Goal: Information Seeking & Learning: Check status

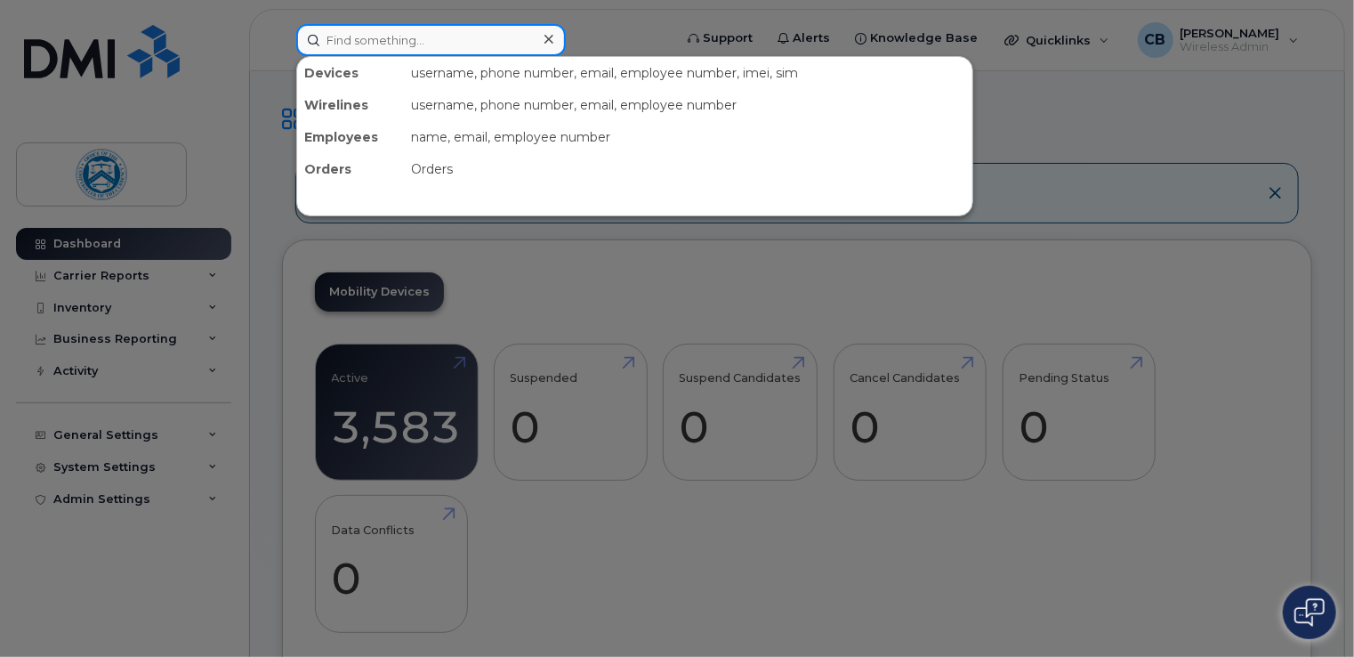
click at [407, 42] on input at bounding box center [431, 40] width 270 height 32
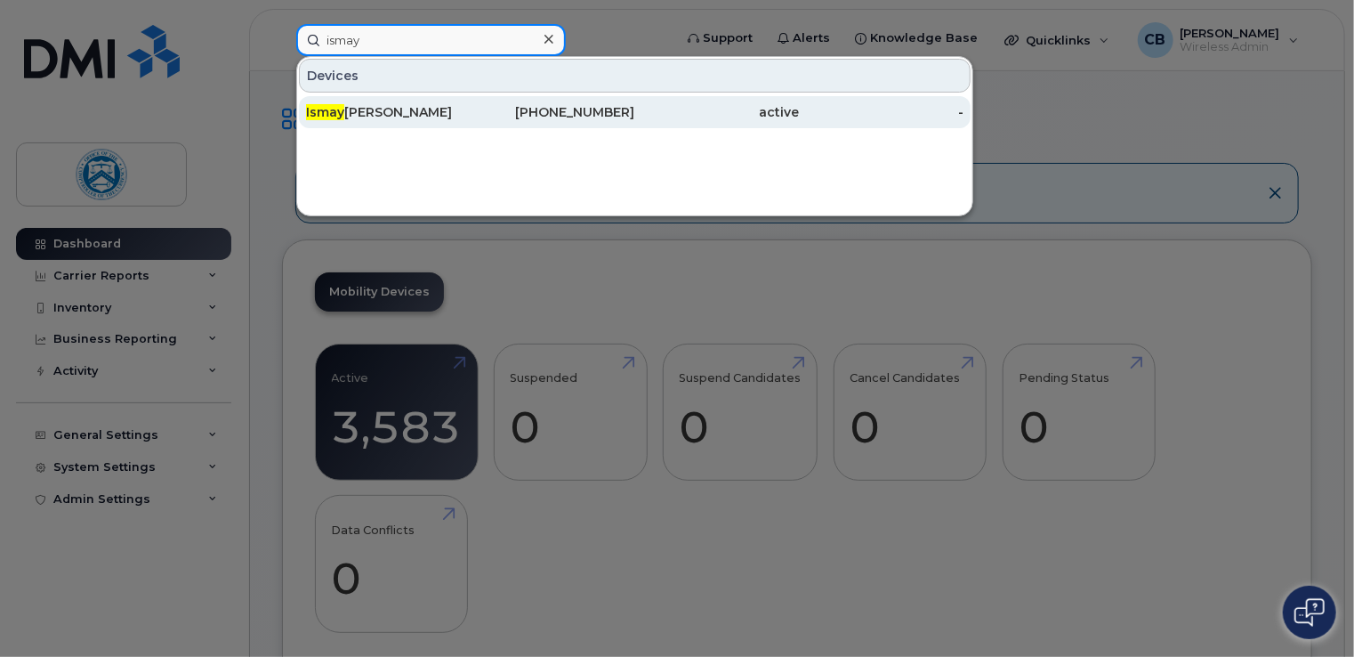
type input "ismay"
click at [384, 111] on div "Ismay Vidal" at bounding box center [388, 112] width 165 height 18
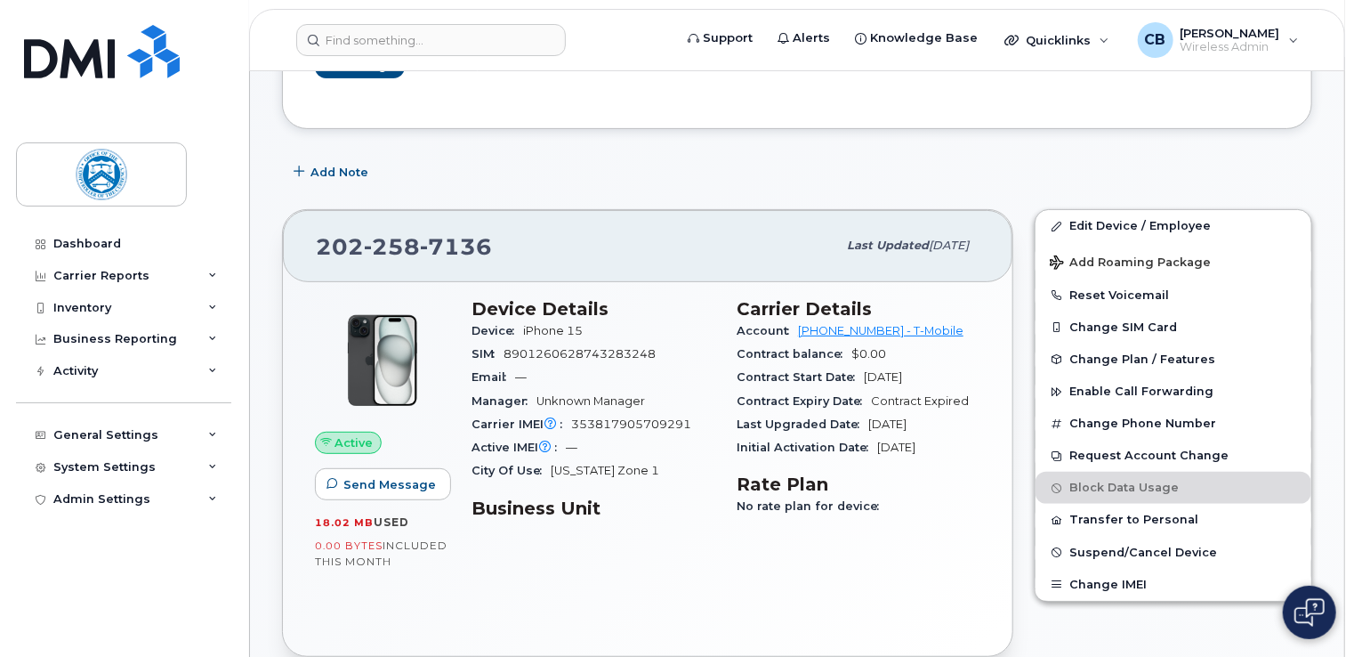
scroll to position [178, 0]
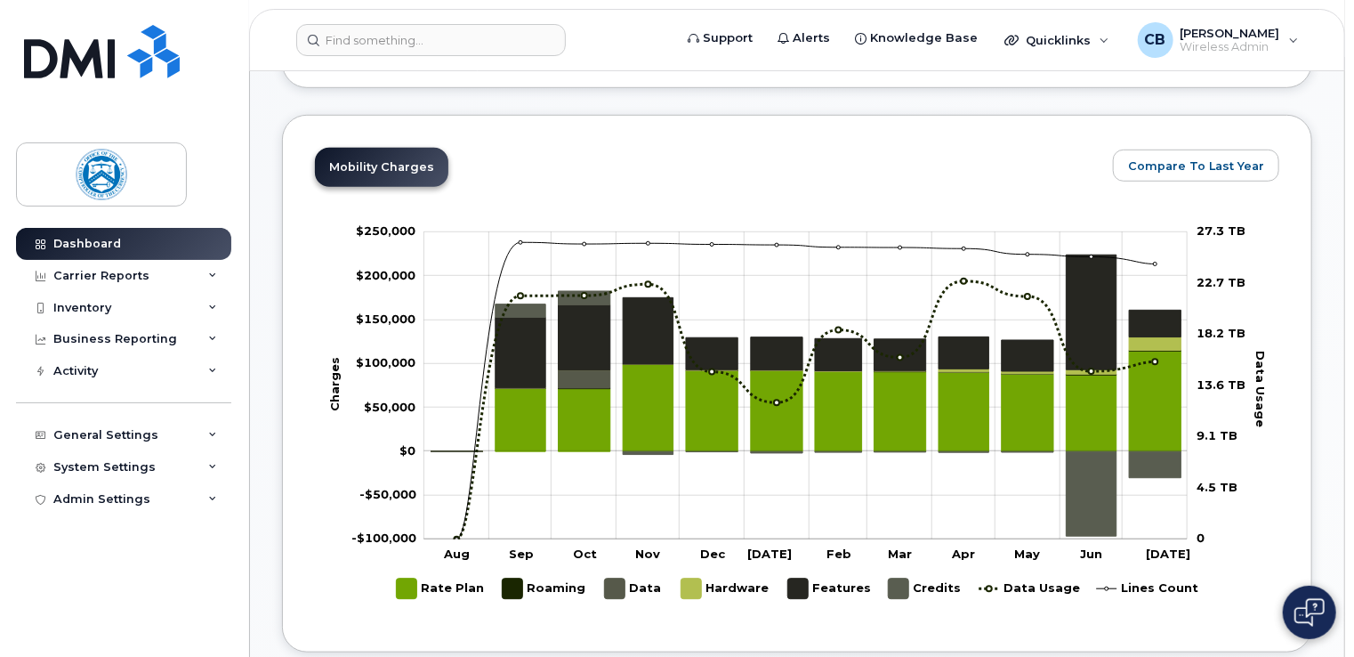
scroll to position [534, 0]
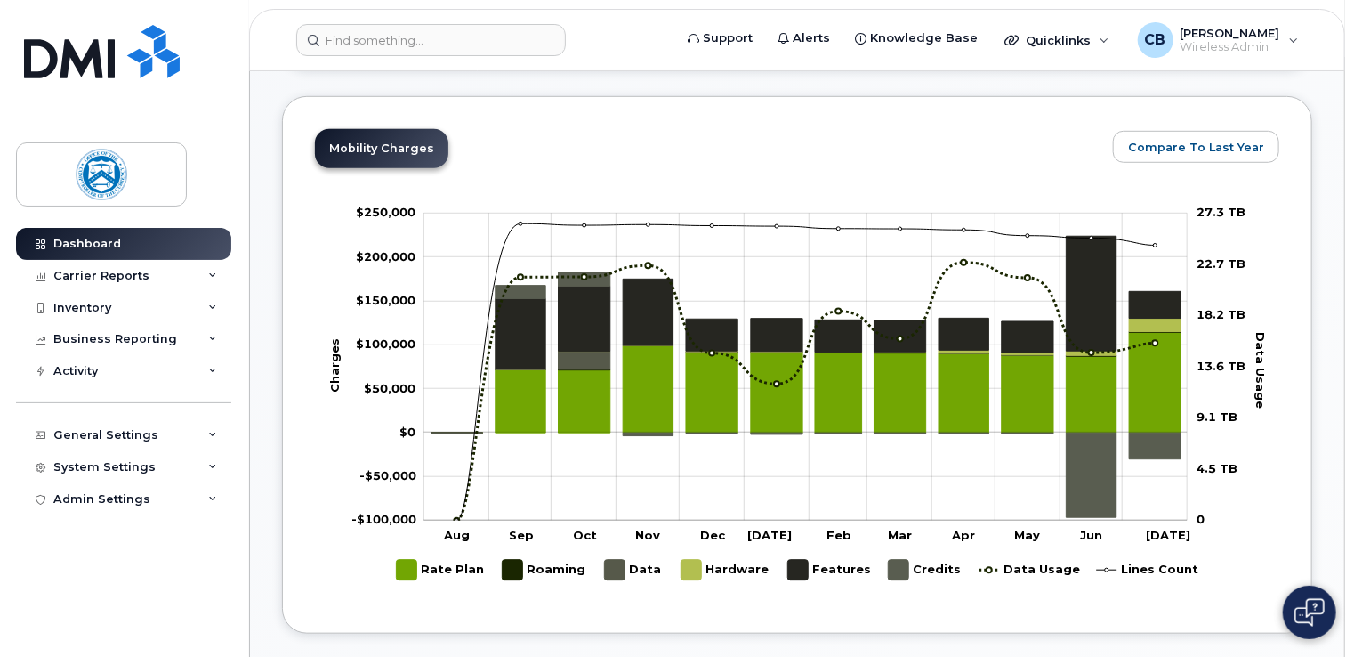
click at [1276, 472] on rect at bounding box center [797, 400] width 965 height 400
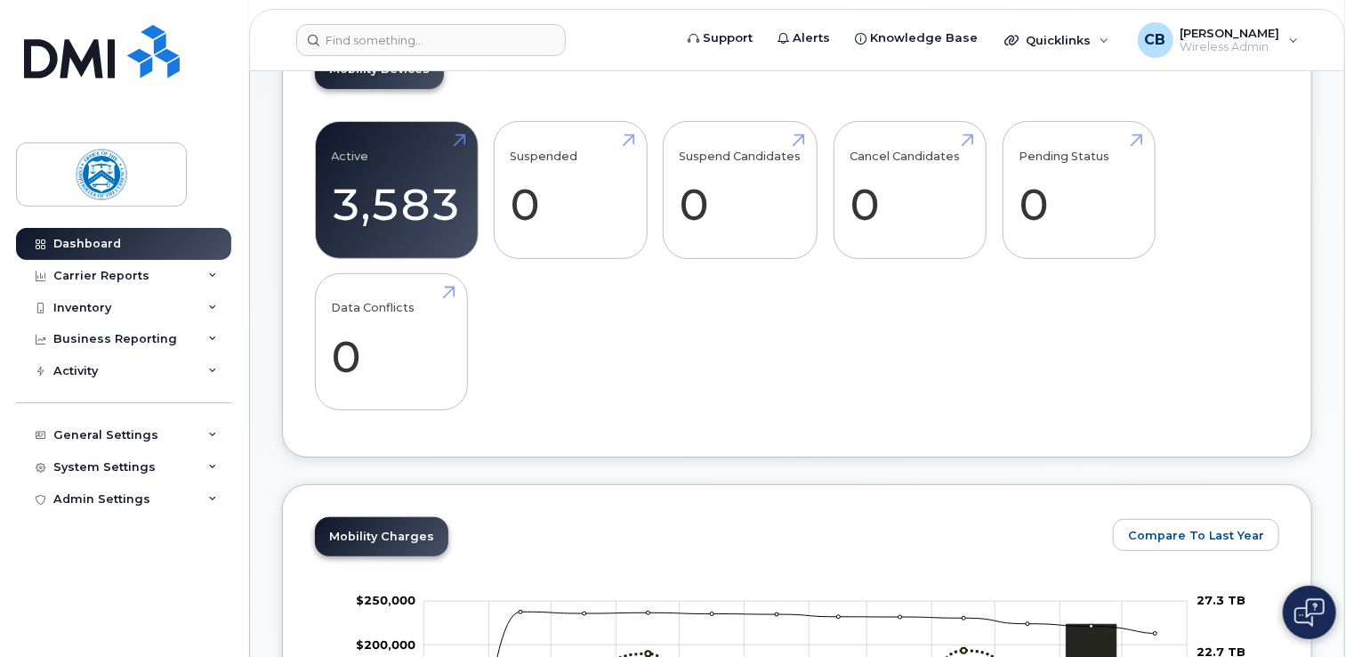
scroll to position [0, 0]
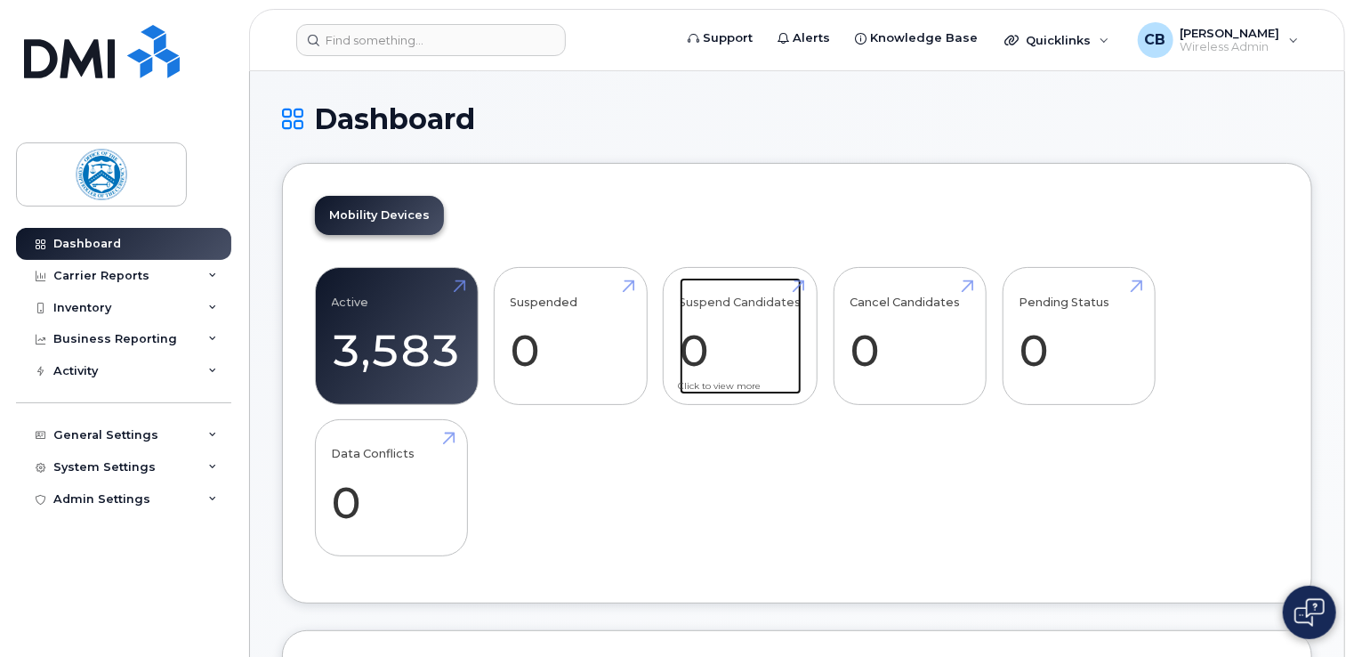
click at [740, 294] on link "Suspend Candidates 0" at bounding box center [741, 336] width 122 height 117
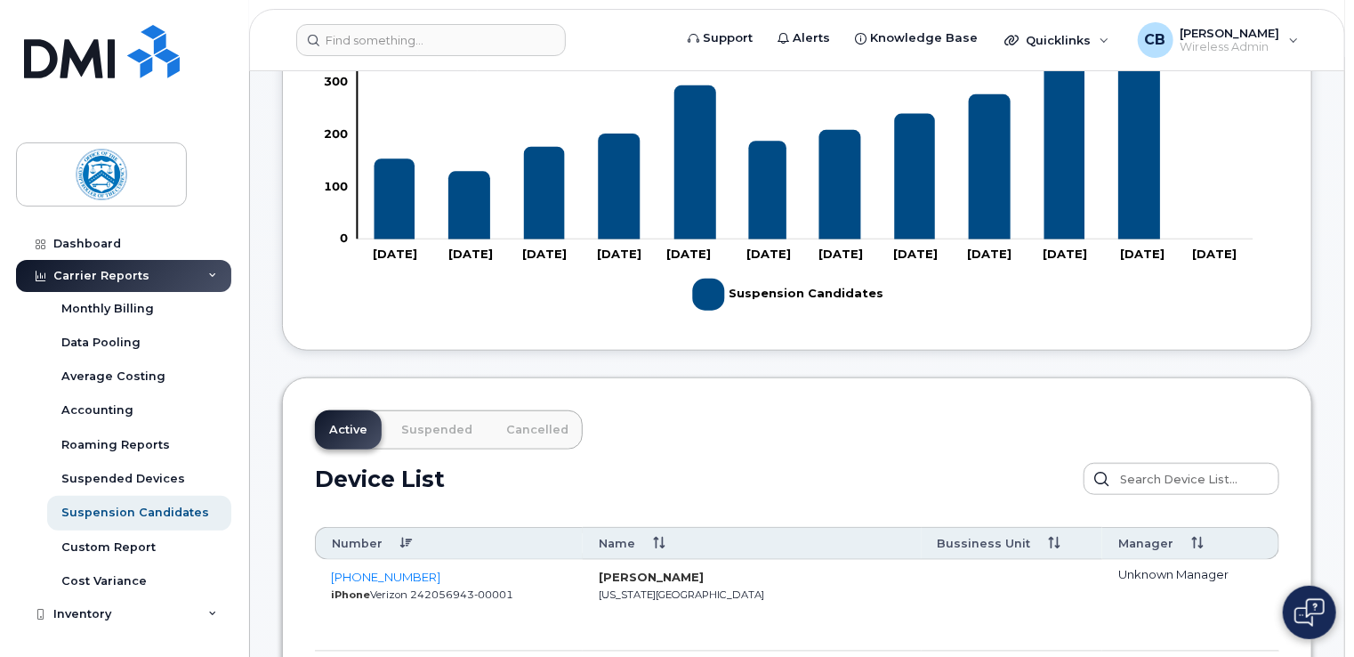
scroll to position [1068, 0]
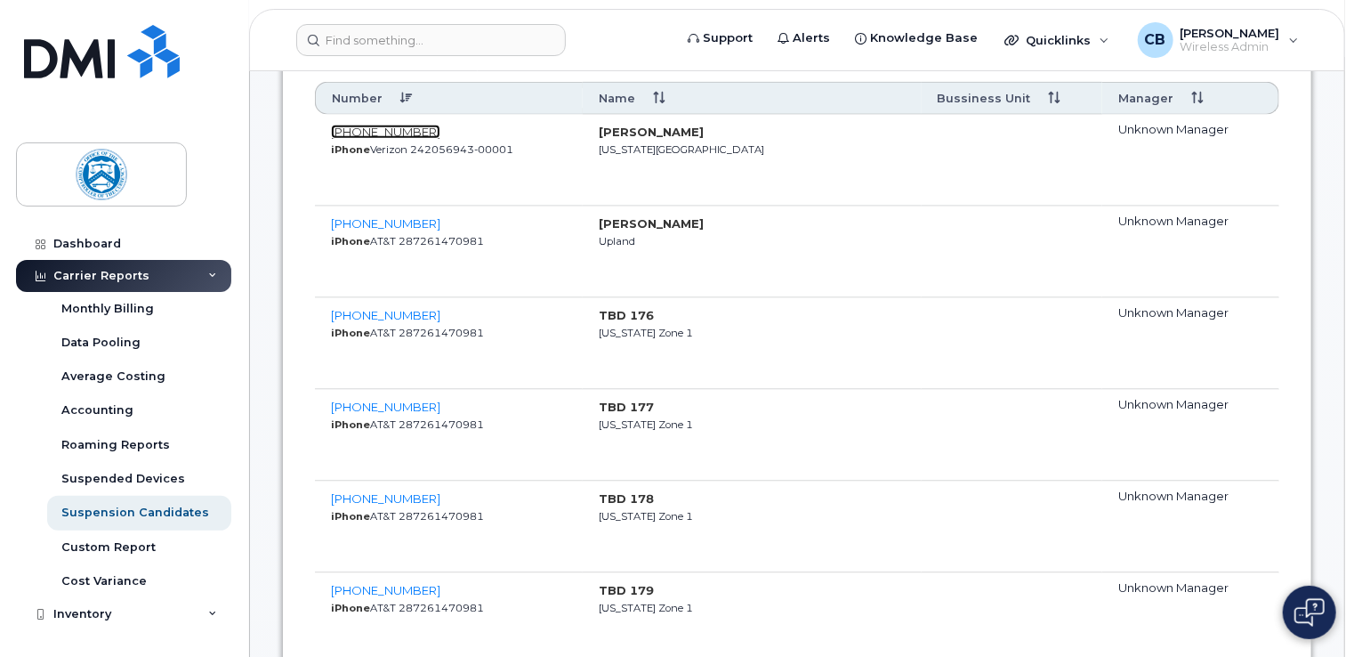
click at [382, 128] on span "913-832-5745" at bounding box center [385, 132] width 109 height 14
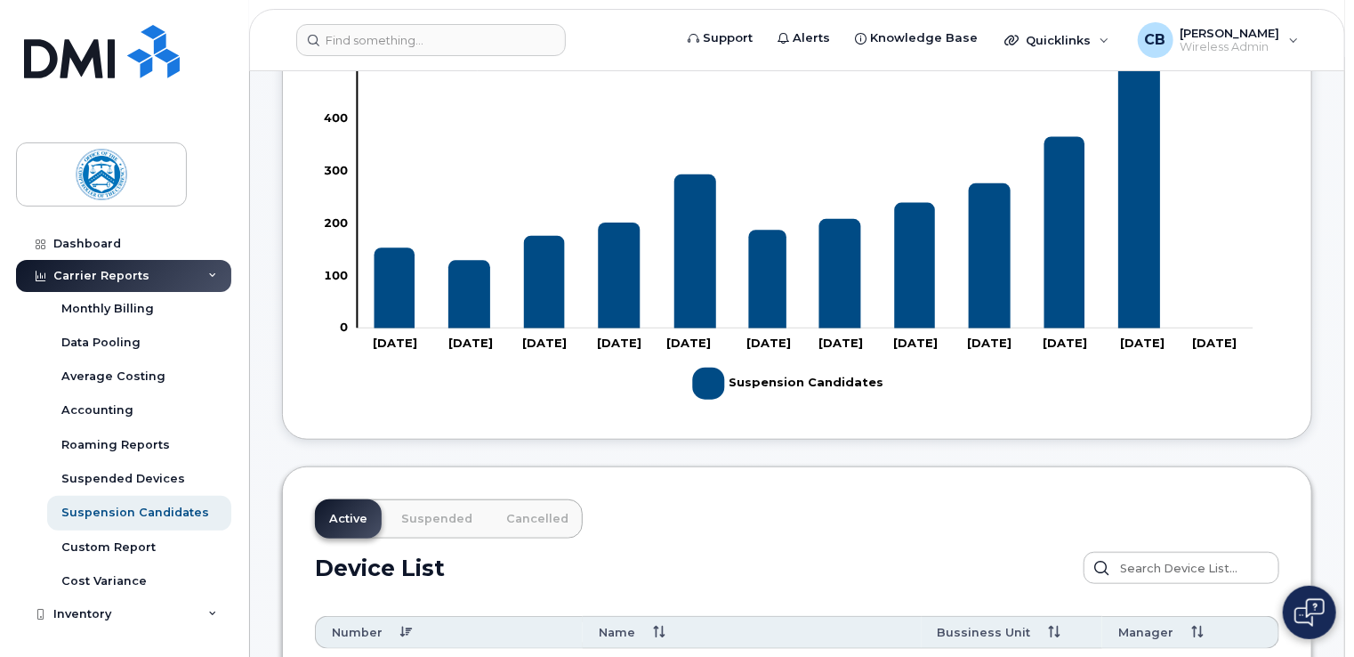
scroll to position [445, 0]
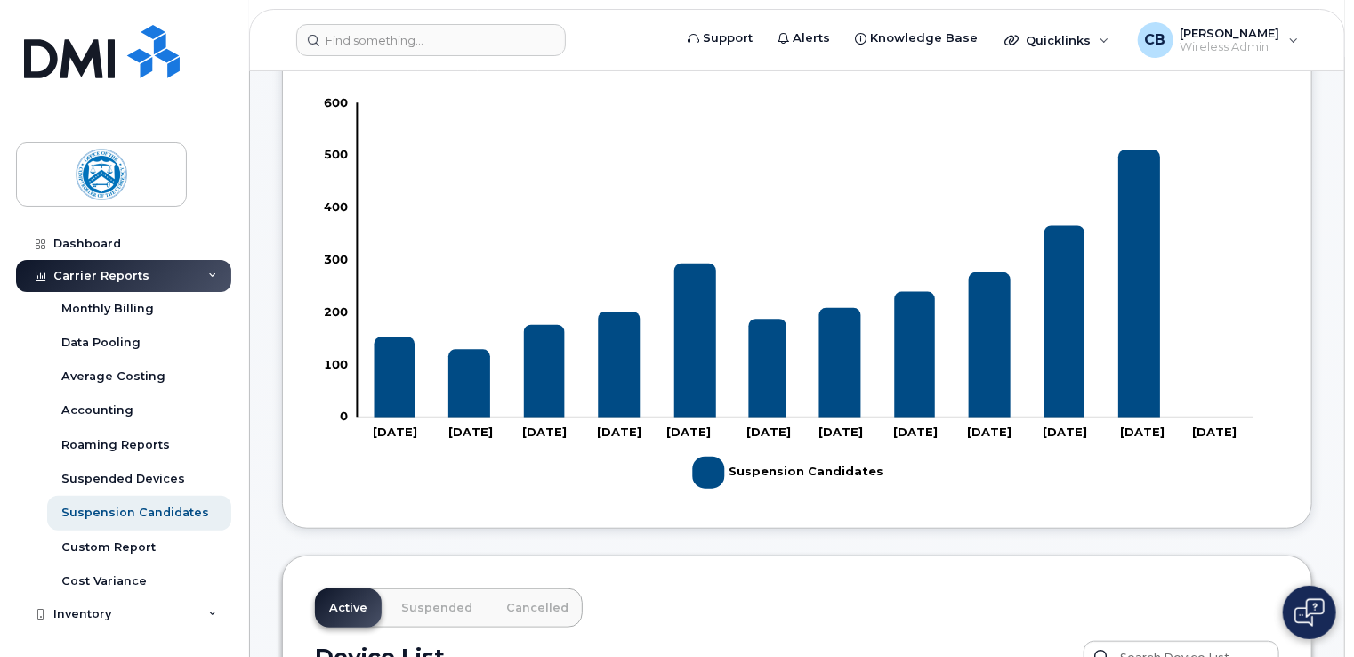
click at [1142, 273] on icon "Suspension Candidates" at bounding box center [1139, 283] width 42 height 268
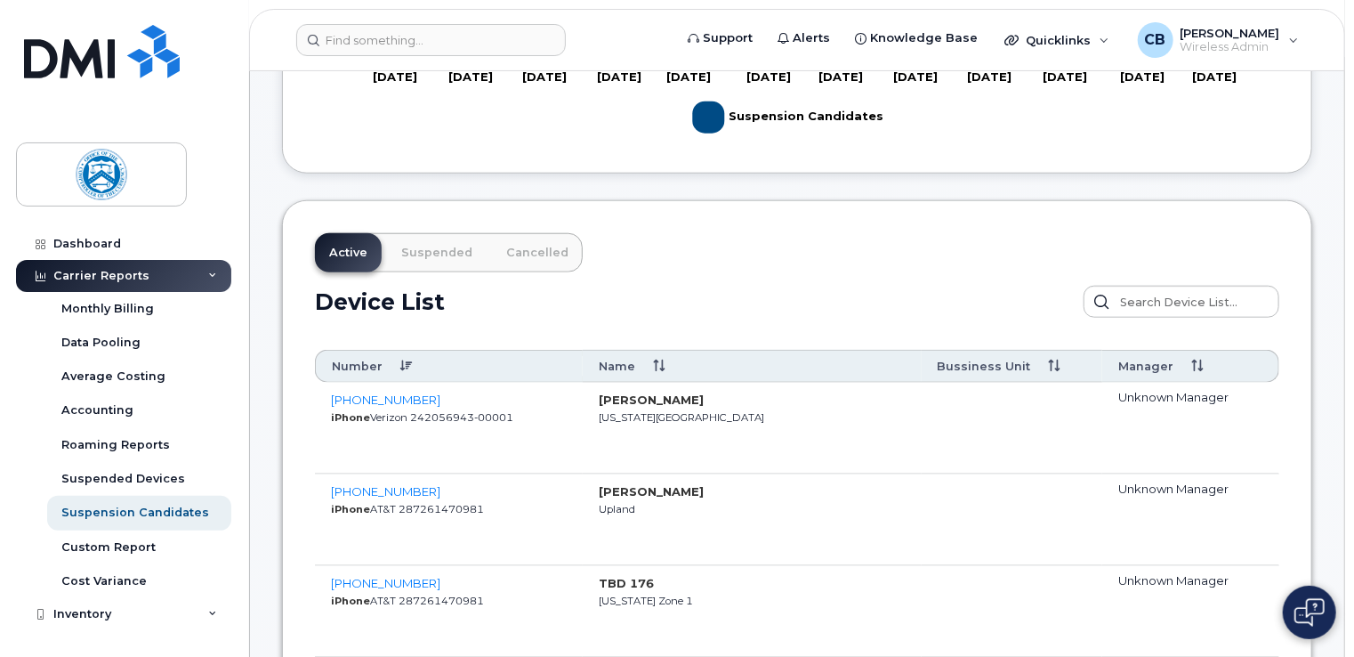
scroll to position [801, 0]
click at [400, 399] on span "913-832-5745" at bounding box center [385, 398] width 109 height 14
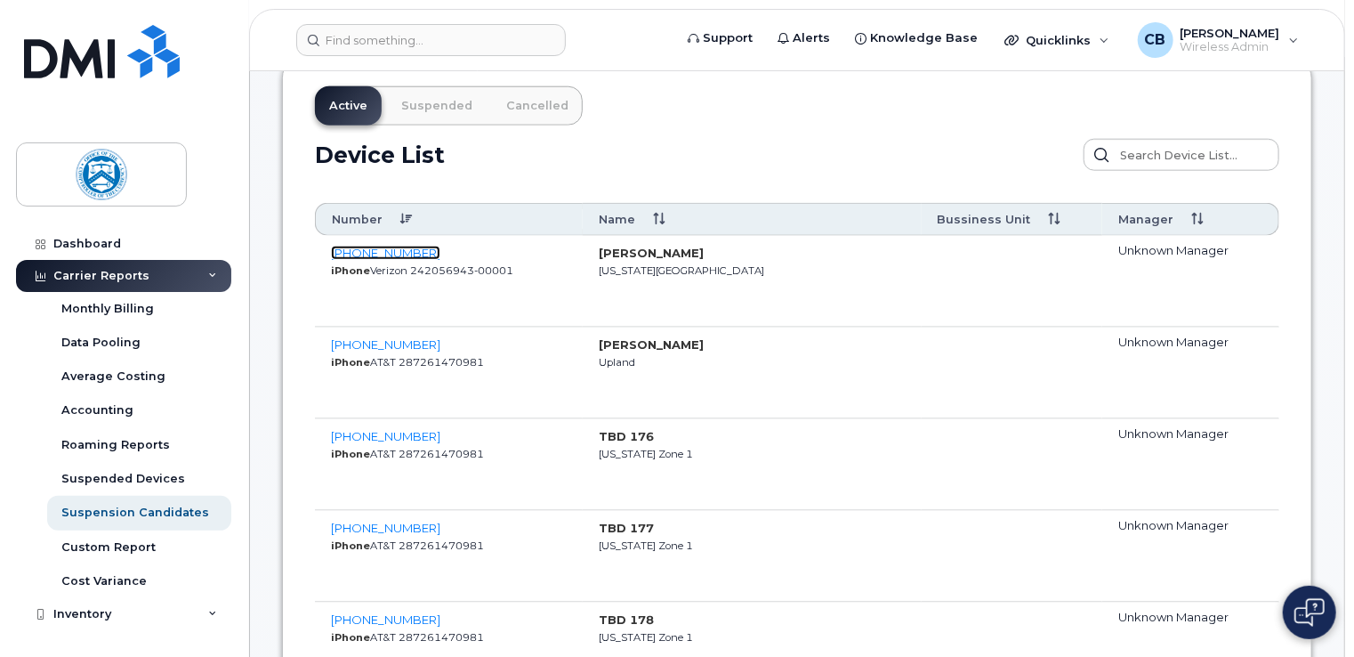
scroll to position [979, 0]
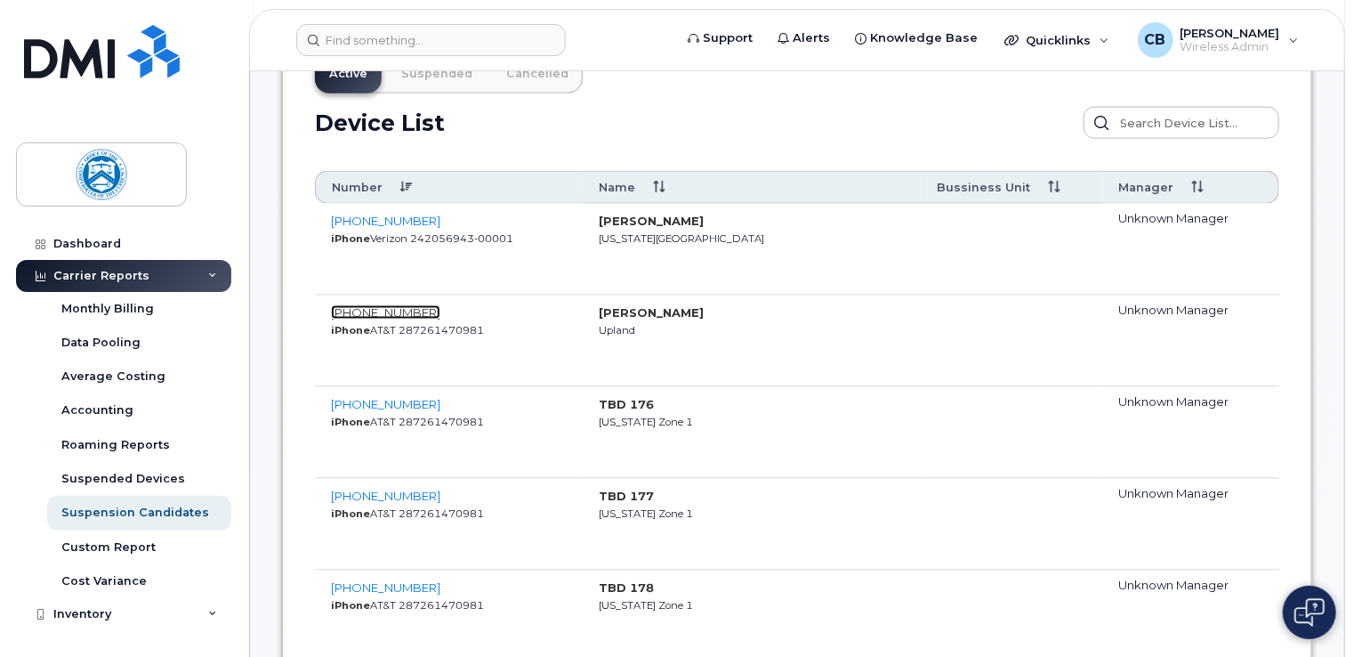
click at [395, 310] on span "909-204-9173" at bounding box center [385, 312] width 109 height 14
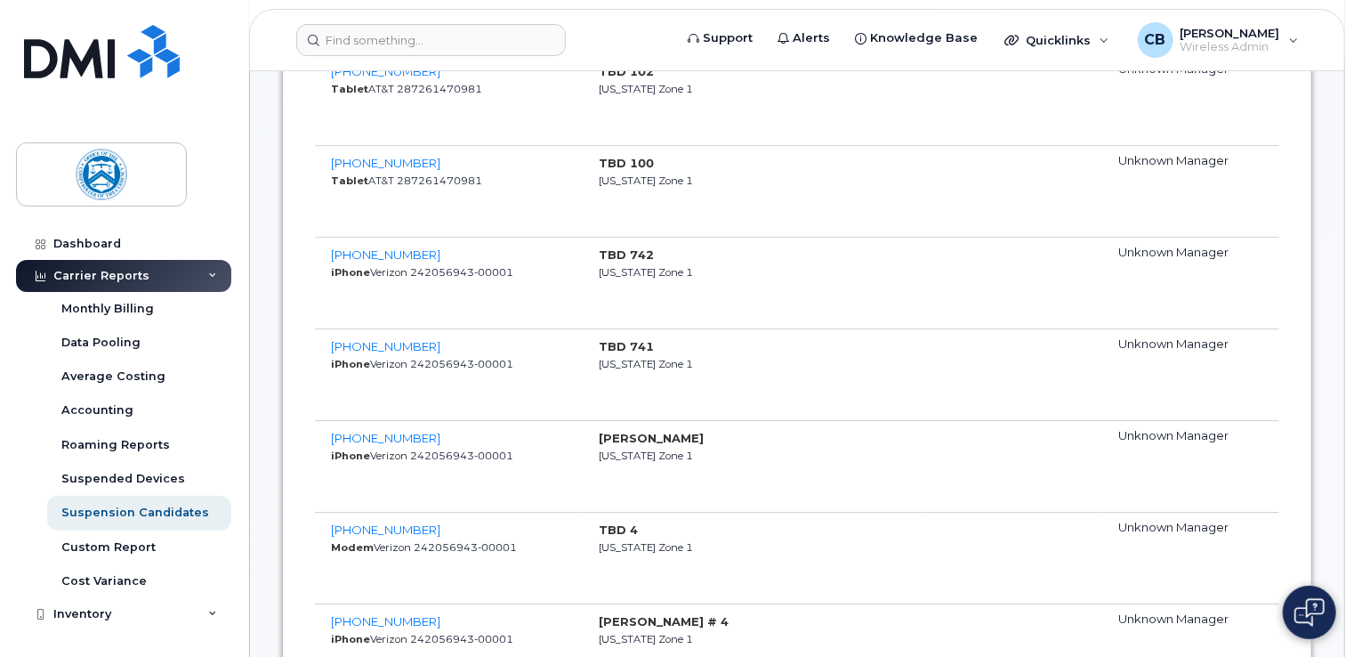
scroll to position [1957, 0]
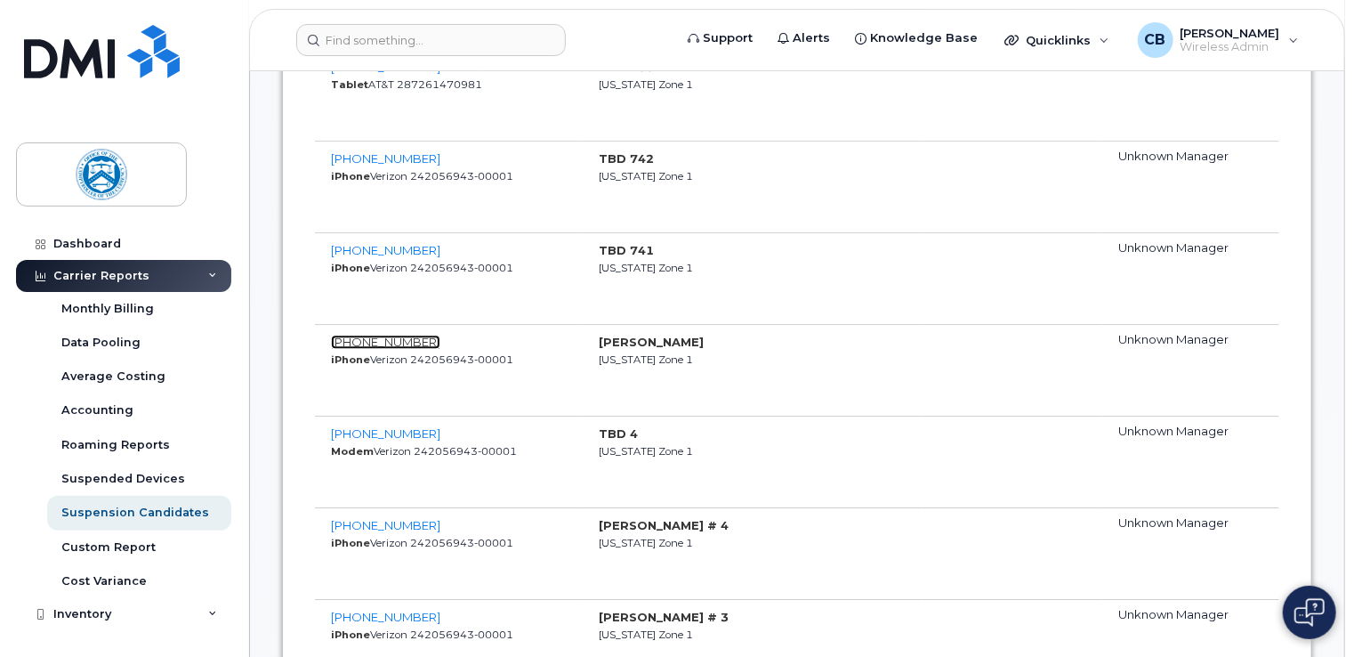
click at [408, 339] on span "771-241-5896" at bounding box center [385, 341] width 109 height 14
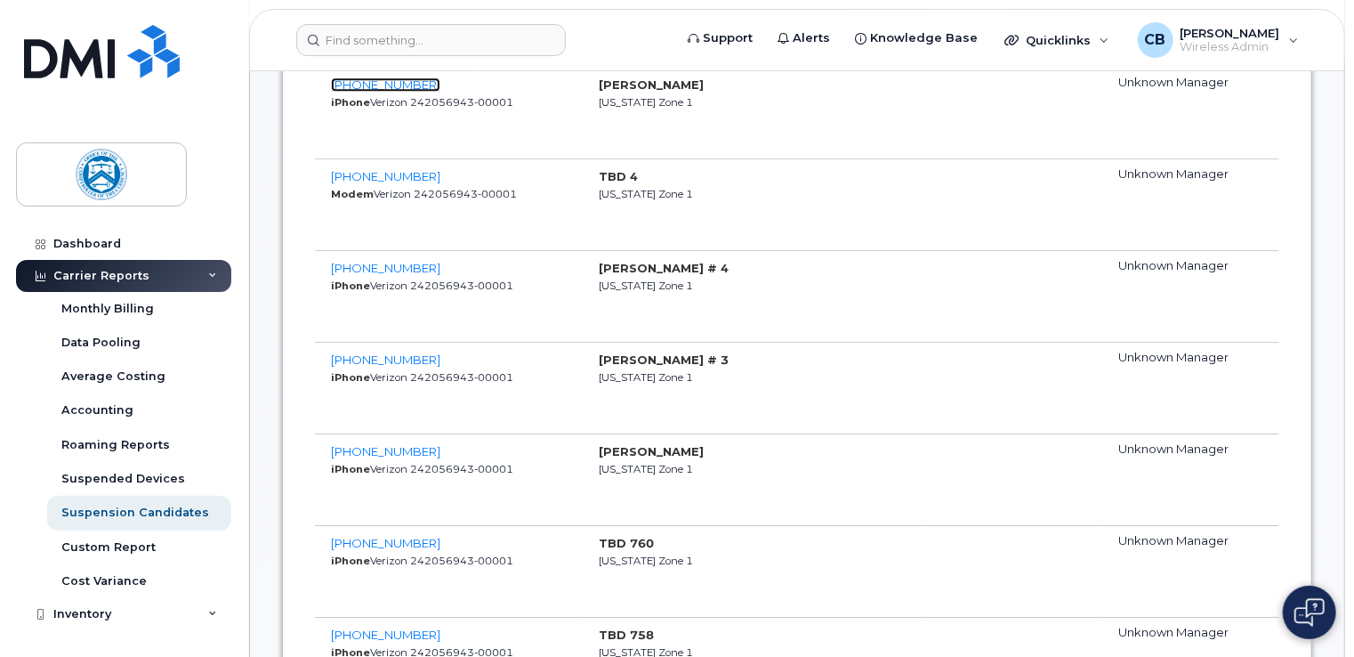
scroll to position [2224, 0]
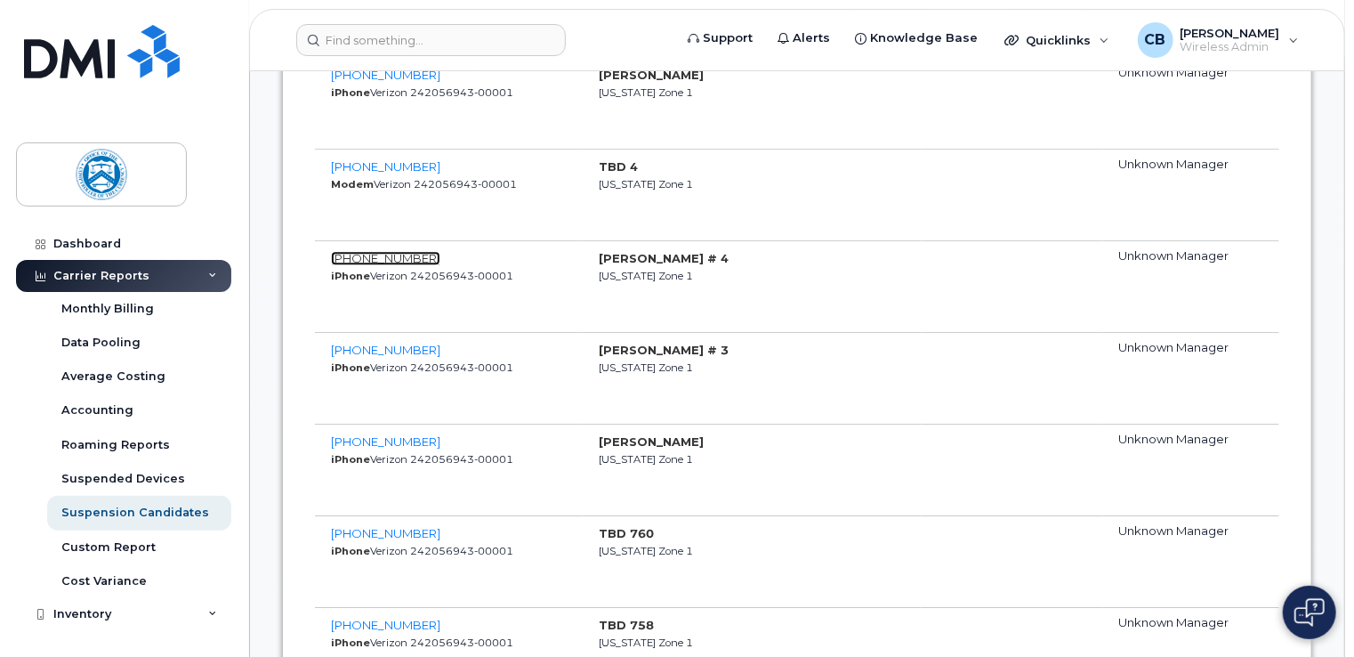
click at [399, 257] on span "771-233-3363" at bounding box center [385, 258] width 109 height 14
click at [395, 434] on span "771-233-3175" at bounding box center [385, 441] width 109 height 14
click at [399, 434] on span "771-233-3175" at bounding box center [385, 441] width 109 height 14
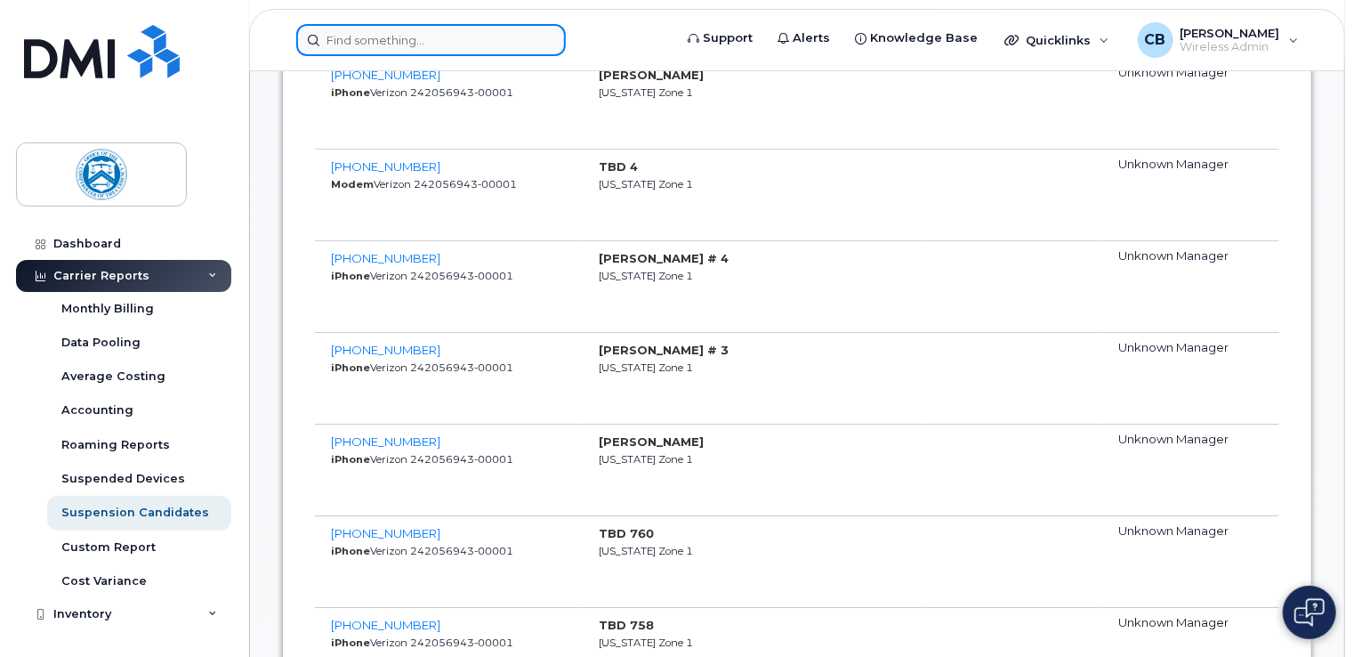
click at [419, 43] on input at bounding box center [431, 40] width 270 height 32
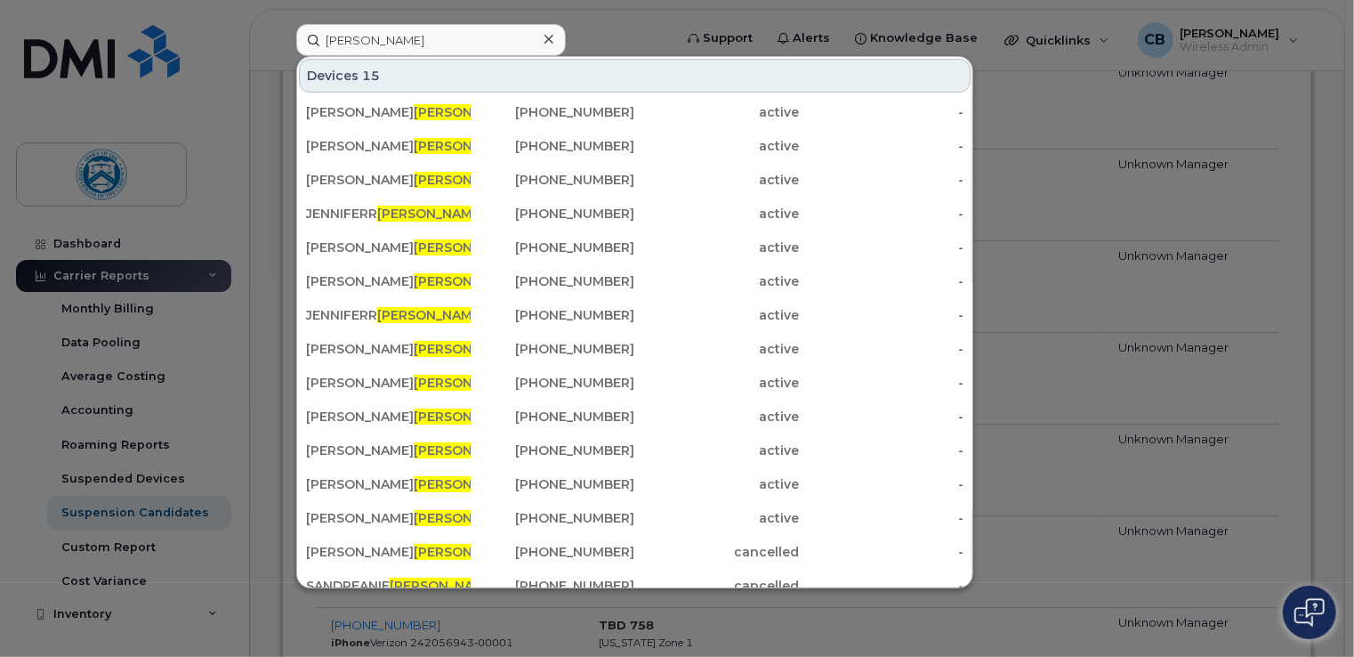
click at [1094, 226] on div at bounding box center [677, 328] width 1354 height 657
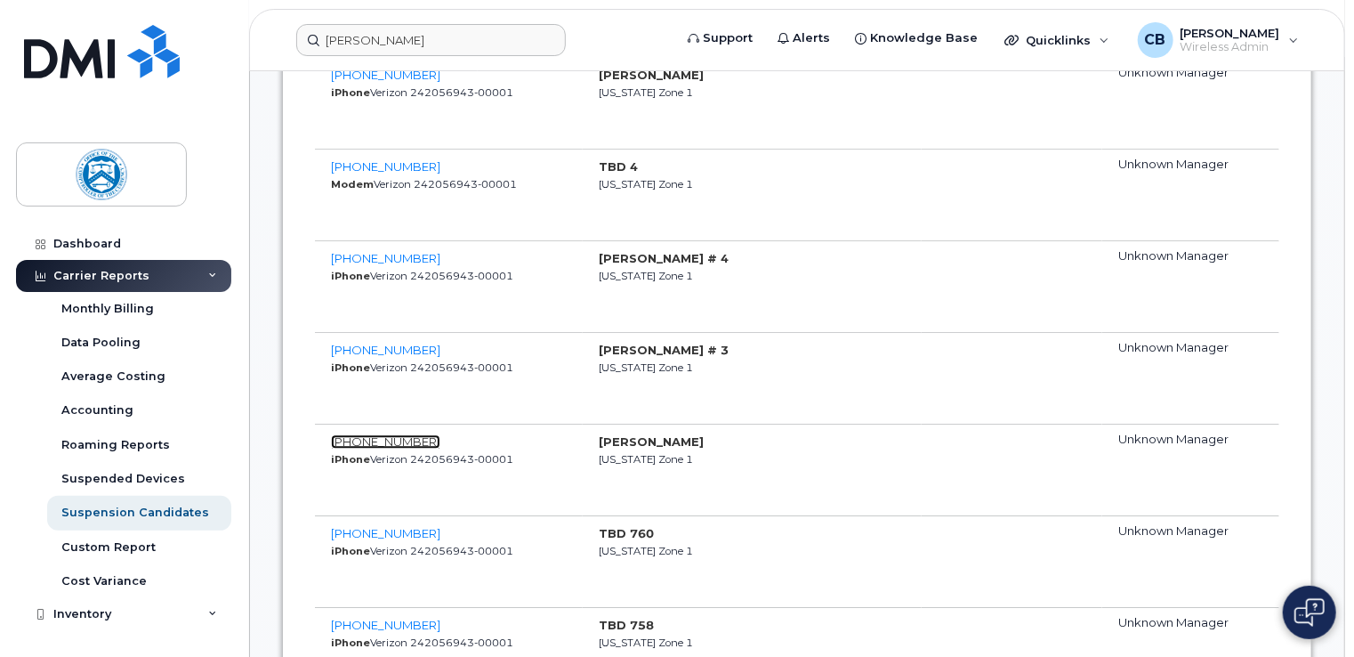
click at [383, 436] on span "771-233-3175" at bounding box center [385, 441] width 109 height 14
click at [402, 439] on span "771-233-3175" at bounding box center [385, 441] width 109 height 14
click at [402, 529] on span "771-222-2819" at bounding box center [385, 533] width 109 height 14
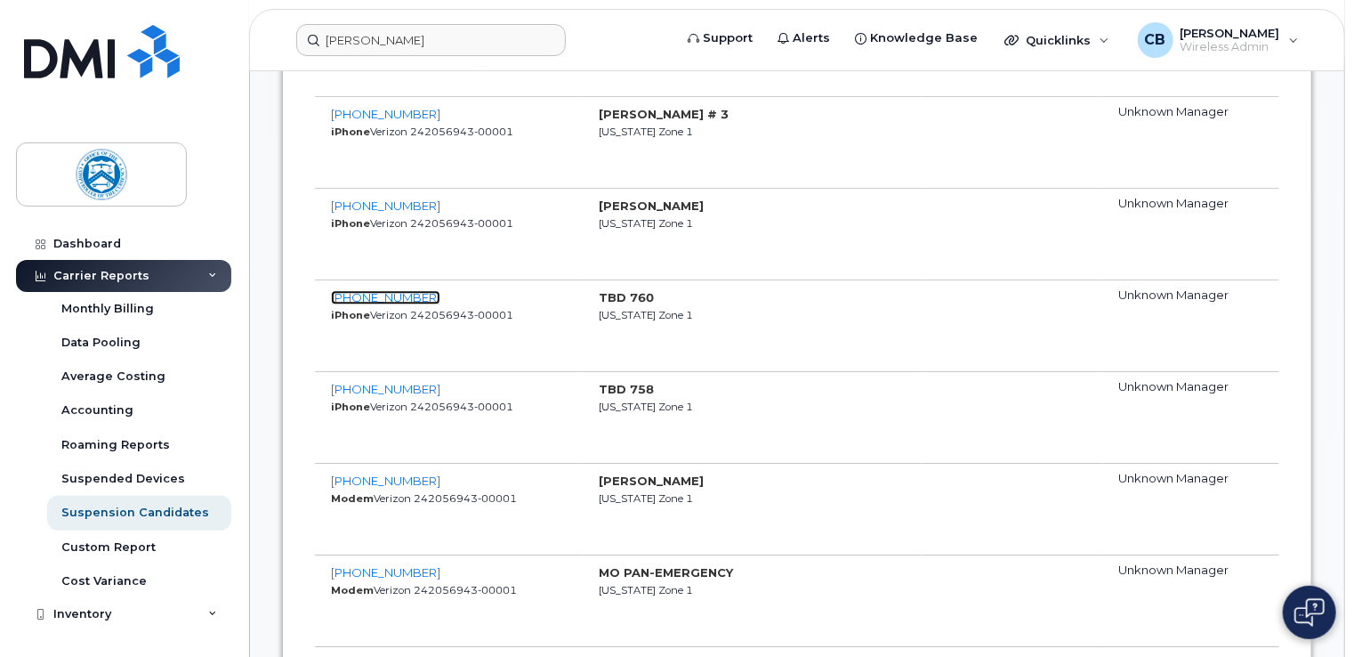
scroll to position [2491, 0]
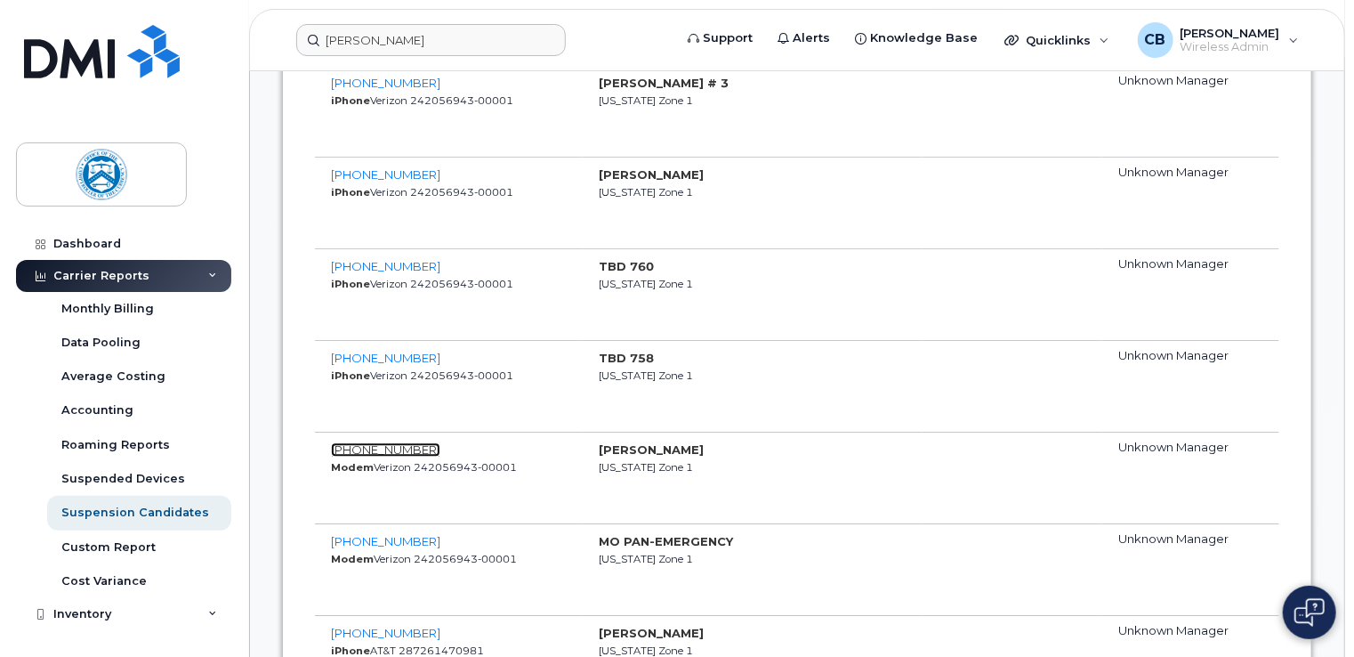
click at [393, 443] on span "771-221-0872" at bounding box center [385, 449] width 109 height 14
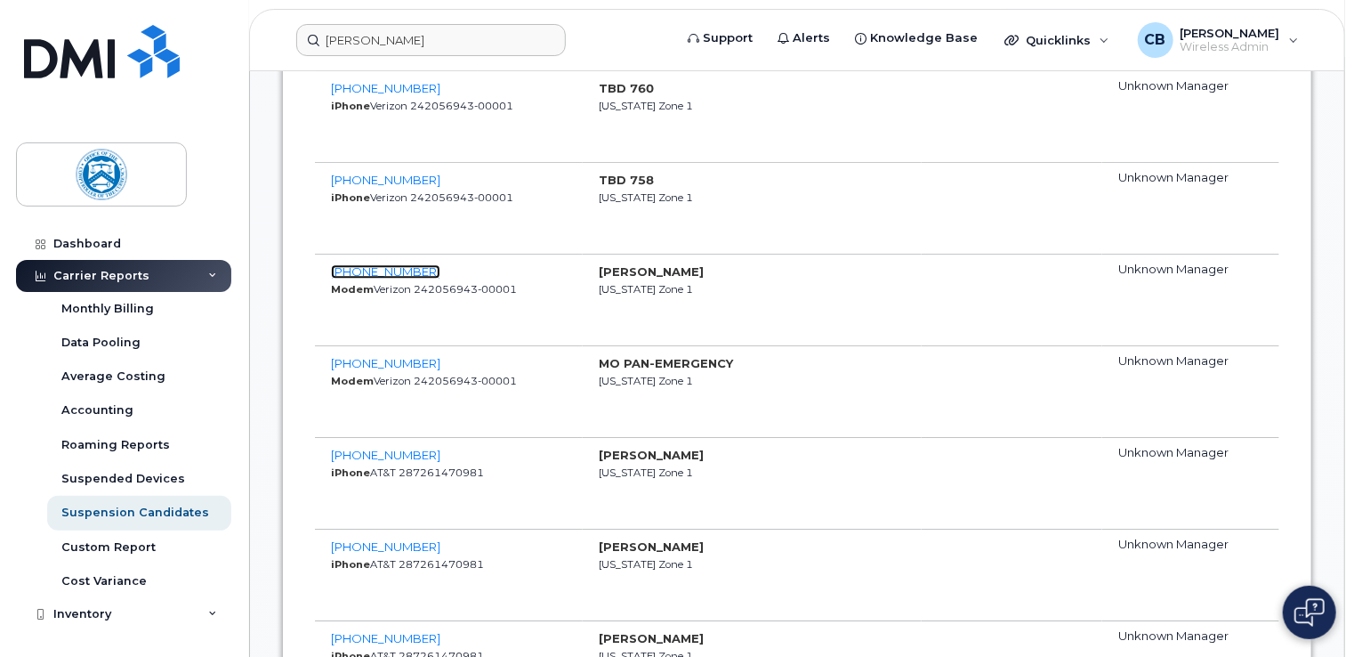
scroll to position [2758, 0]
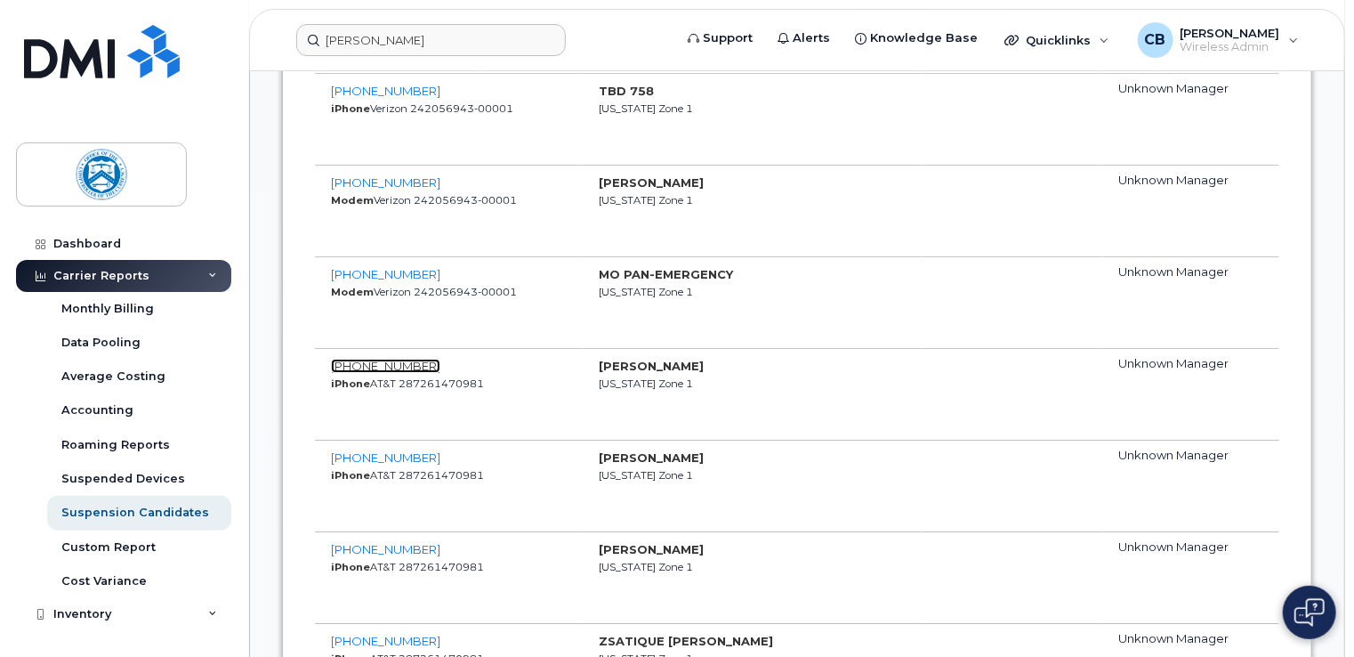
click at [396, 360] on span "771-220-8527" at bounding box center [385, 366] width 109 height 14
click at [405, 450] on span "771-220-8524" at bounding box center [385, 457] width 109 height 14
click at [395, 544] on span "771-220-8522" at bounding box center [385, 549] width 109 height 14
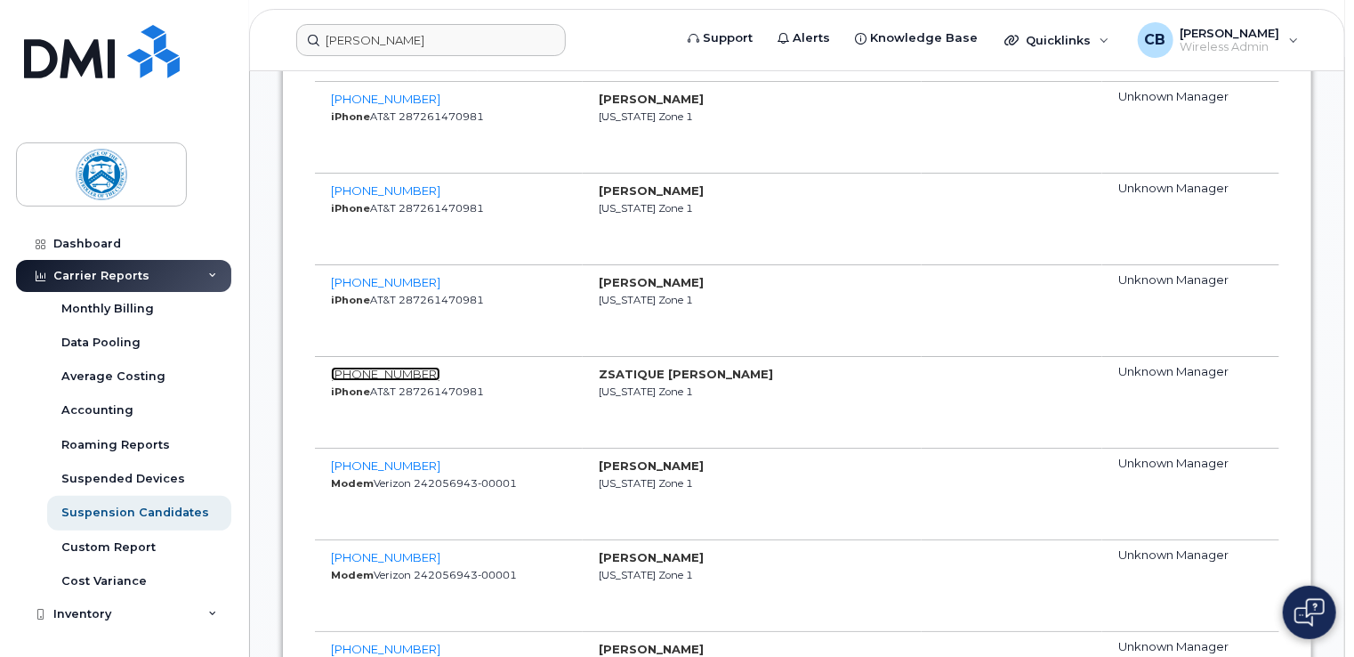
click at [388, 367] on span "771-220-8519" at bounding box center [385, 374] width 109 height 14
click at [396, 458] on span "771-216-4428" at bounding box center [385, 465] width 109 height 14
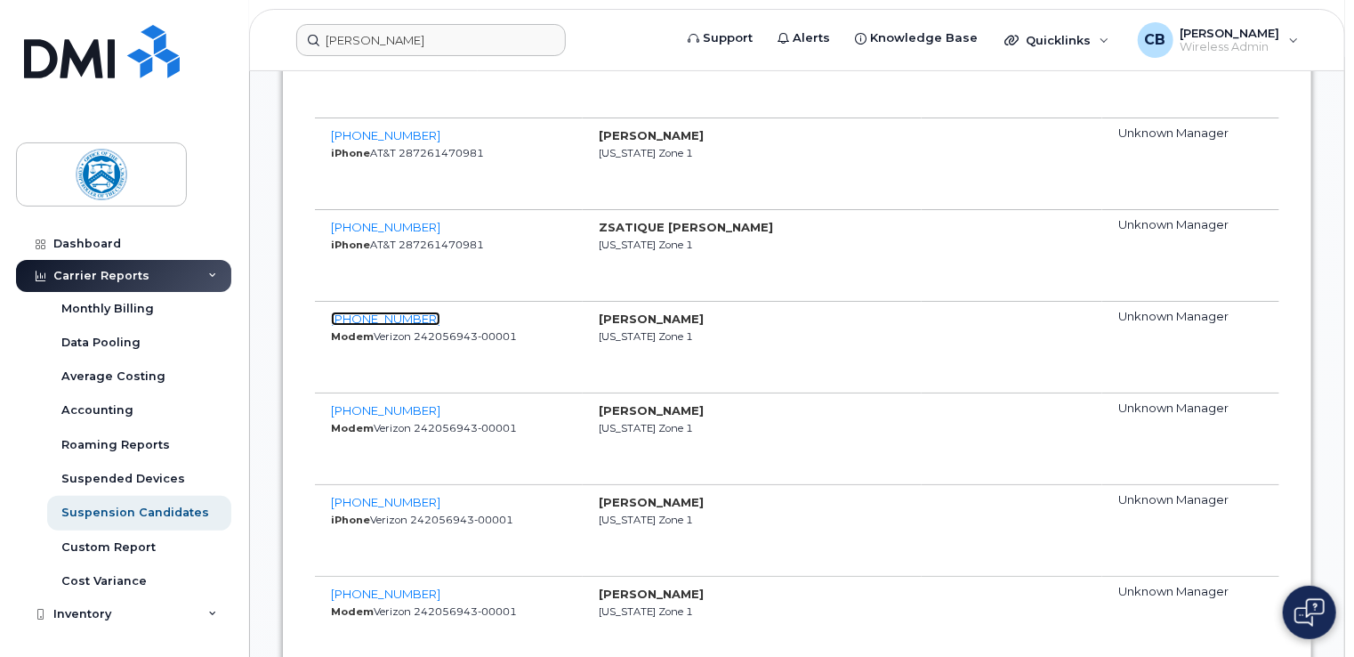
scroll to position [3203, 0]
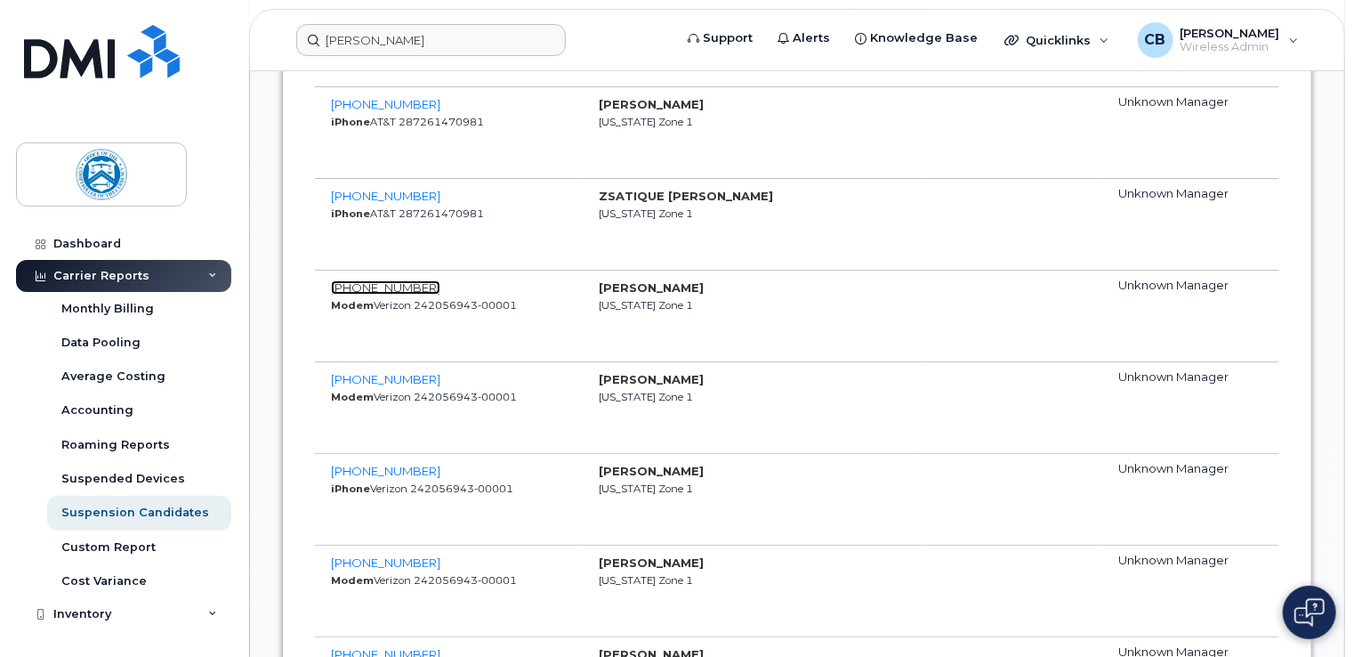
click at [397, 285] on span "771-216-4428" at bounding box center [385, 287] width 109 height 14
click at [391, 464] on span "771-216-4336" at bounding box center [385, 470] width 109 height 14
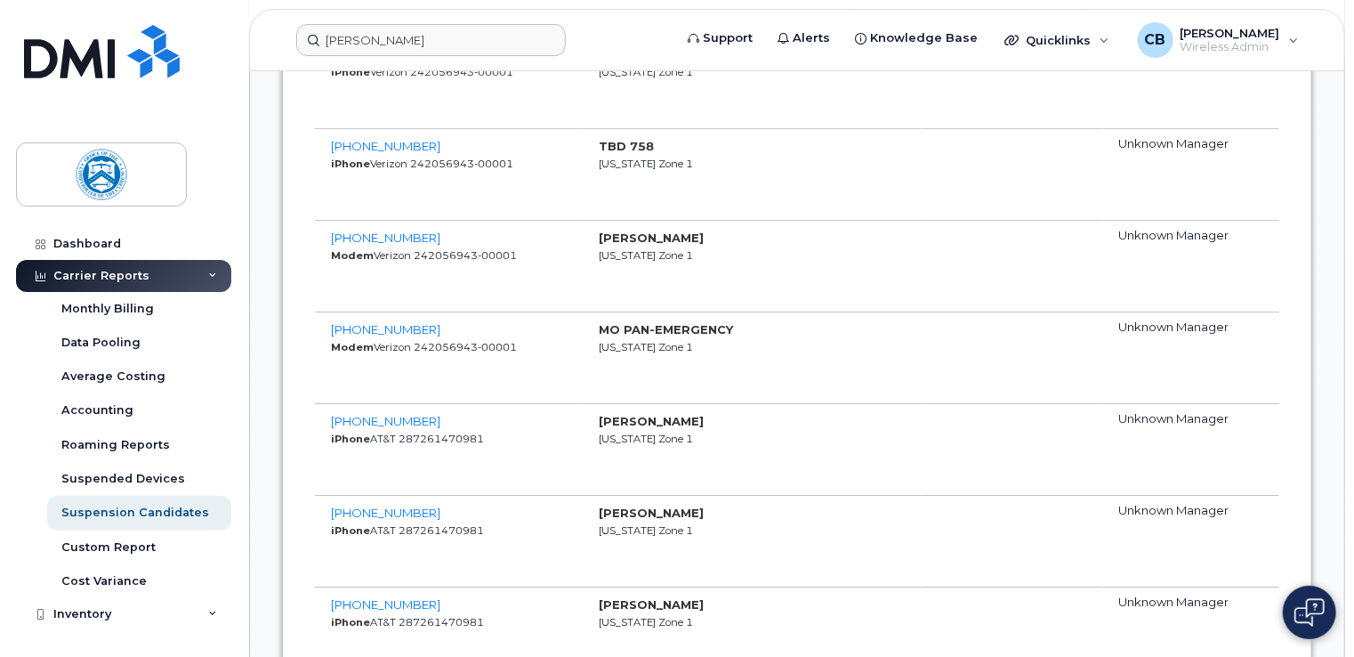
scroll to position [2758, 0]
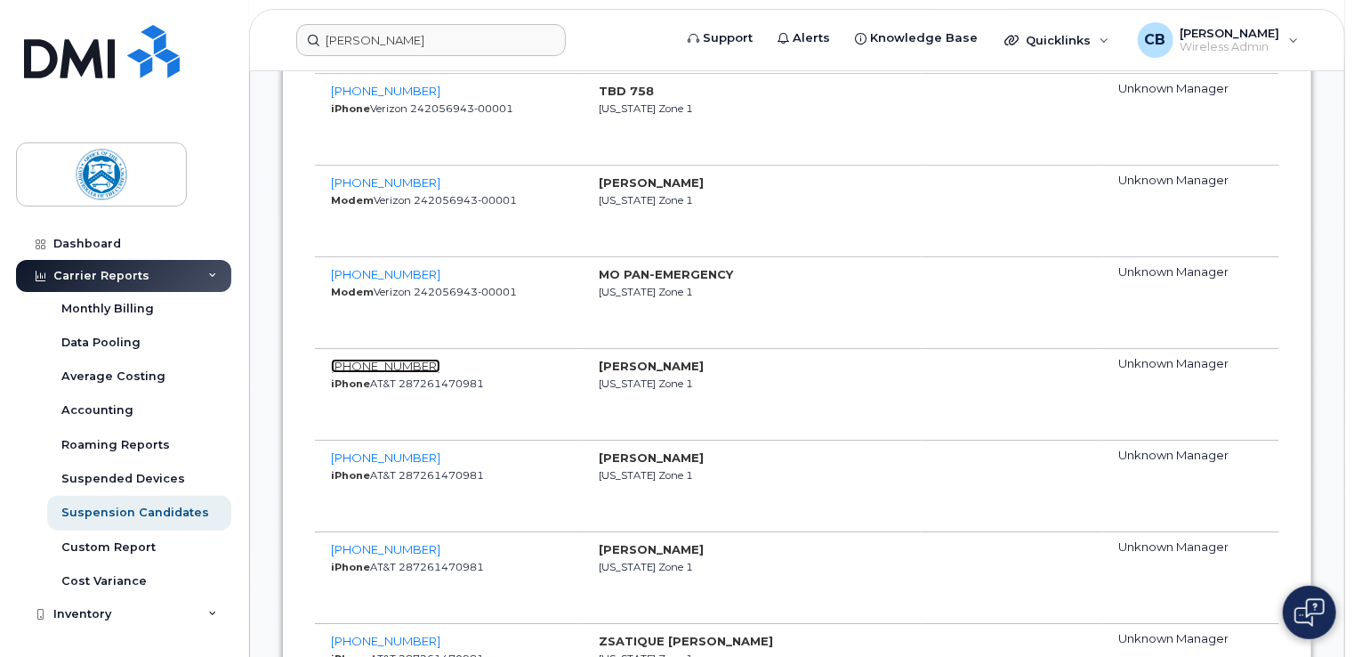
click at [399, 365] on span "771-220-8527" at bounding box center [385, 366] width 109 height 14
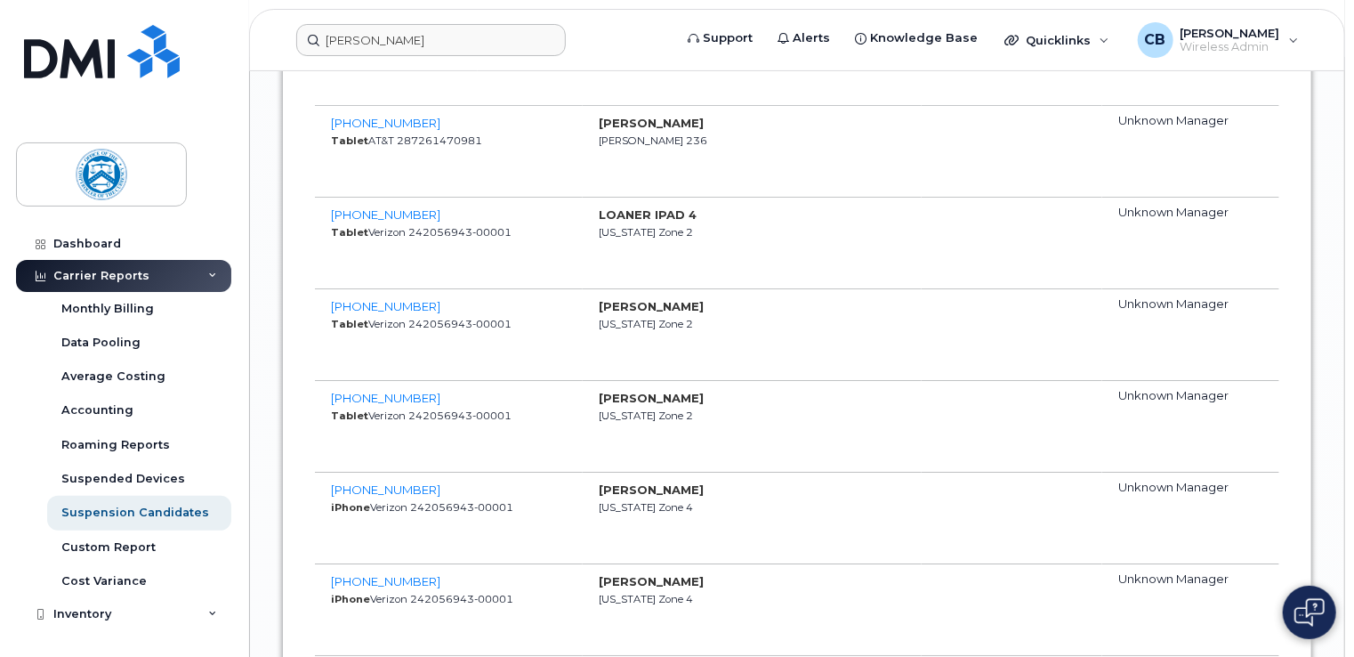
scroll to position [6227, 0]
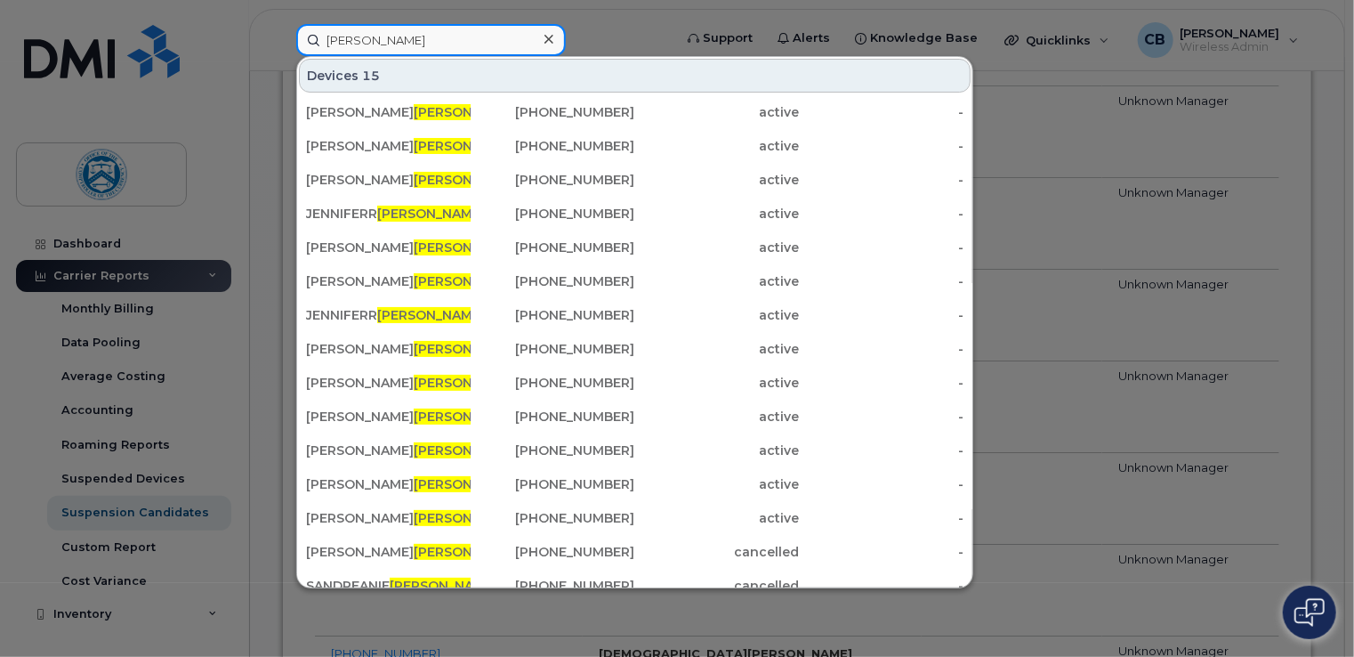
click at [407, 48] on input "davis" at bounding box center [431, 40] width 270 height 32
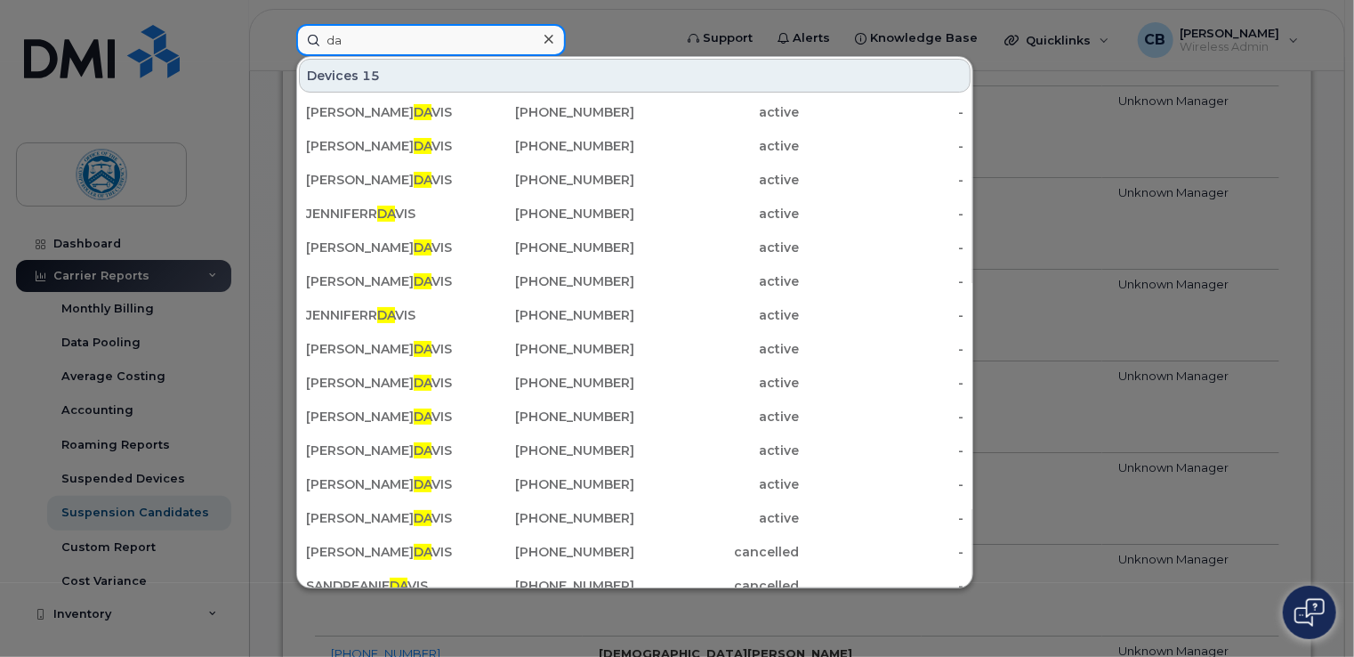
type input "d"
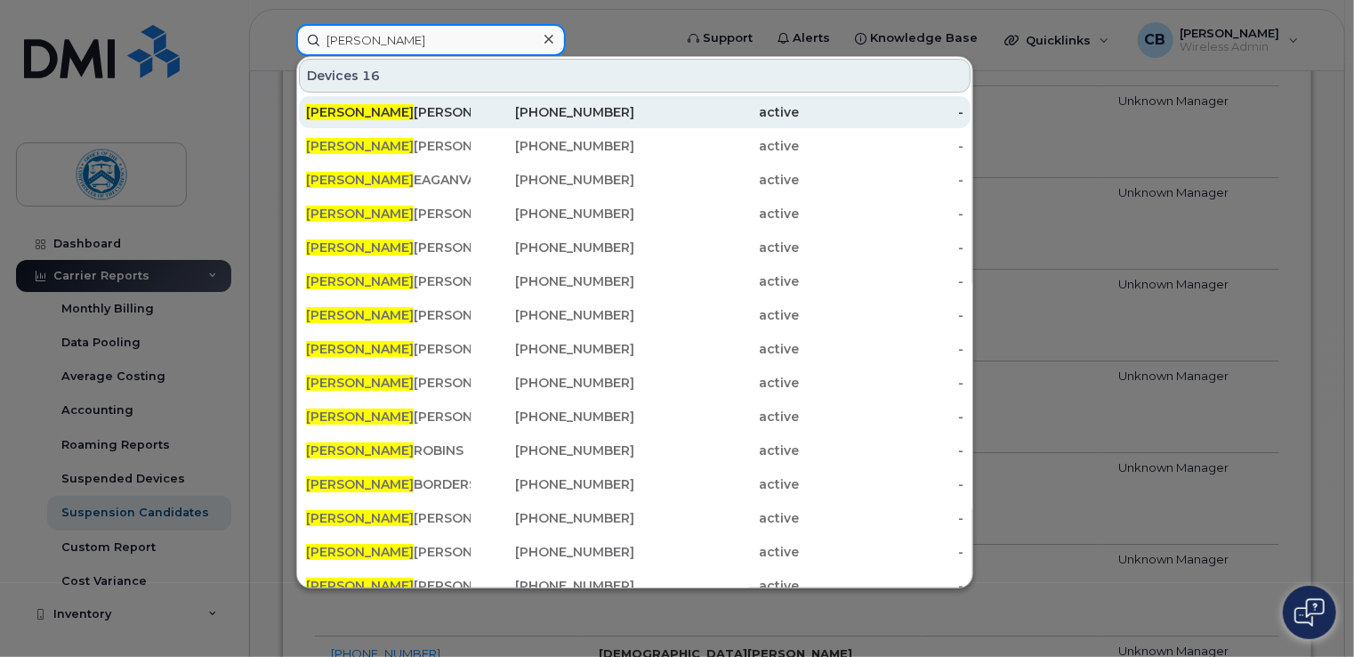
type input "patrick"
click at [352, 104] on span "PATRICK" at bounding box center [360, 112] width 108 height 16
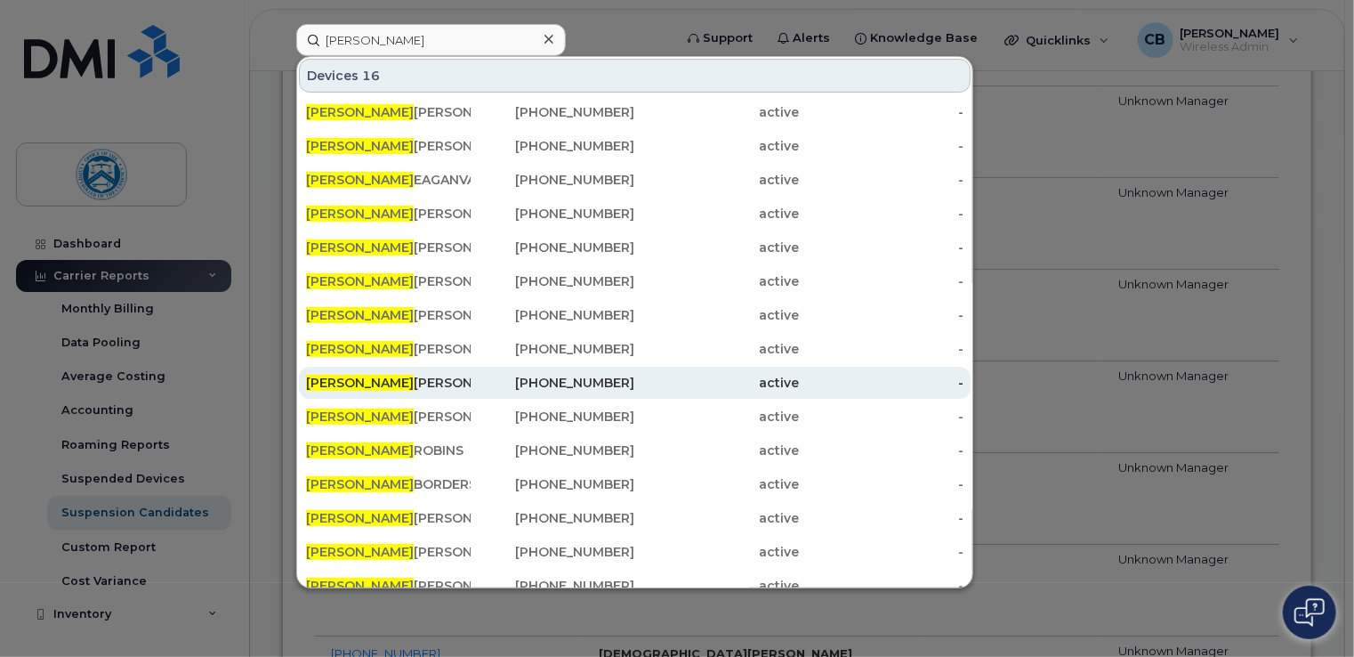
click at [341, 383] on span "PATRICK" at bounding box center [360, 383] width 108 height 16
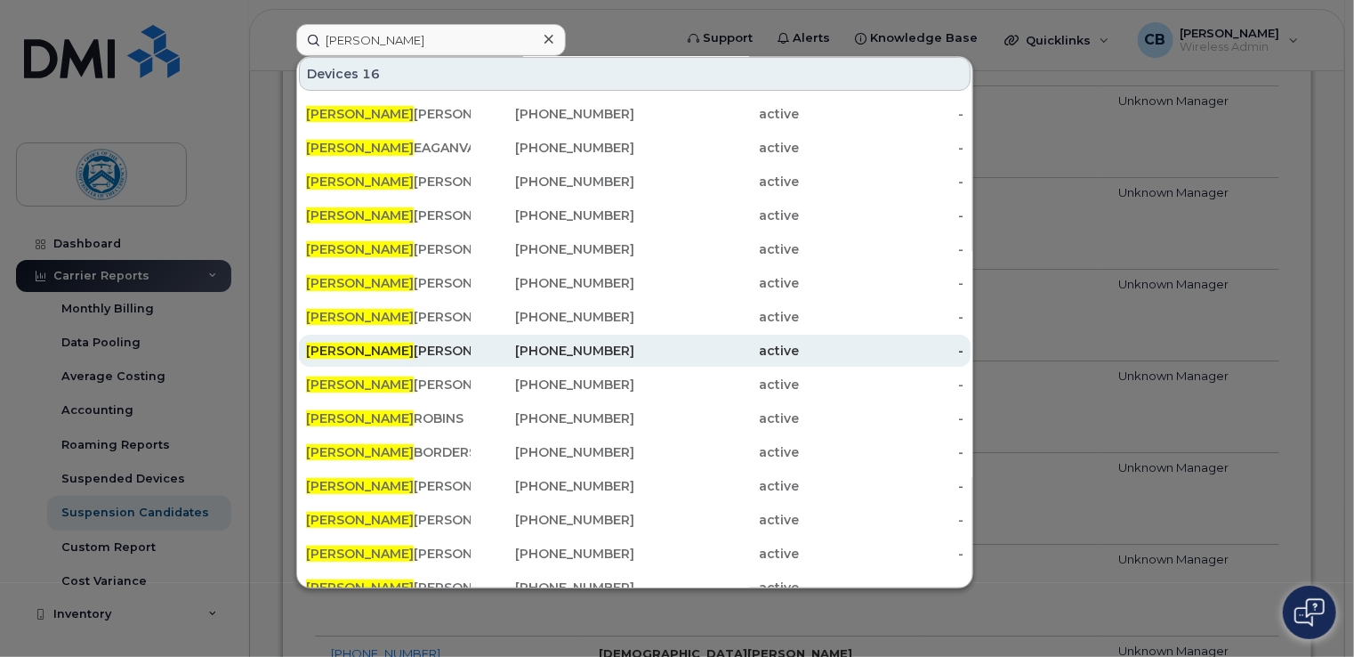
scroll to position [49, 0]
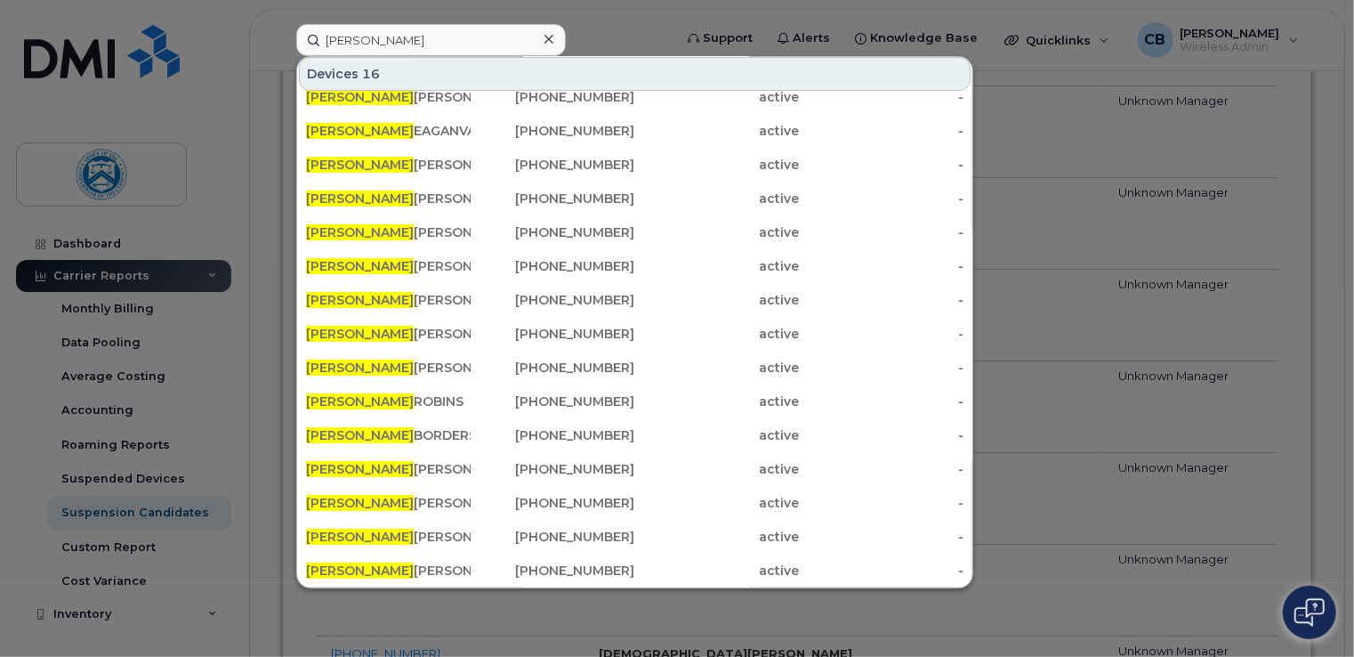
click at [634, 27] on div at bounding box center [677, 328] width 1354 height 657
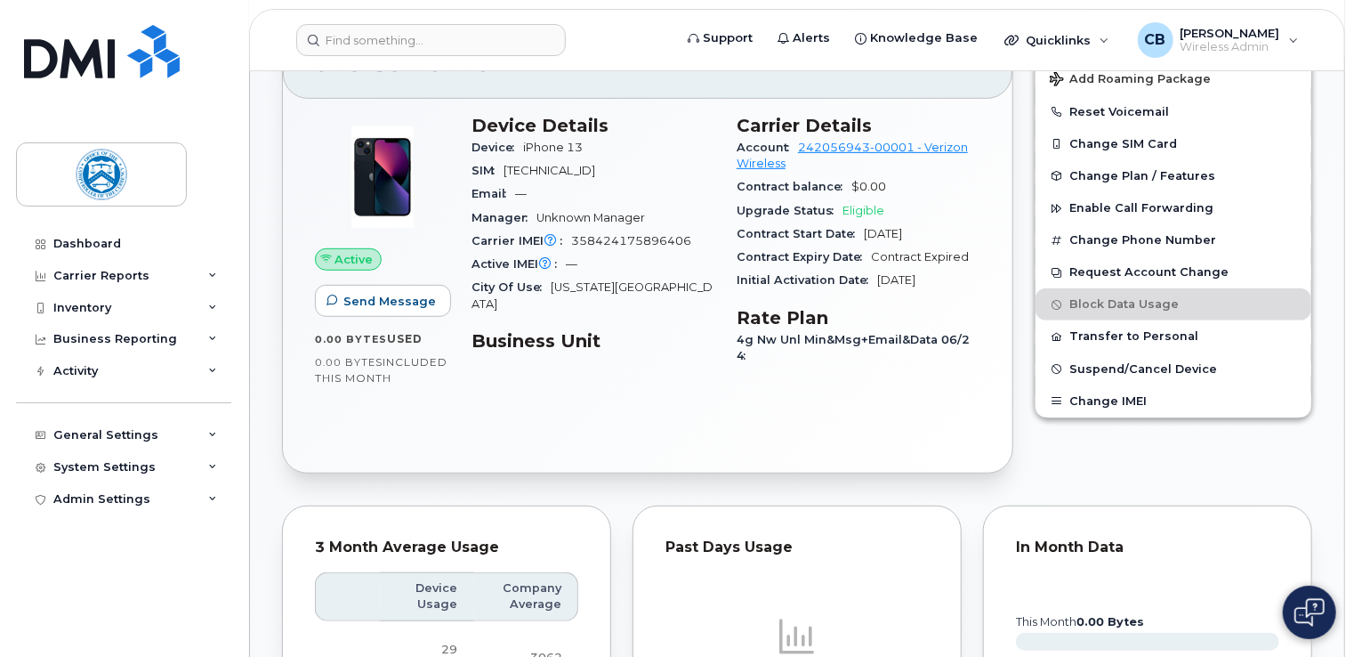
scroll to position [89, 0]
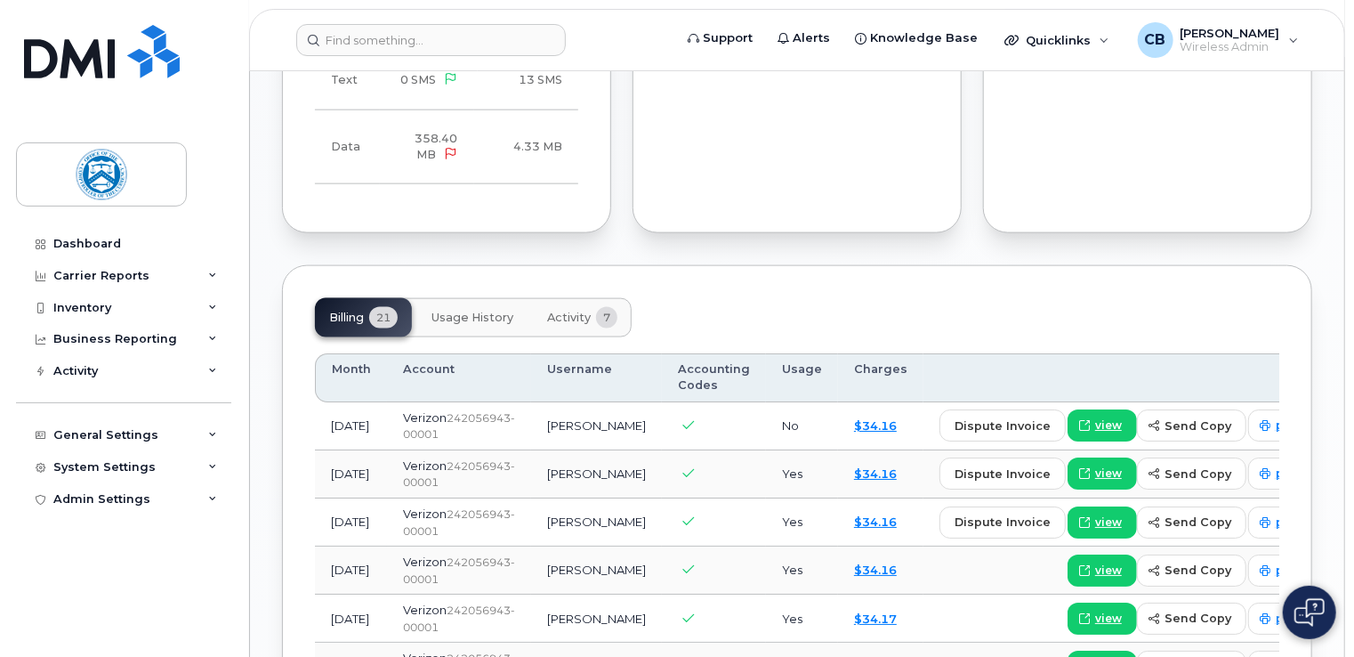
scroll to position [1068, 0]
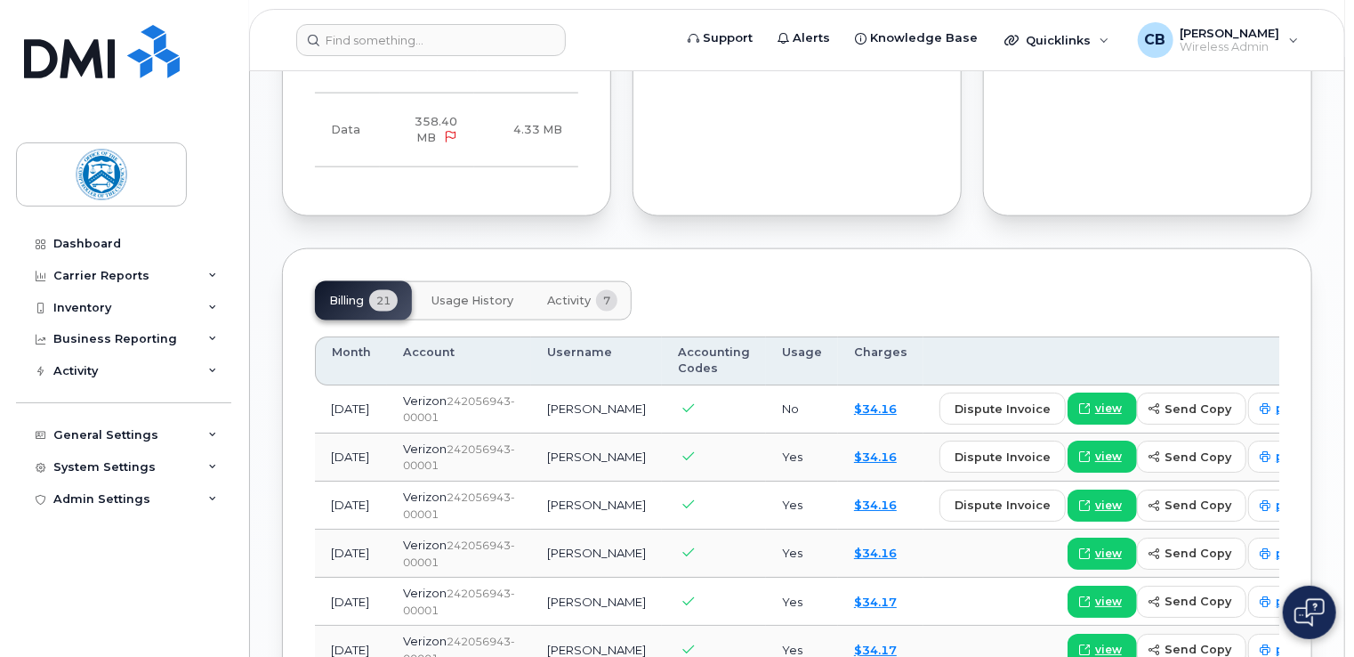
click at [488, 297] on span "Usage History" at bounding box center [472, 301] width 82 height 14
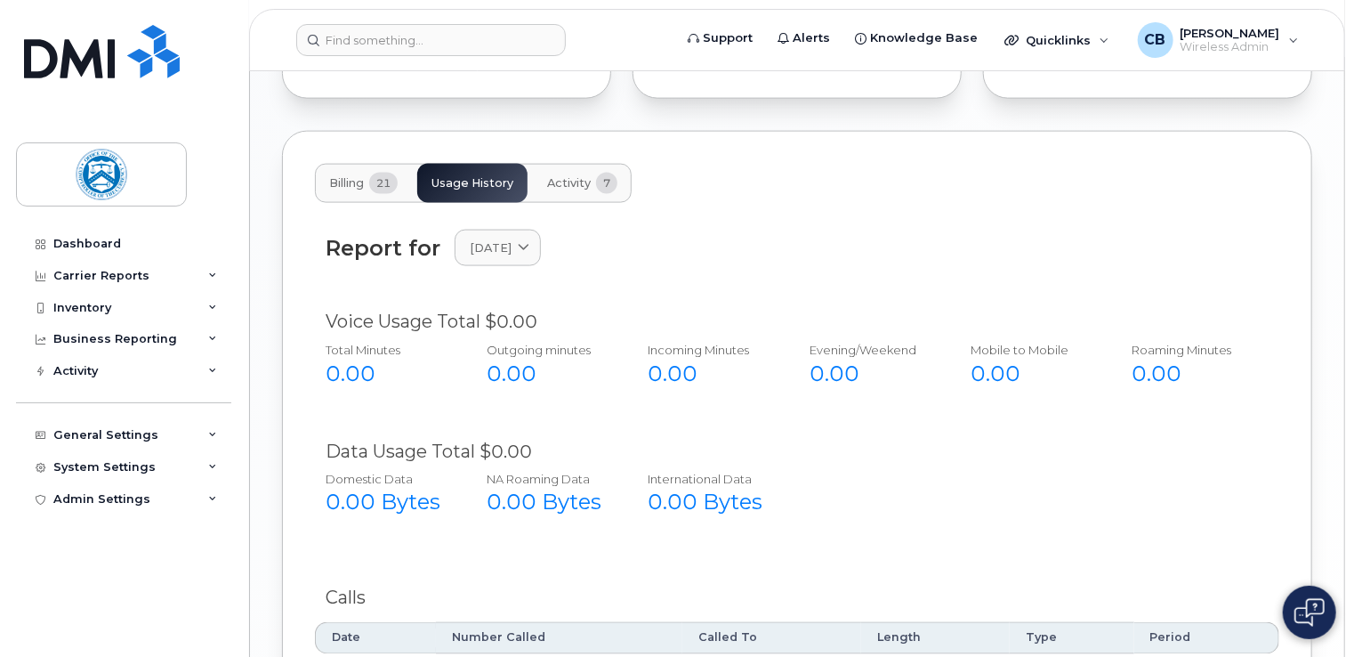
scroll to position [1182, 0]
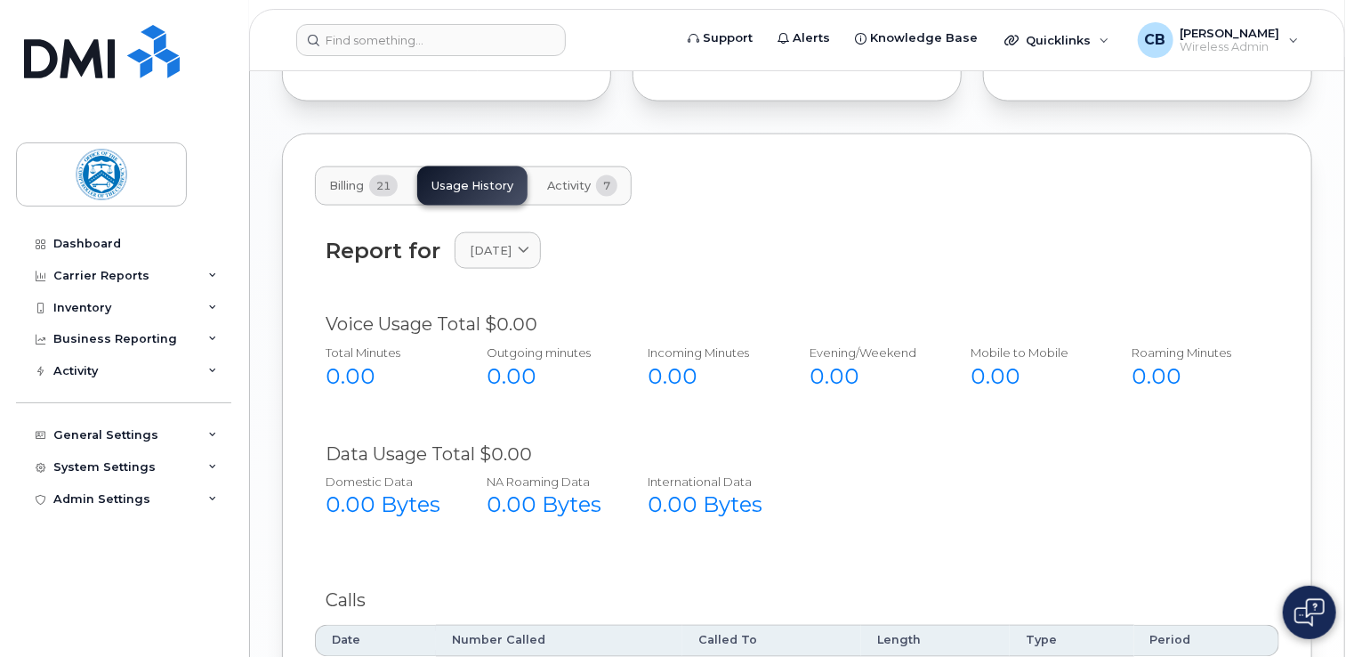
click at [580, 183] on span "Activity" at bounding box center [569, 186] width 44 height 14
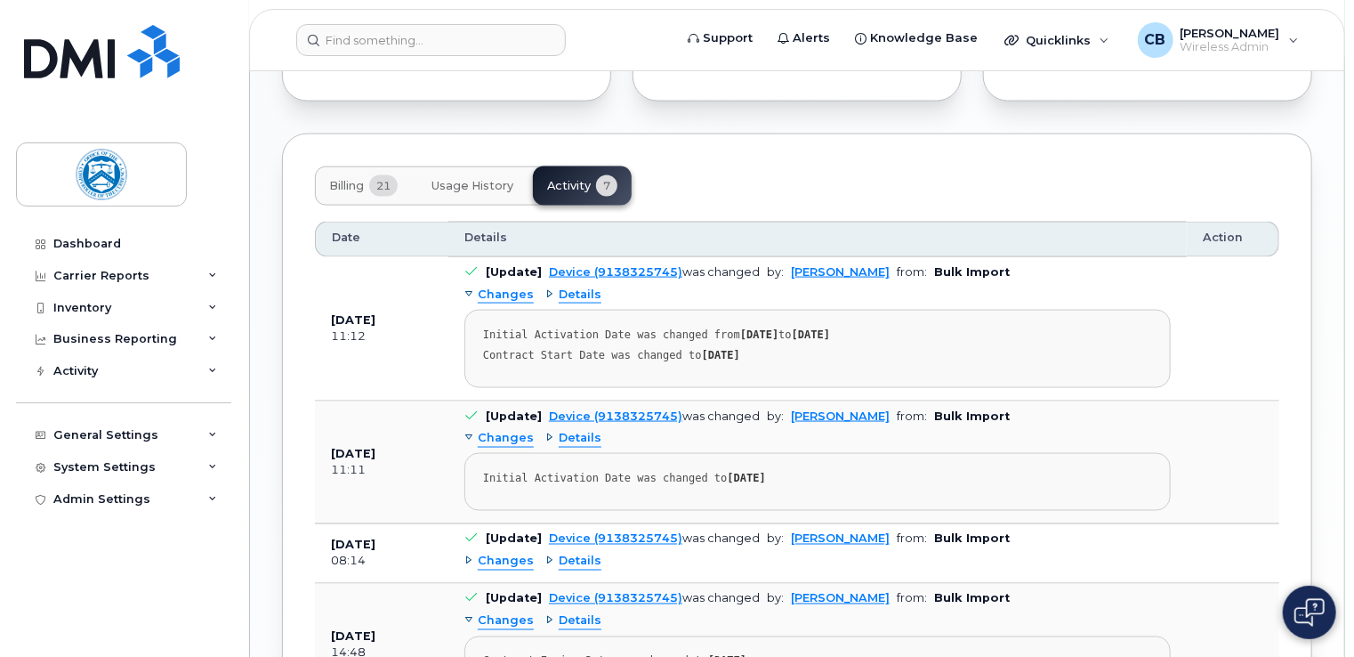
click at [484, 180] on span "Usage History" at bounding box center [472, 186] width 82 height 14
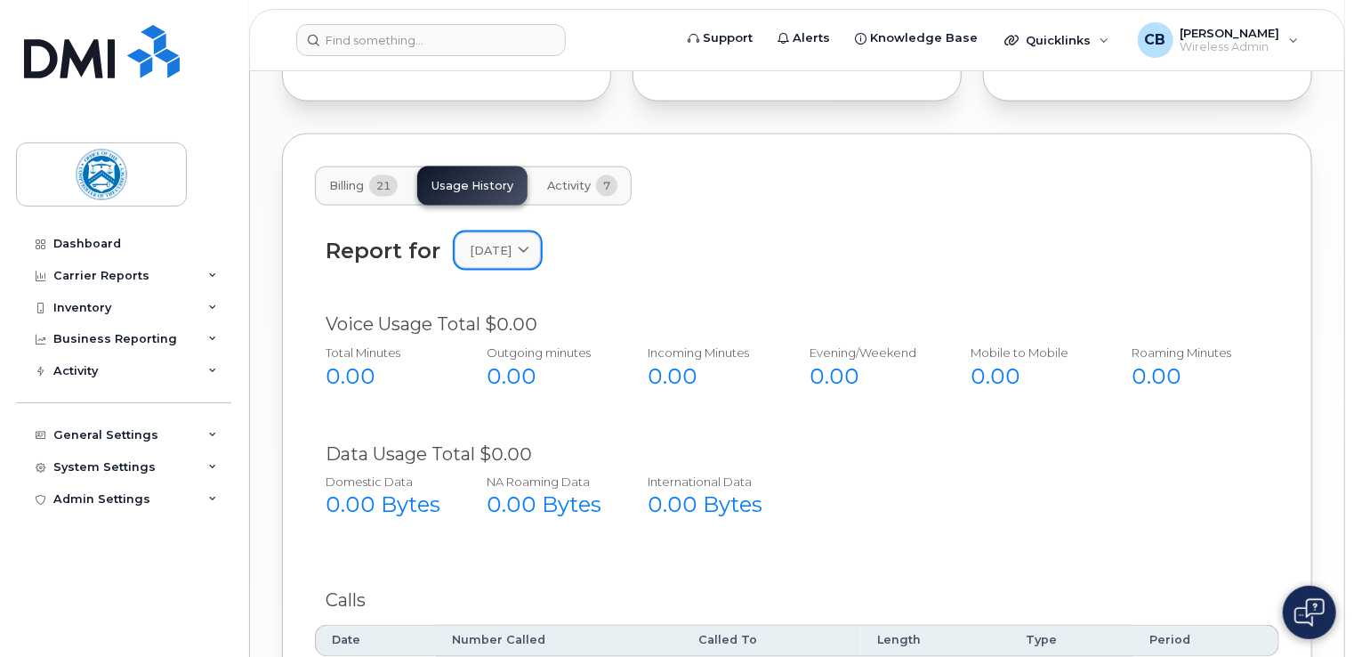
click at [529, 251] on icon at bounding box center [524, 251] width 12 height 12
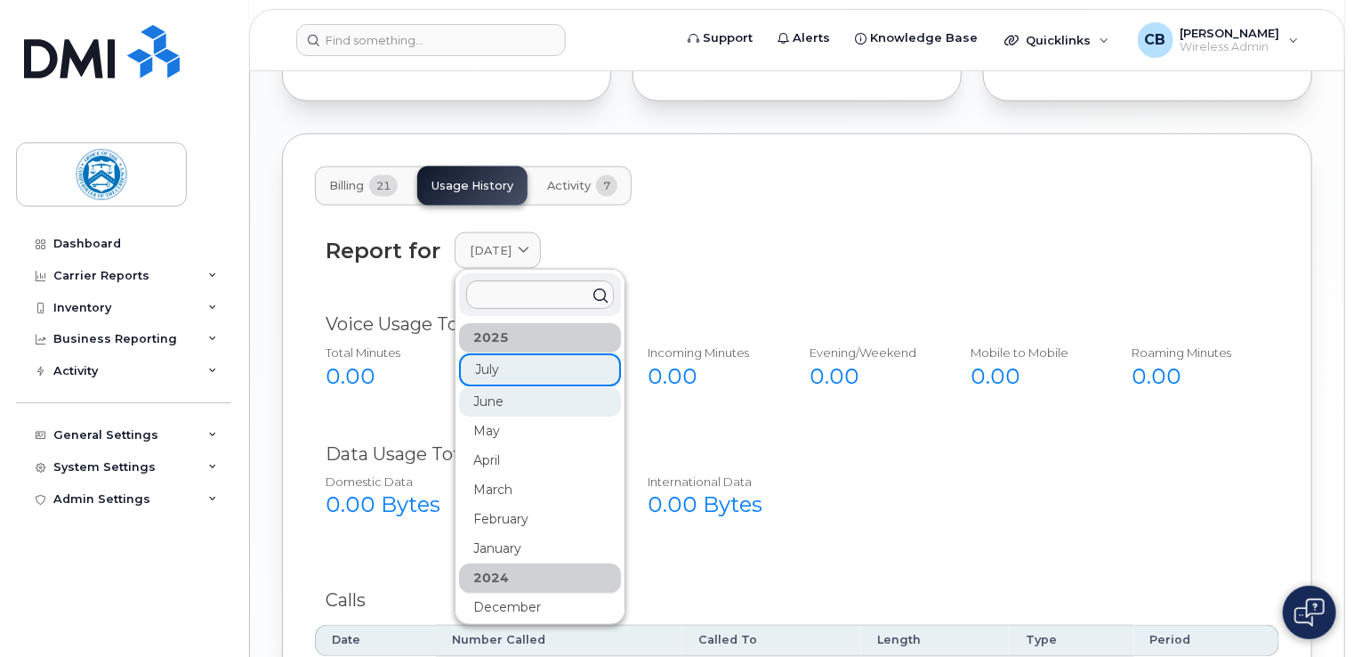
click at [522, 534] on div "June" at bounding box center [540, 548] width 162 height 29
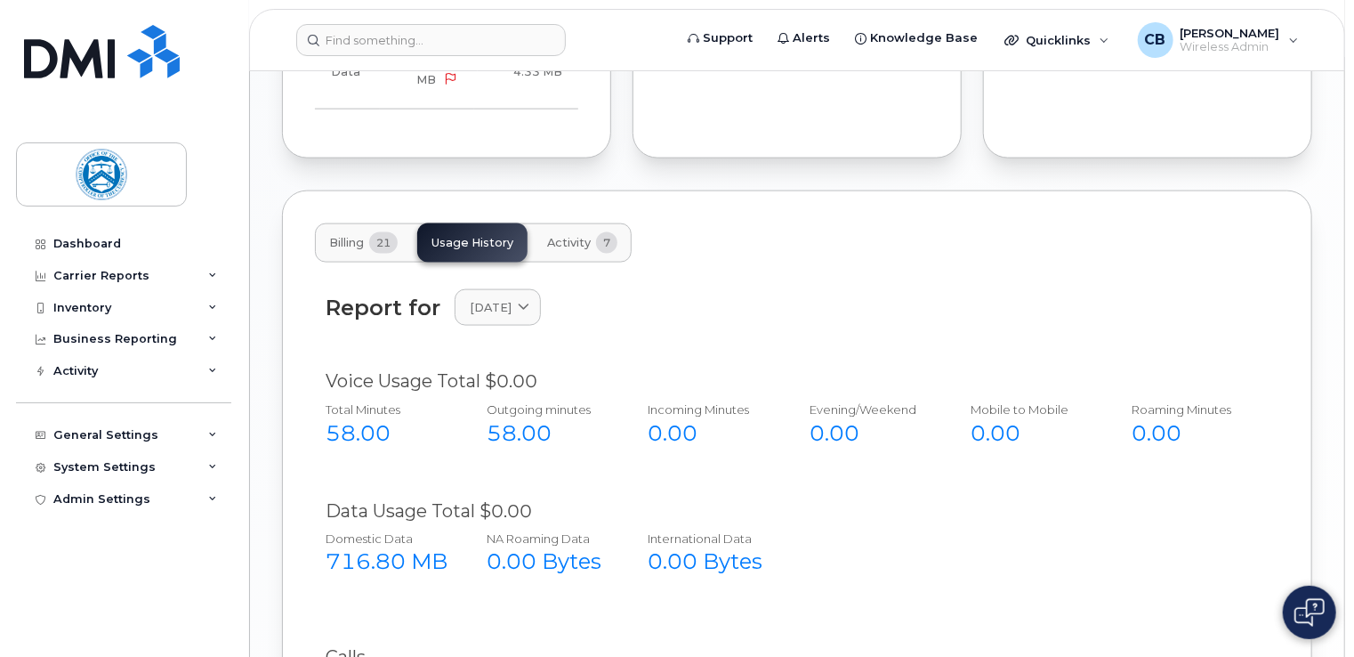
scroll to position [1124, 0]
click at [353, 238] on span "Billing" at bounding box center [346, 244] width 35 height 14
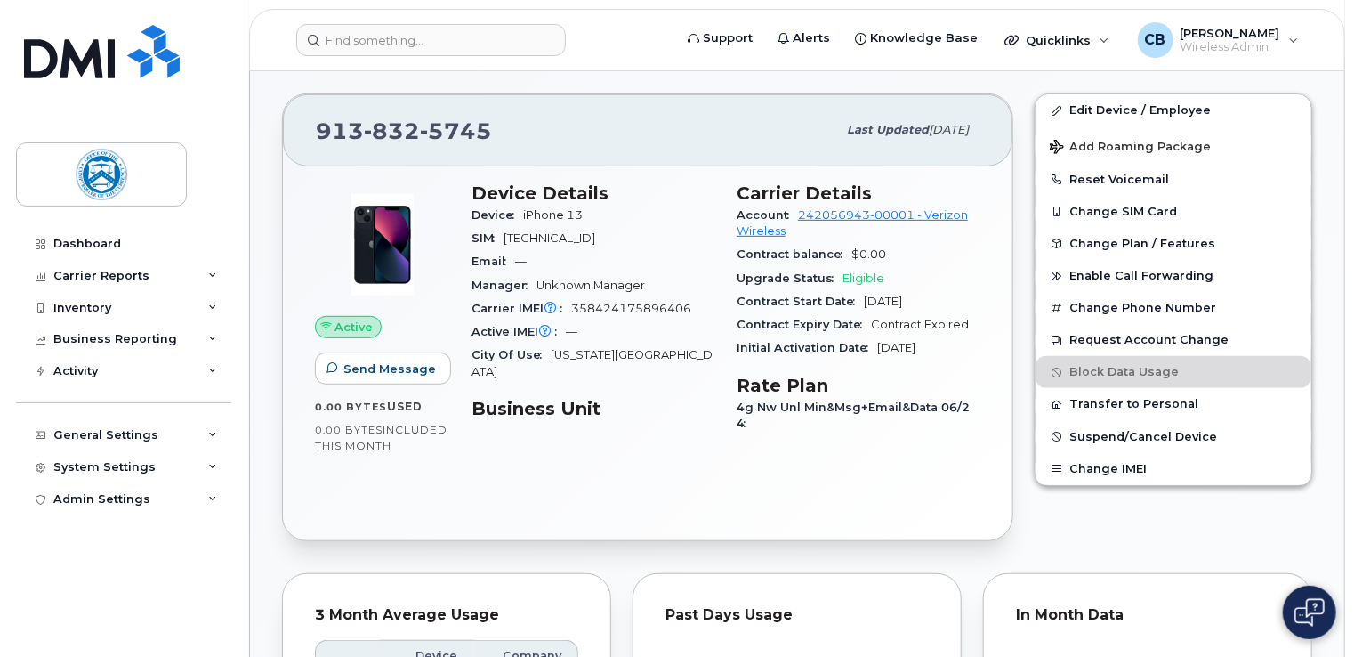
scroll to position [235, 0]
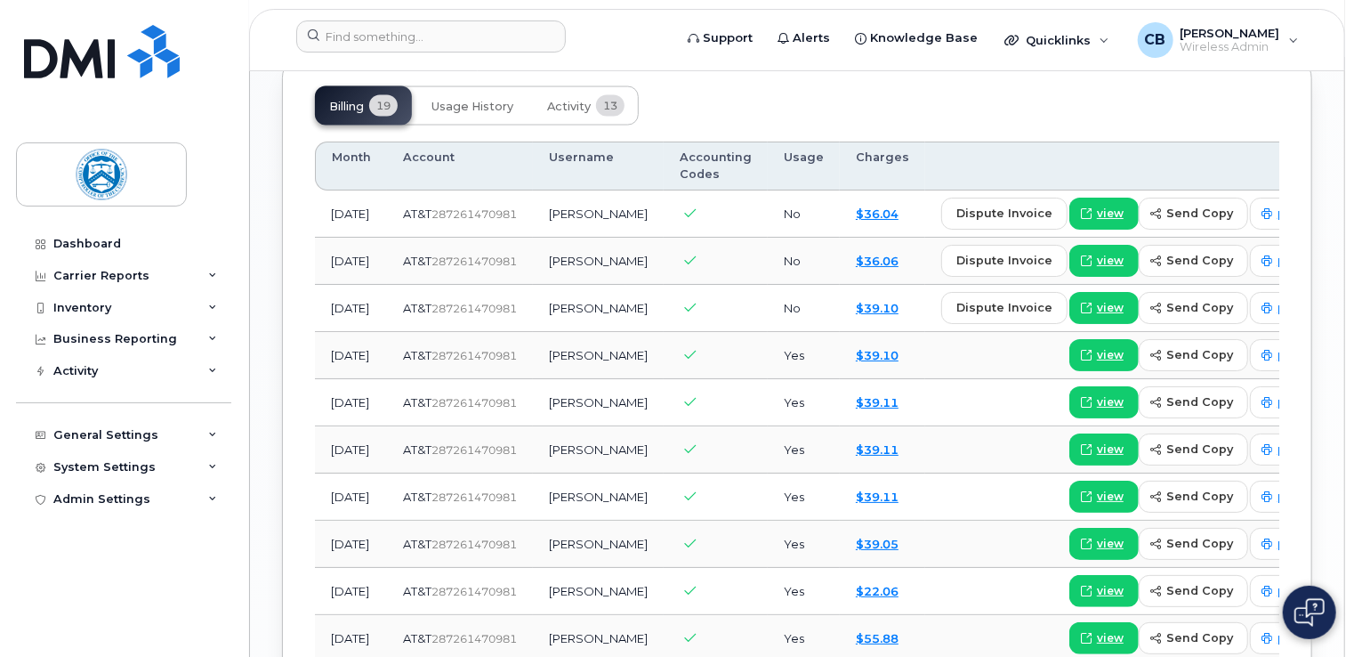
scroll to position [1423, 0]
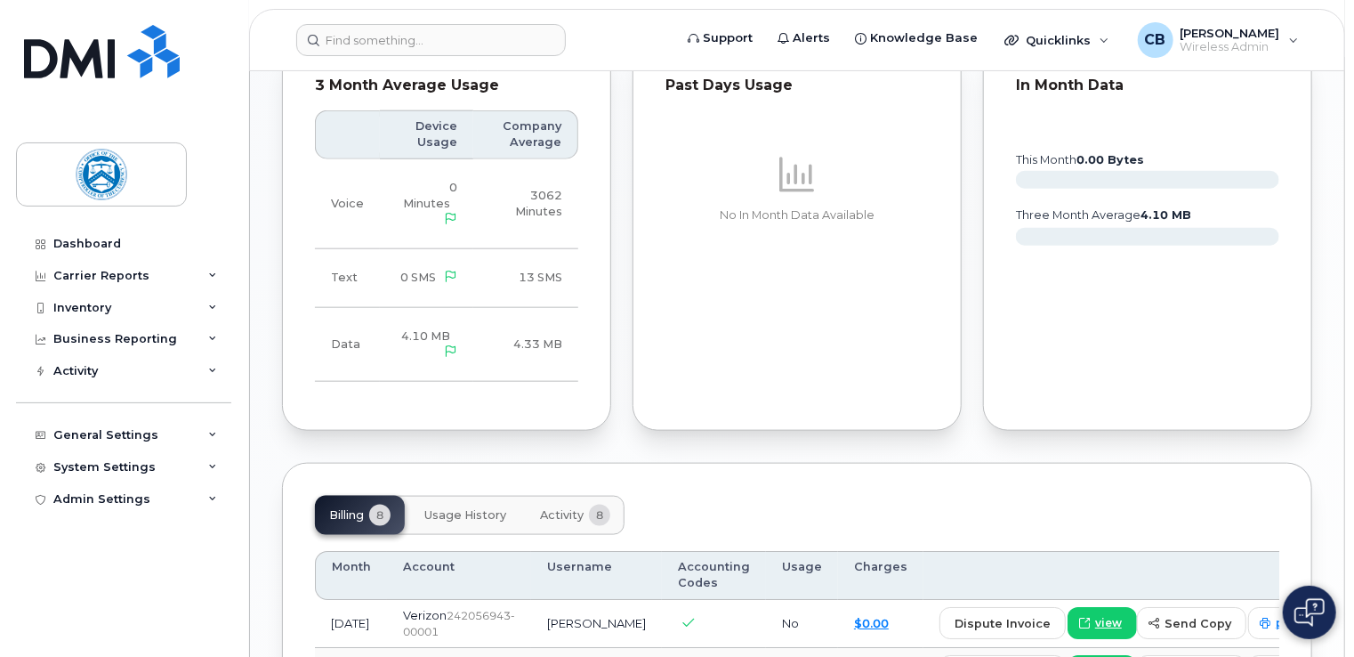
scroll to position [823, 0]
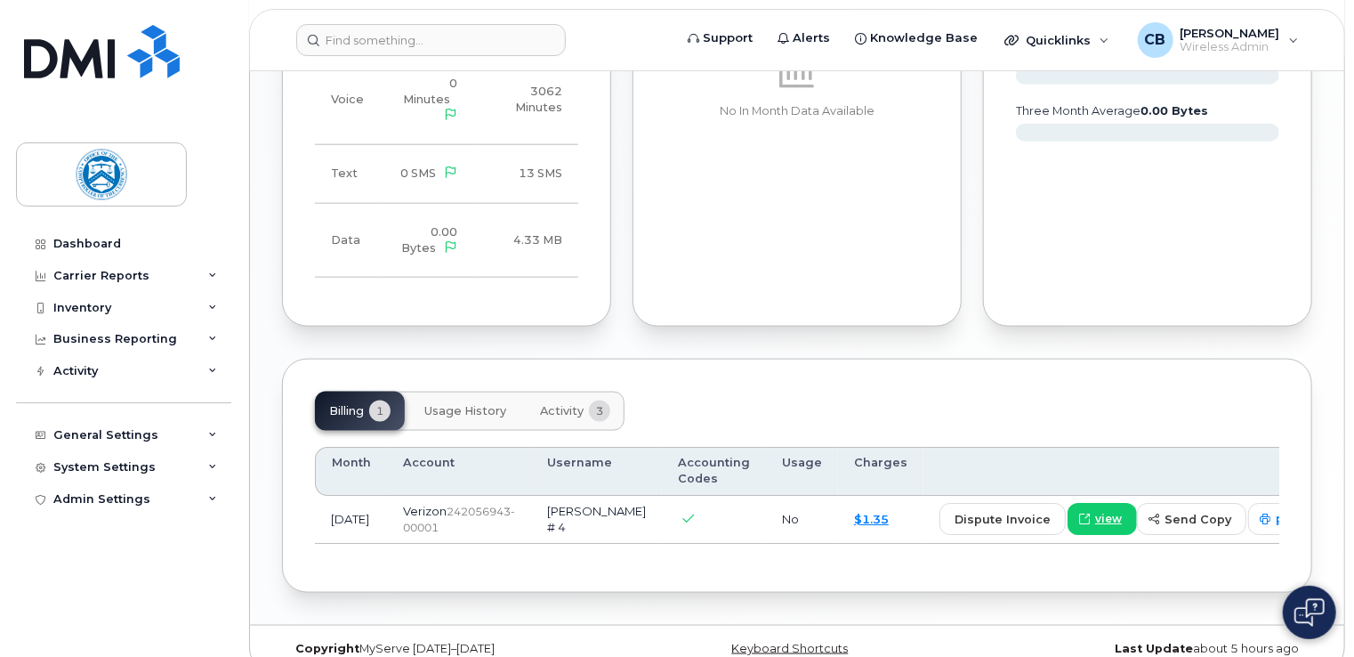
scroll to position [979, 0]
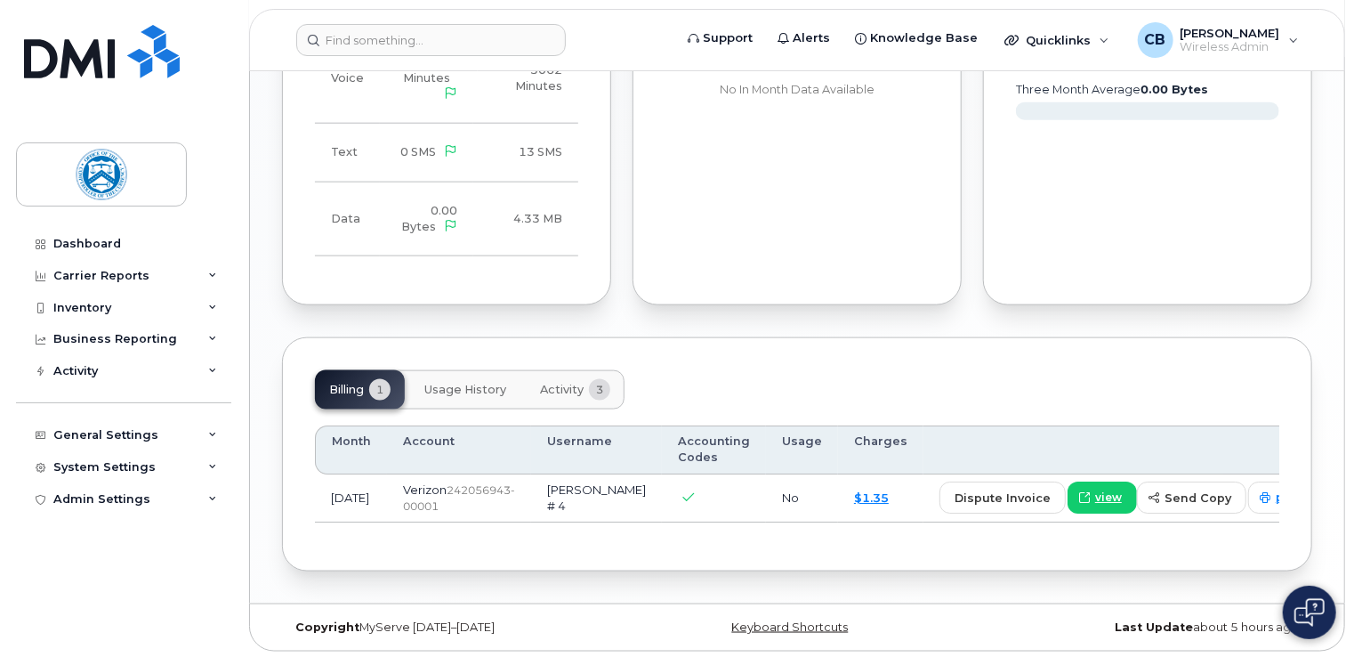
click at [567, 390] on span "Activity" at bounding box center [562, 390] width 44 height 14
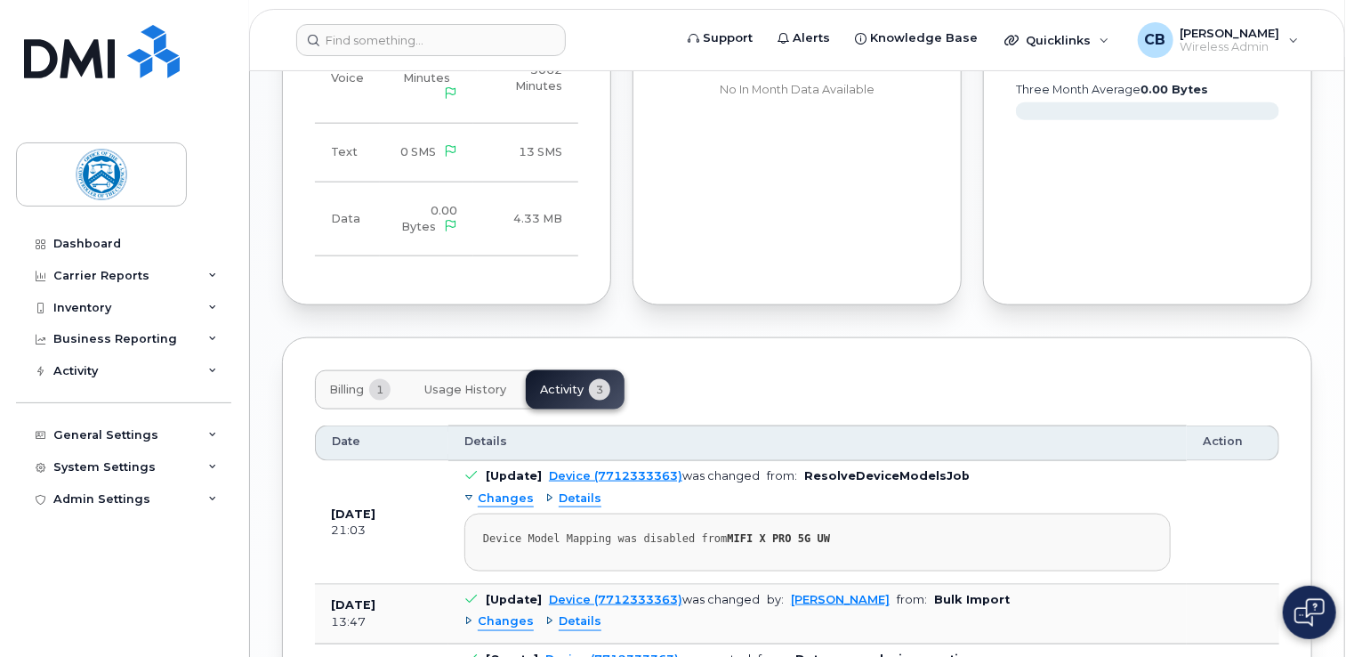
click at [475, 391] on span "Usage History" at bounding box center [465, 390] width 82 height 14
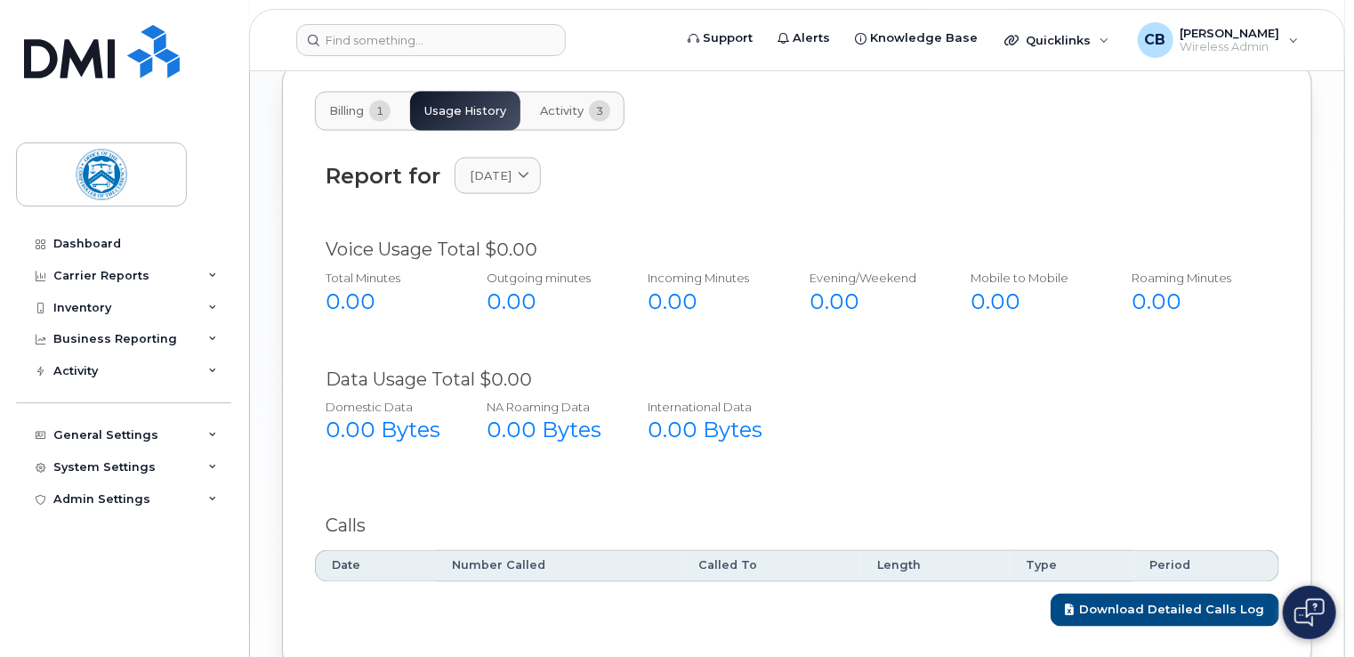
scroll to position [1068, 0]
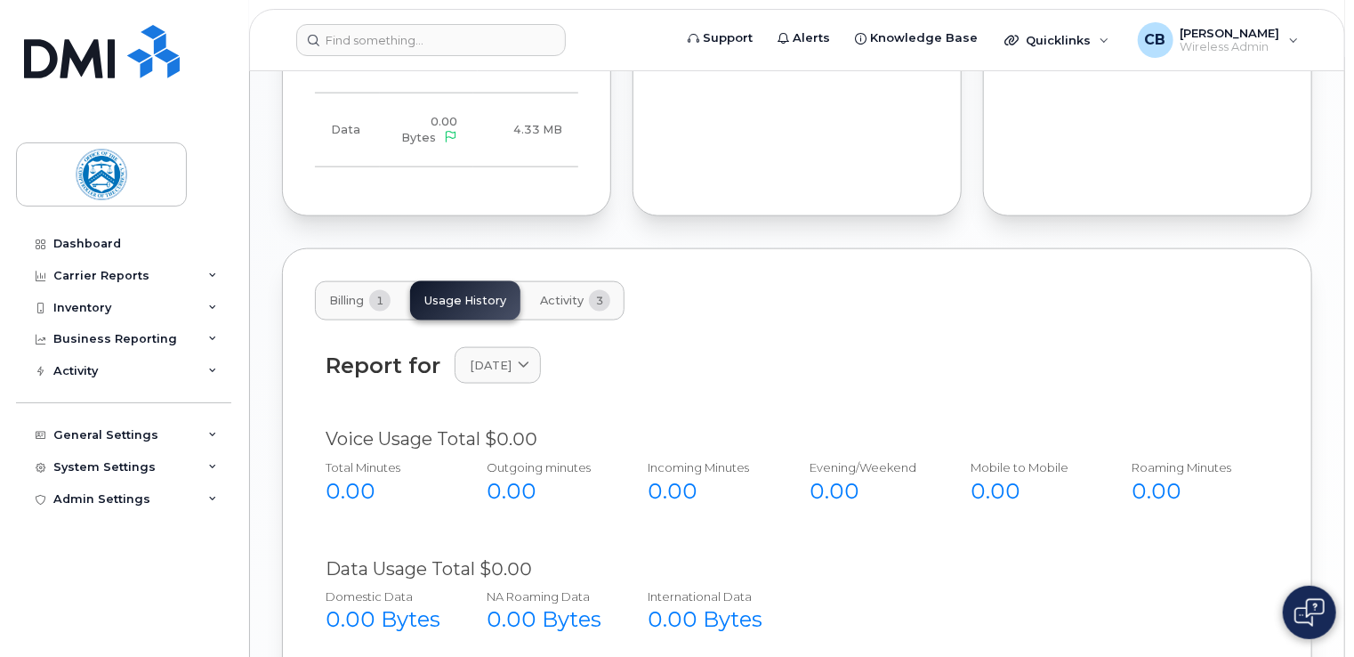
click at [357, 300] on span "Billing" at bounding box center [346, 301] width 35 height 14
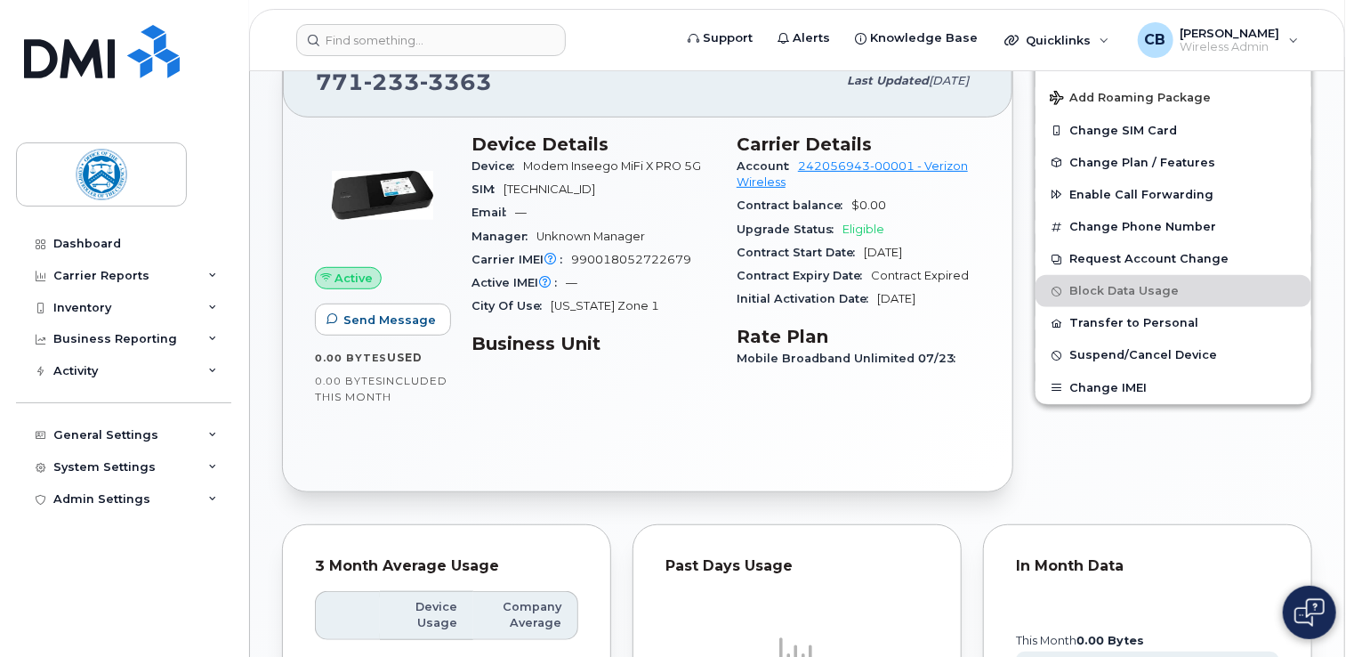
scroll to position [372, 0]
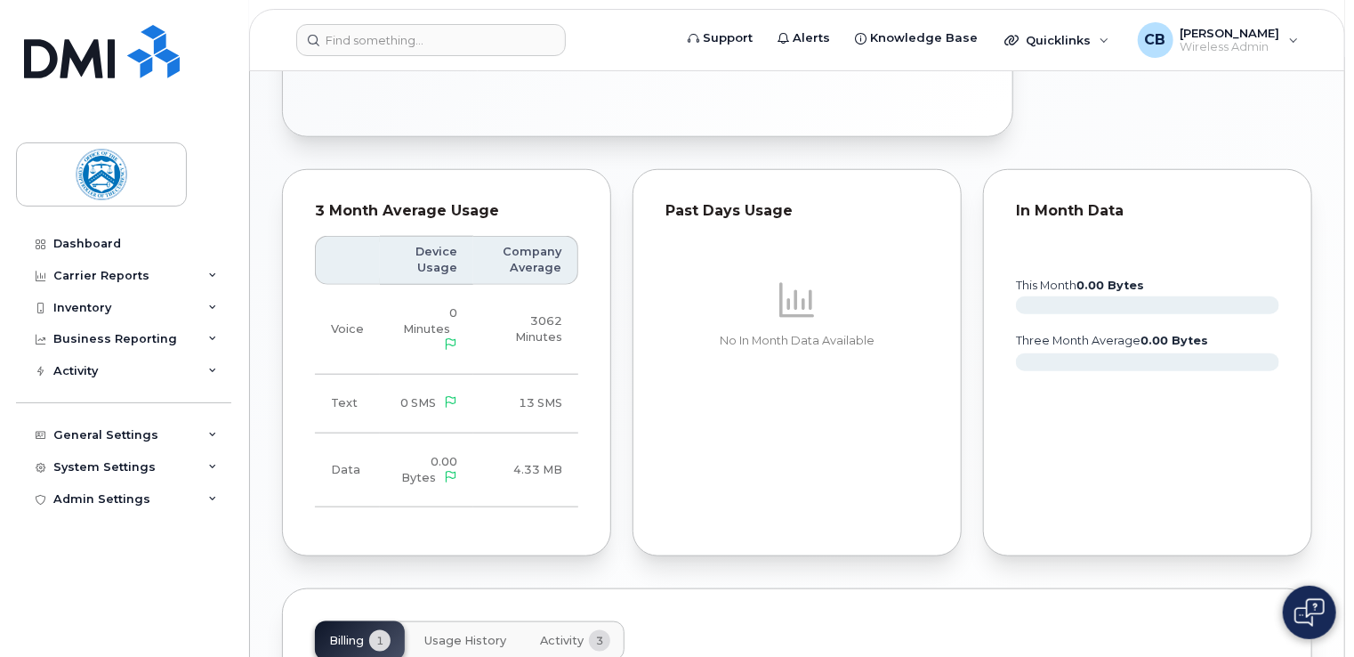
scroll to position [105, 0]
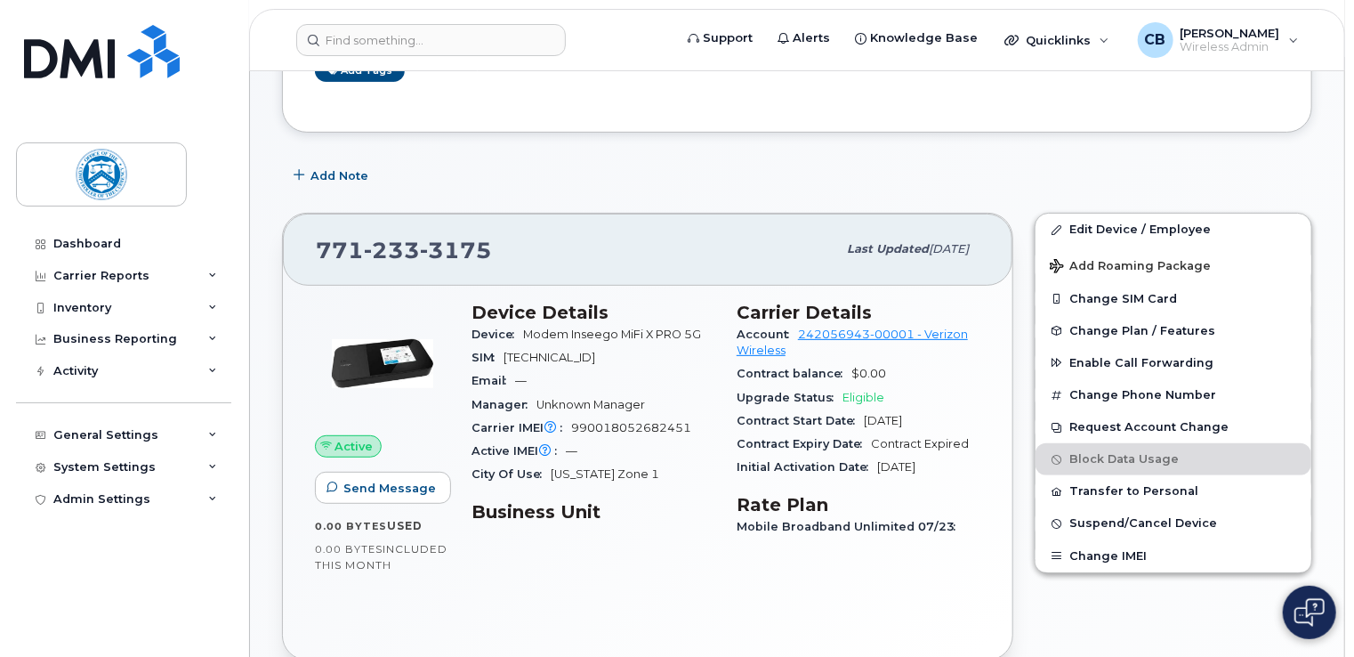
scroll to position [178, 0]
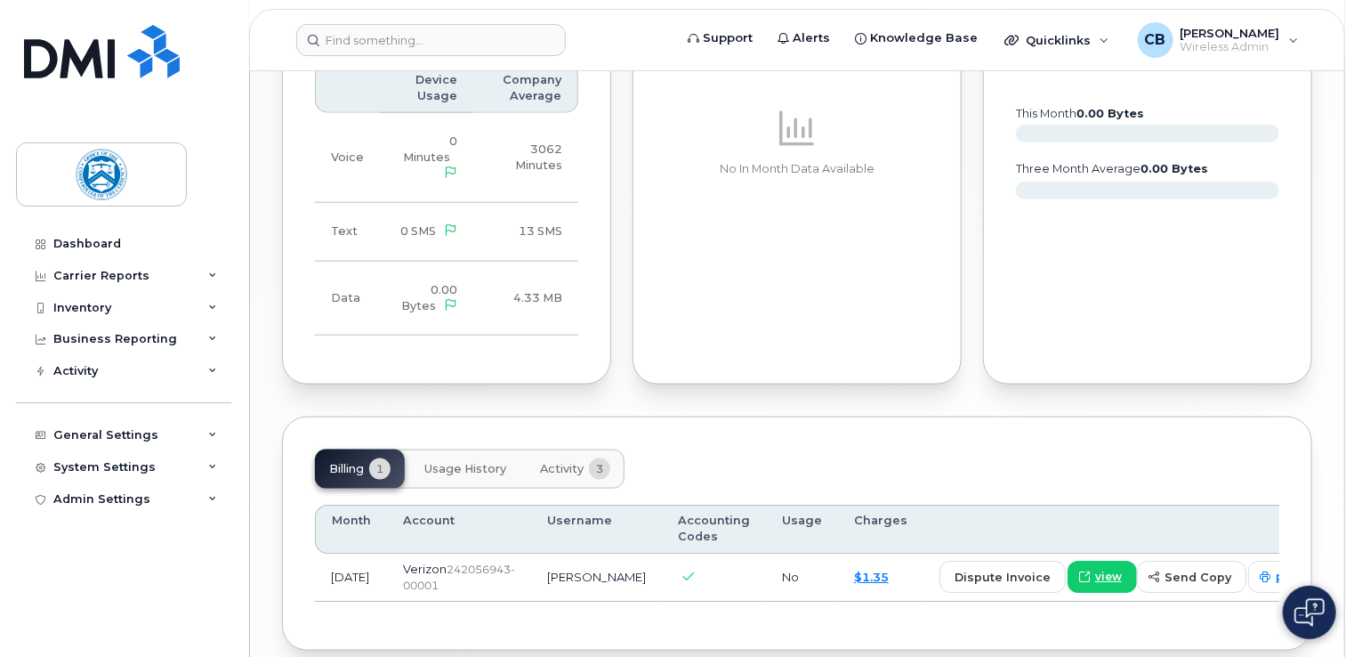
scroll to position [979, 0]
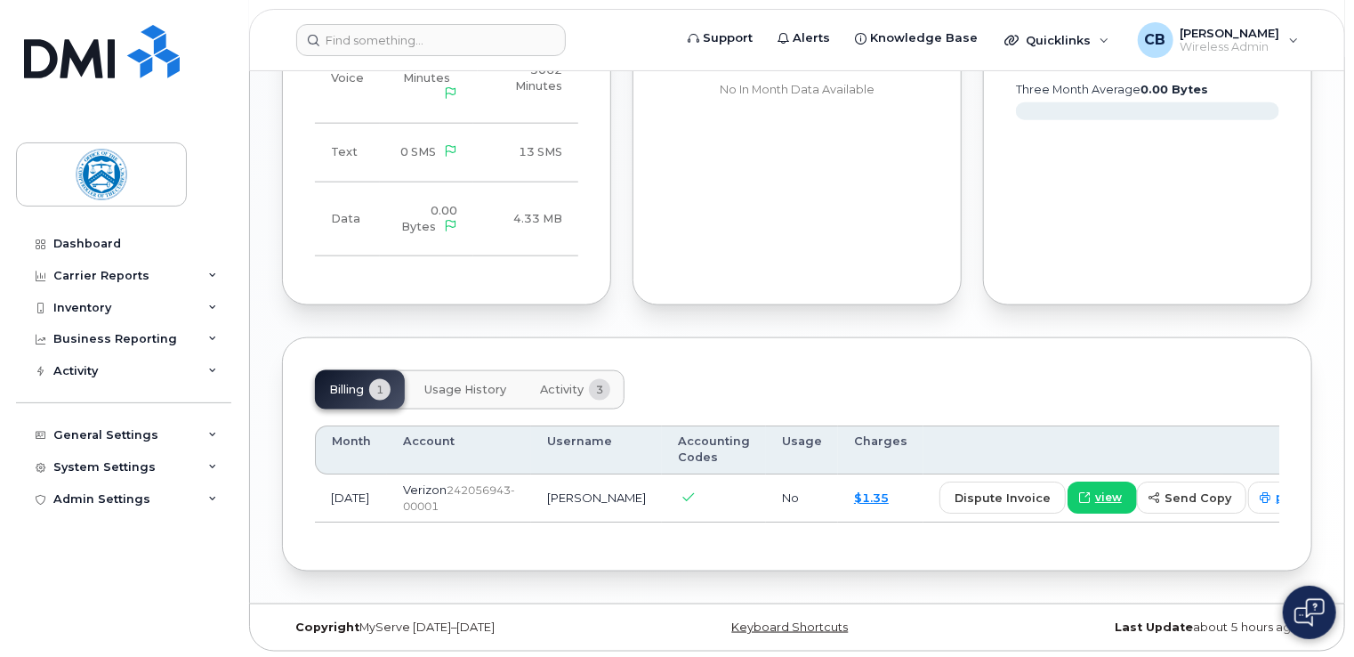
click at [475, 387] on span "Usage History" at bounding box center [465, 390] width 82 height 14
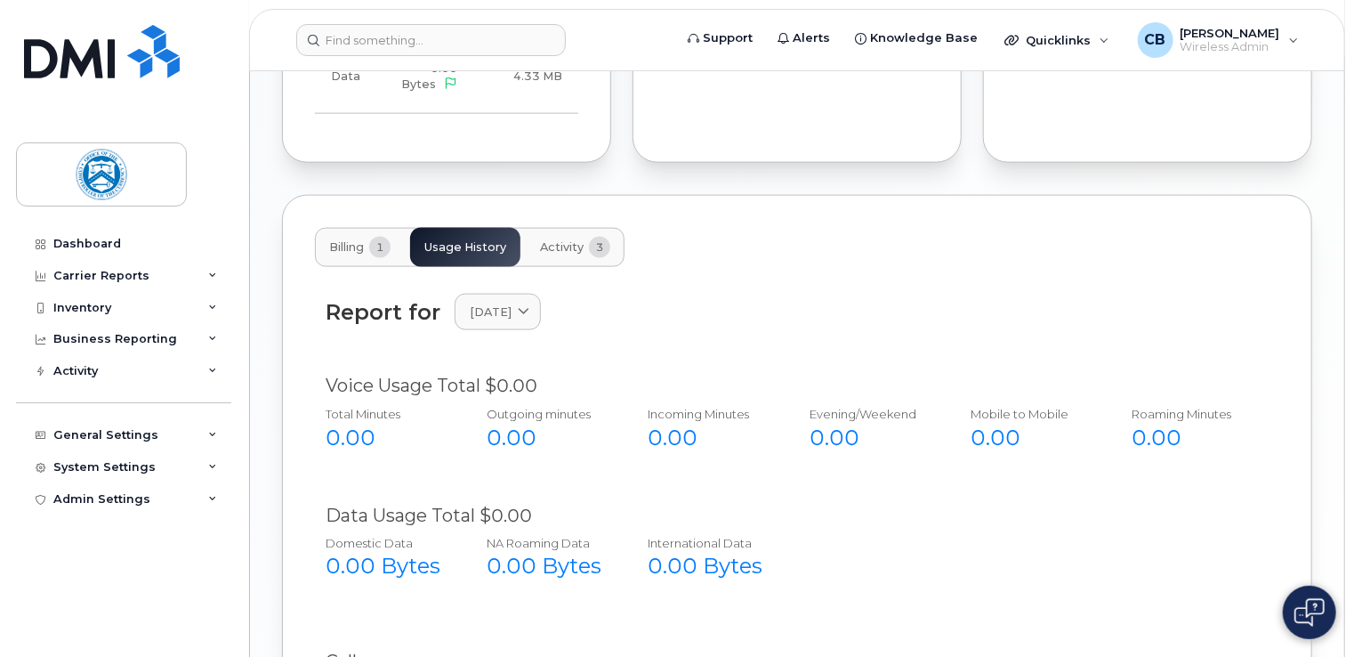
scroll to position [1093, 0]
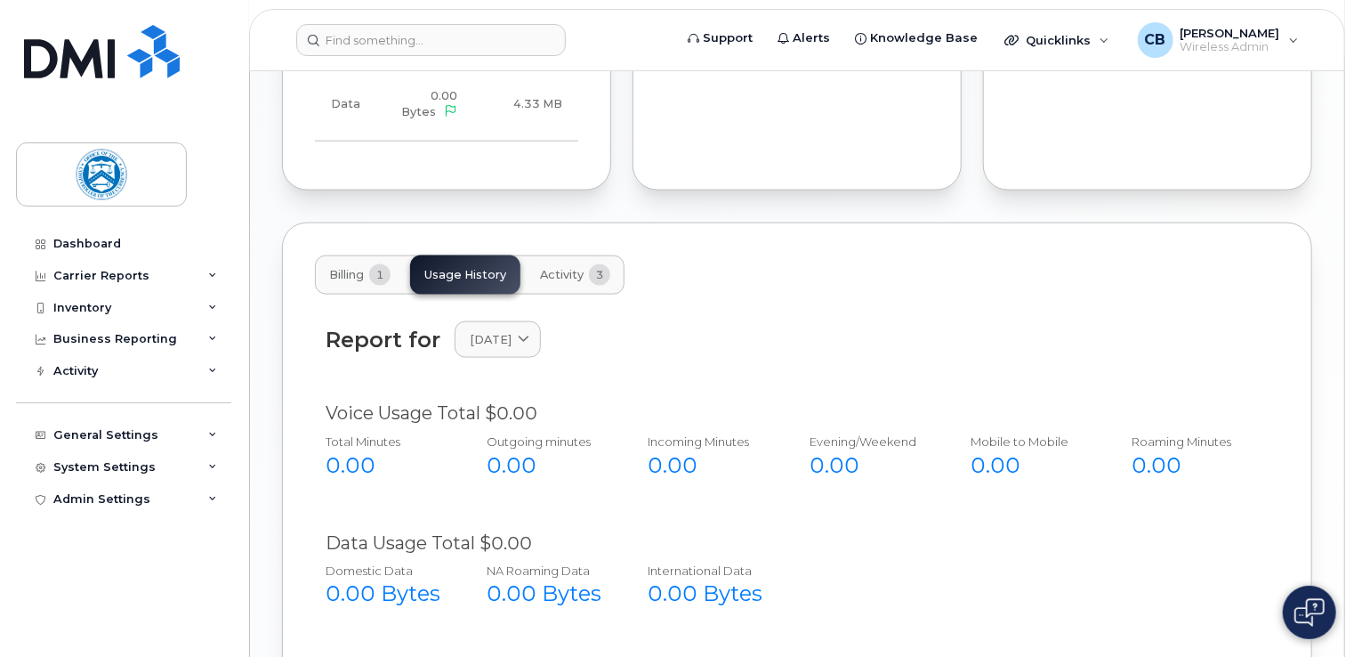
click at [566, 276] on span "Activity" at bounding box center [562, 275] width 44 height 14
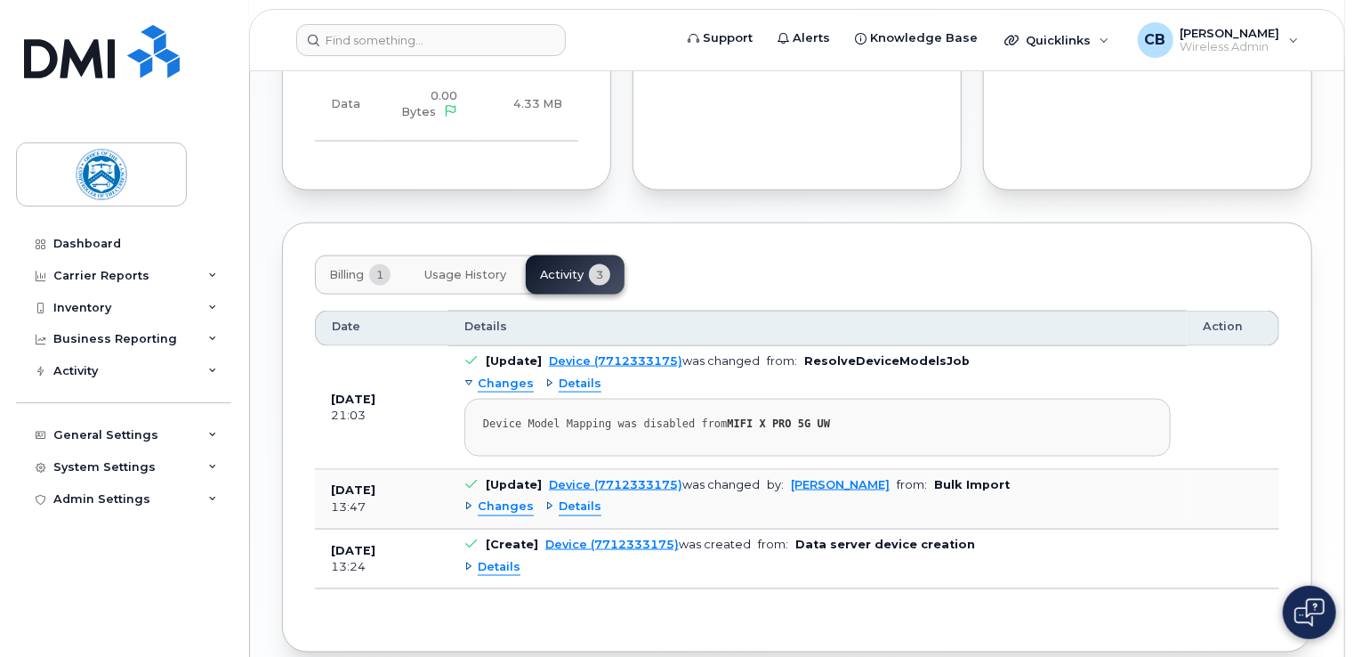
click at [338, 276] on span "Billing" at bounding box center [346, 275] width 35 height 14
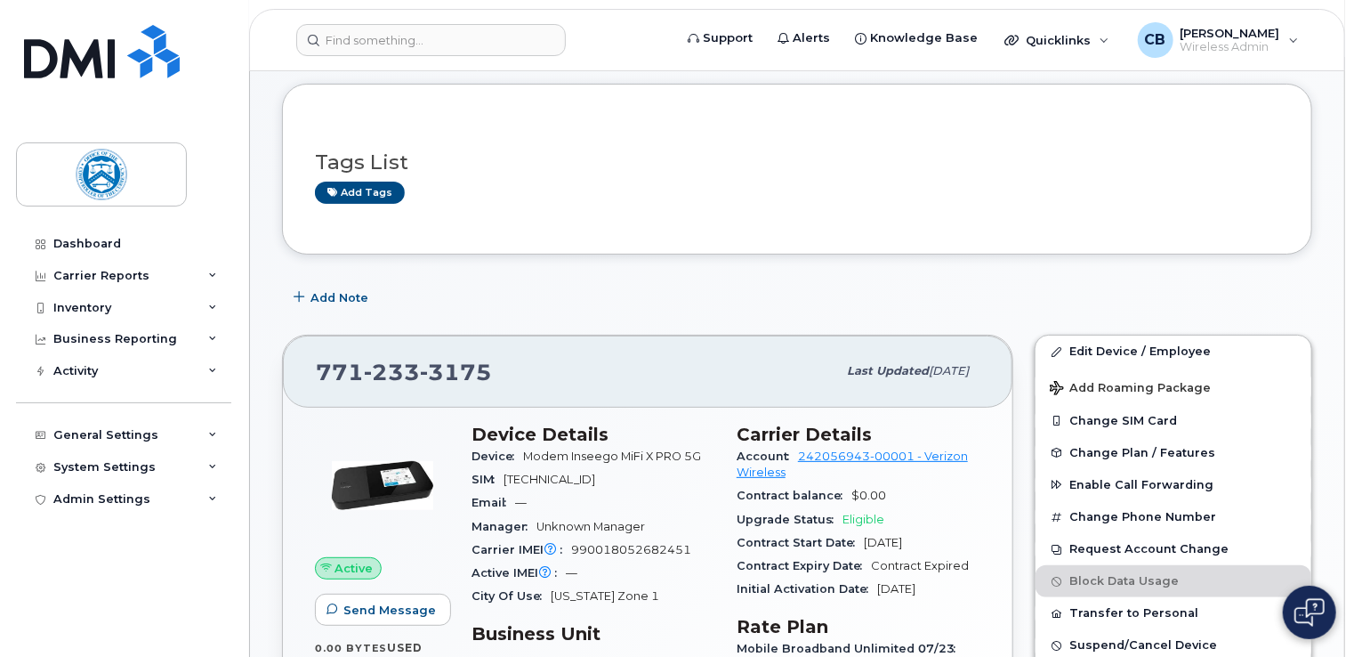
scroll to position [0, 0]
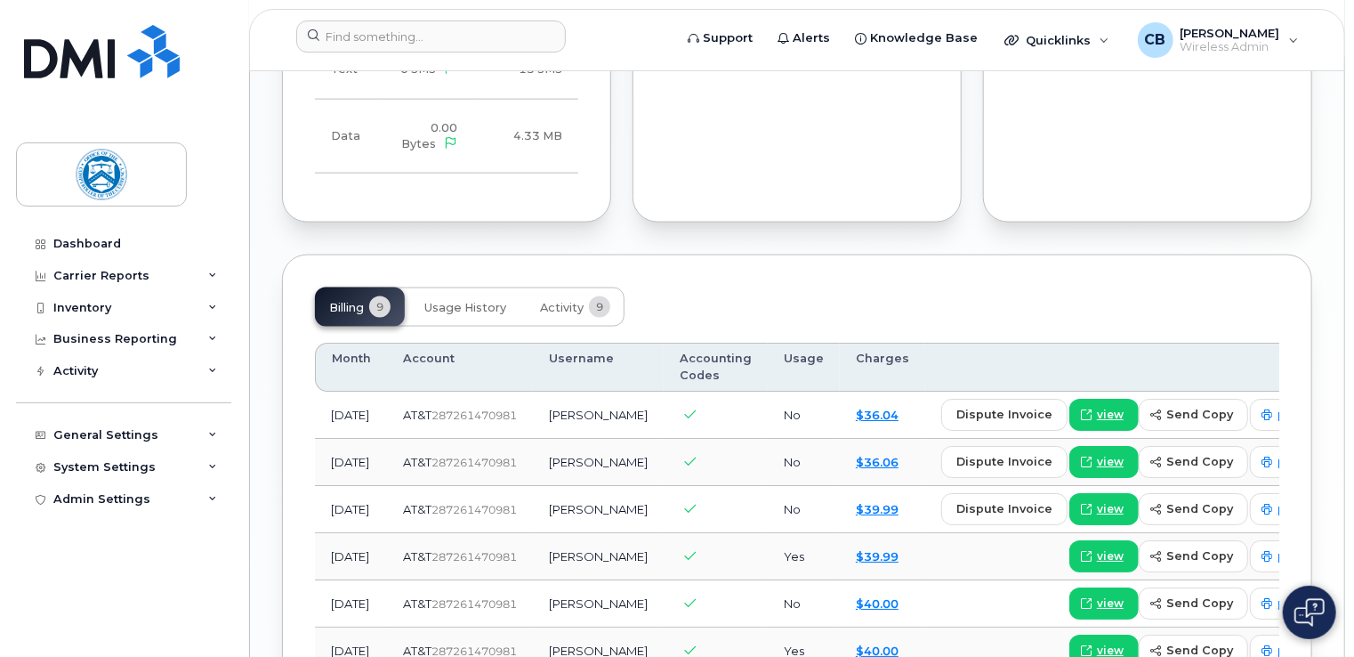
scroll to position [1373, 0]
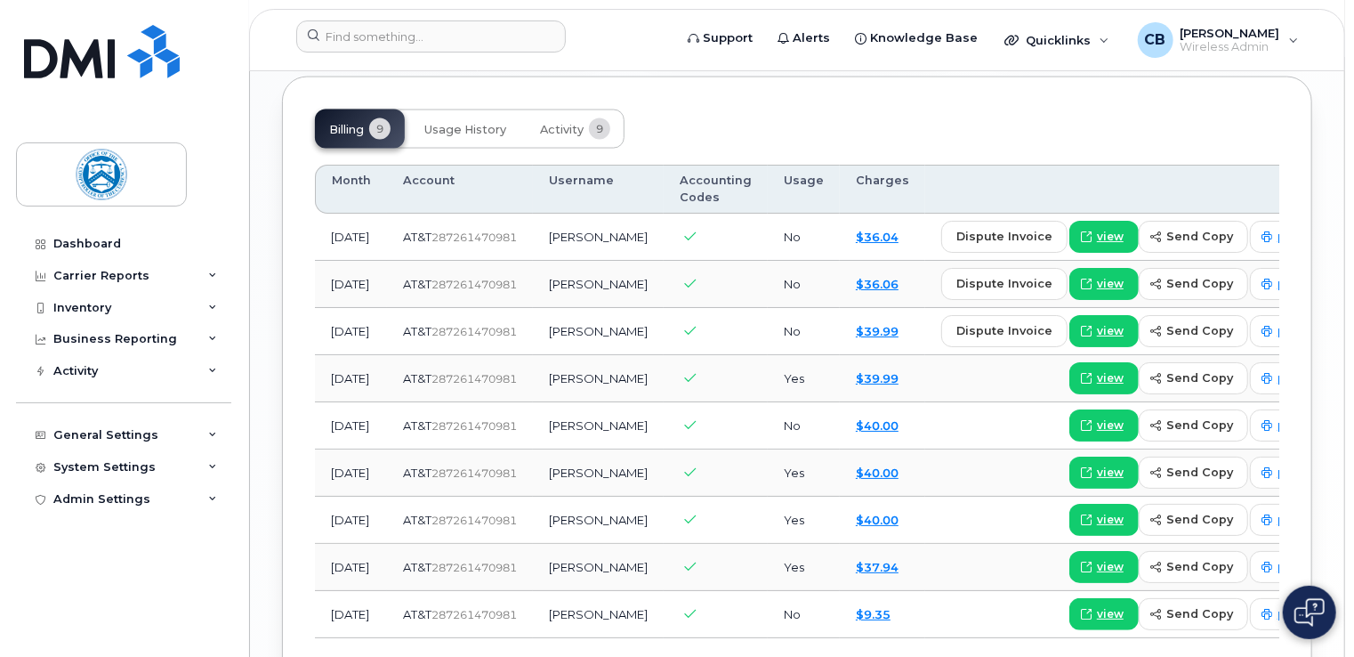
click at [340, 149] on div "Billing 9 Usage History Activity 9" at bounding box center [470, 128] width 310 height 39
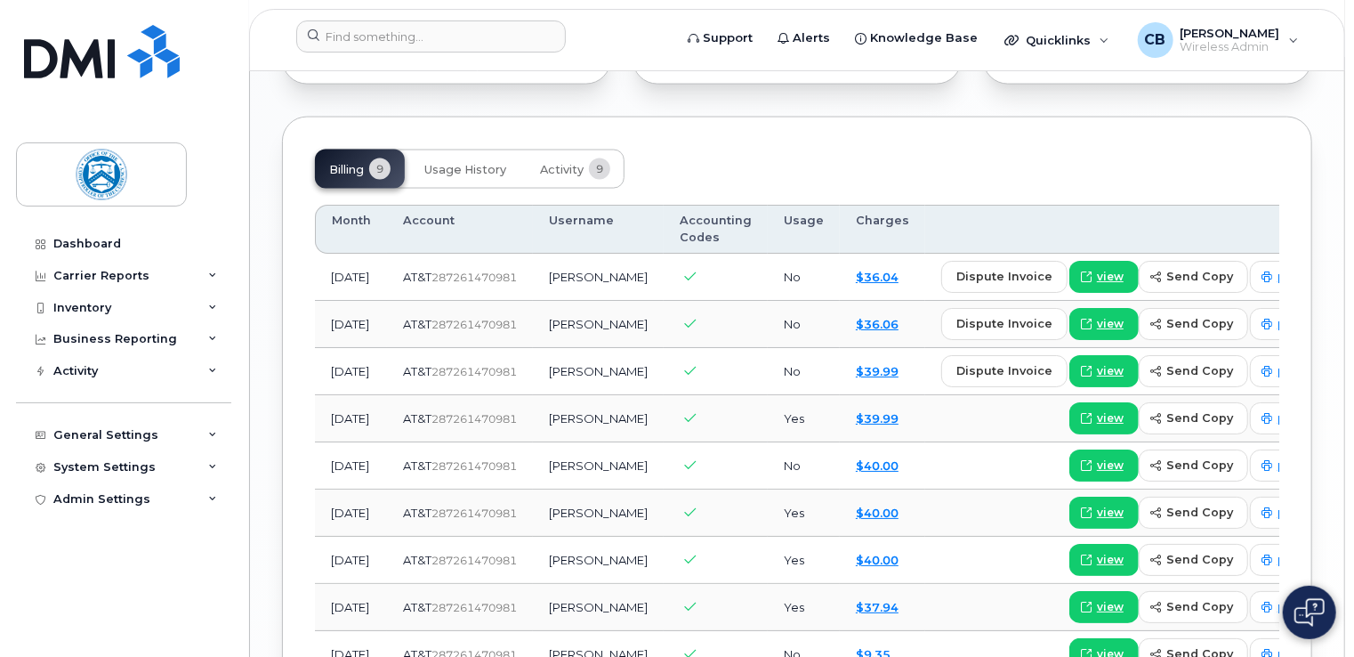
scroll to position [1462, 0]
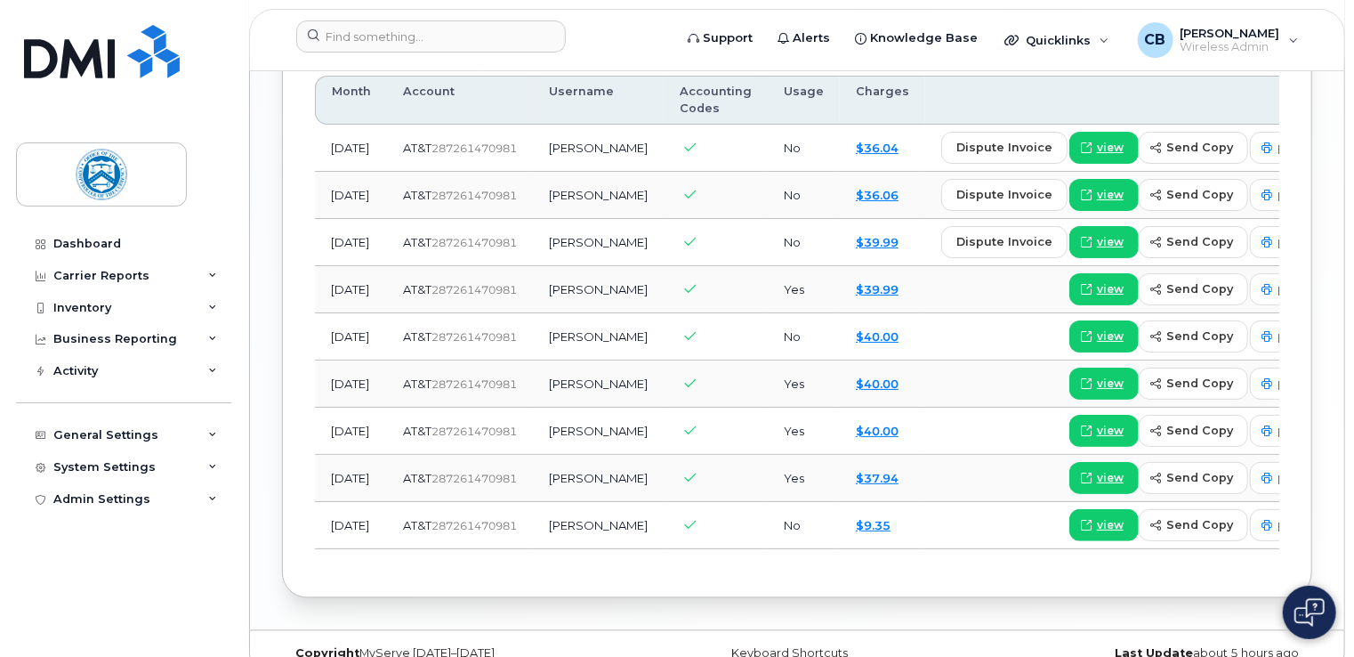
click at [571, 48] on span "Activity" at bounding box center [562, 41] width 44 height 14
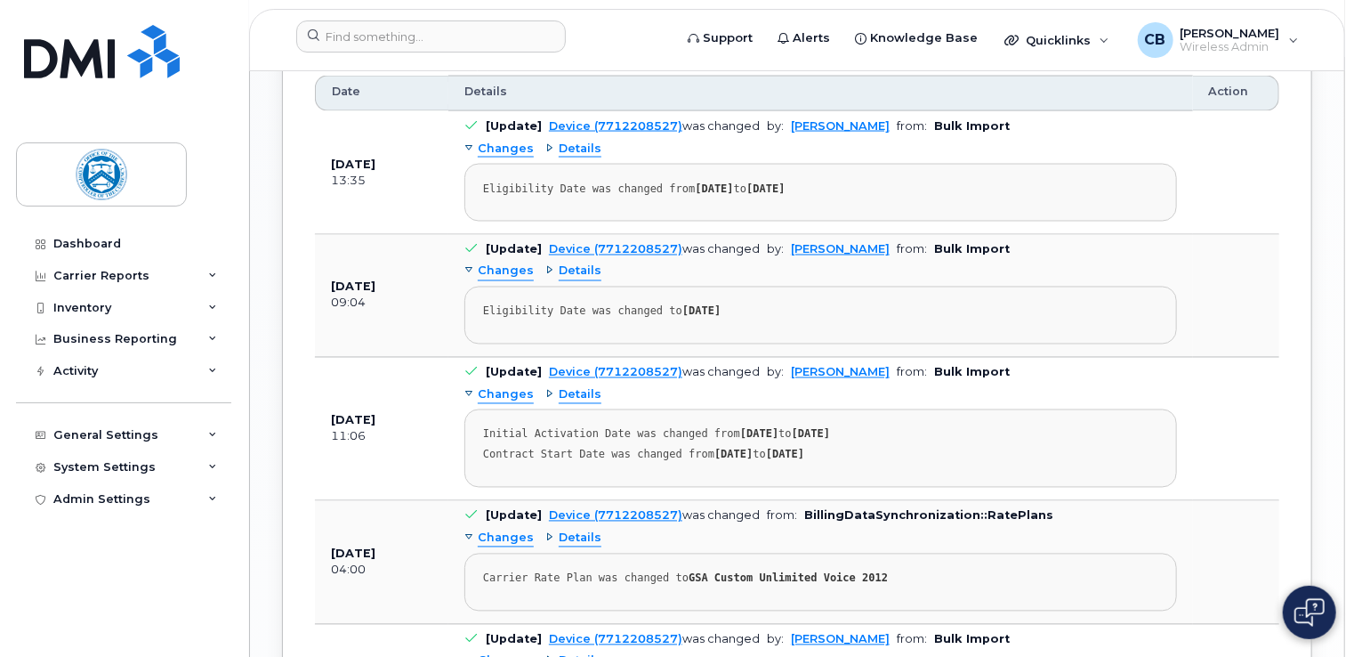
click at [344, 48] on span "Billing" at bounding box center [346, 41] width 35 height 14
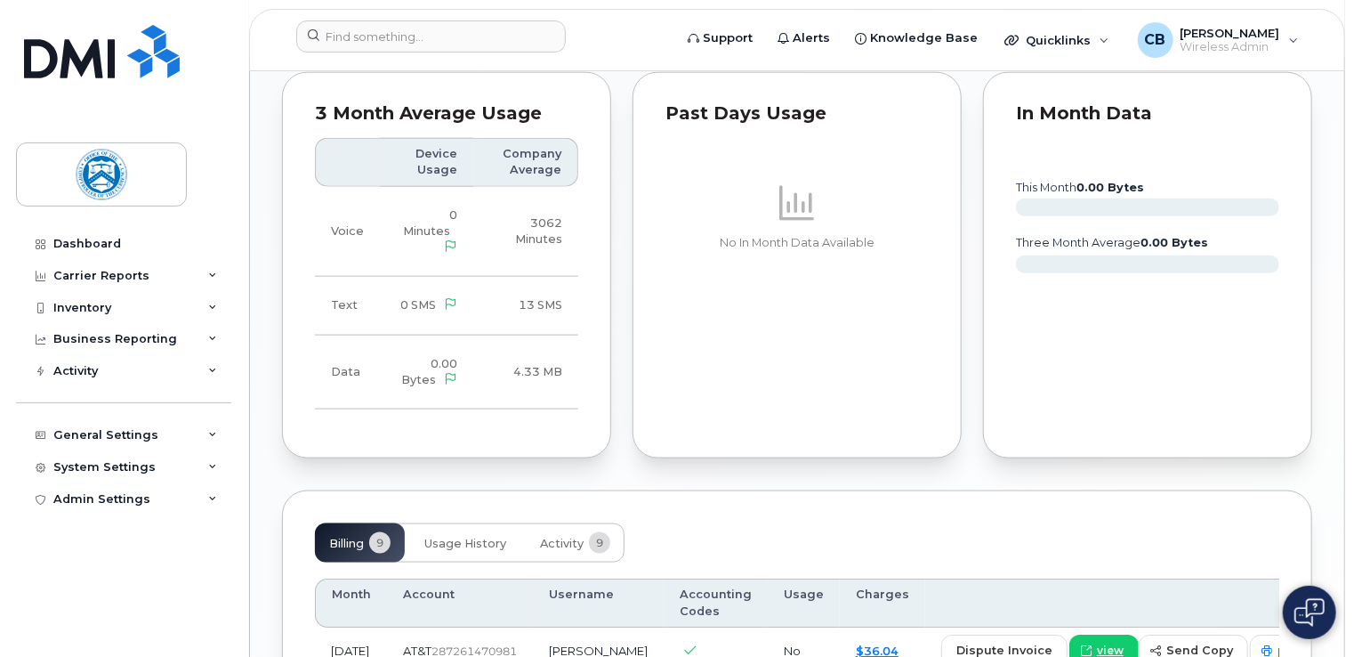
scroll to position [928, 0]
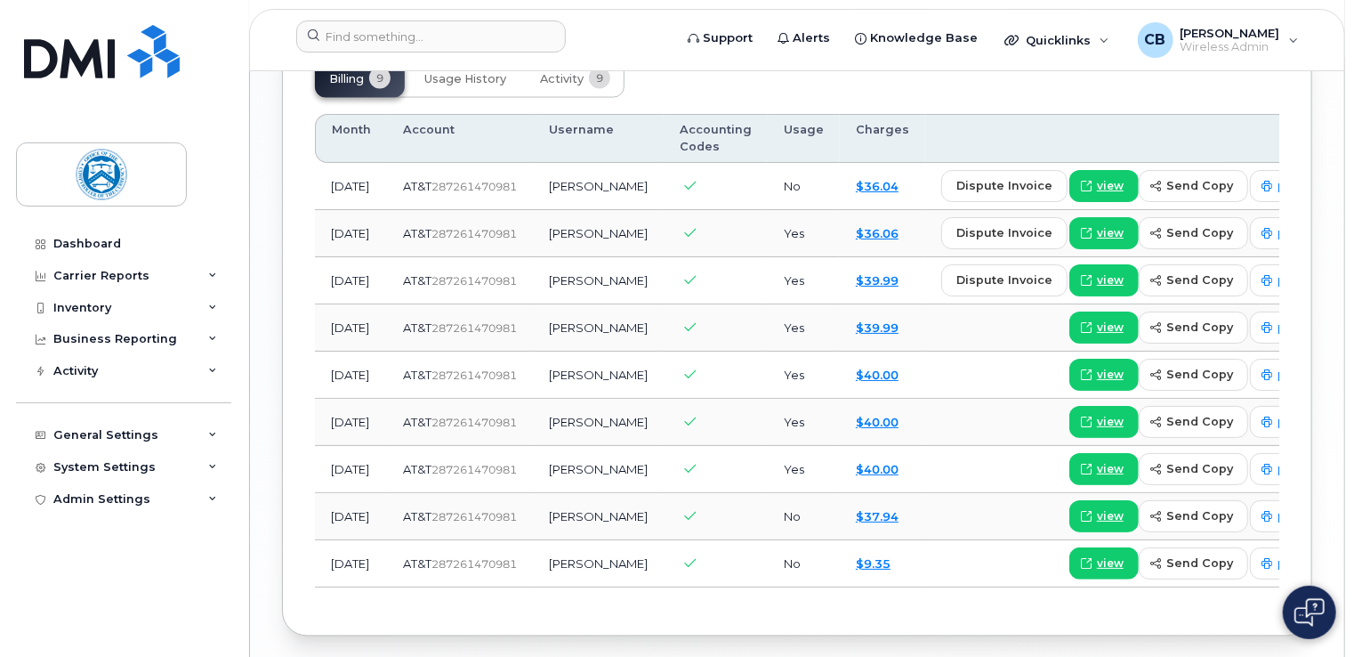
scroll to position [1334, 0]
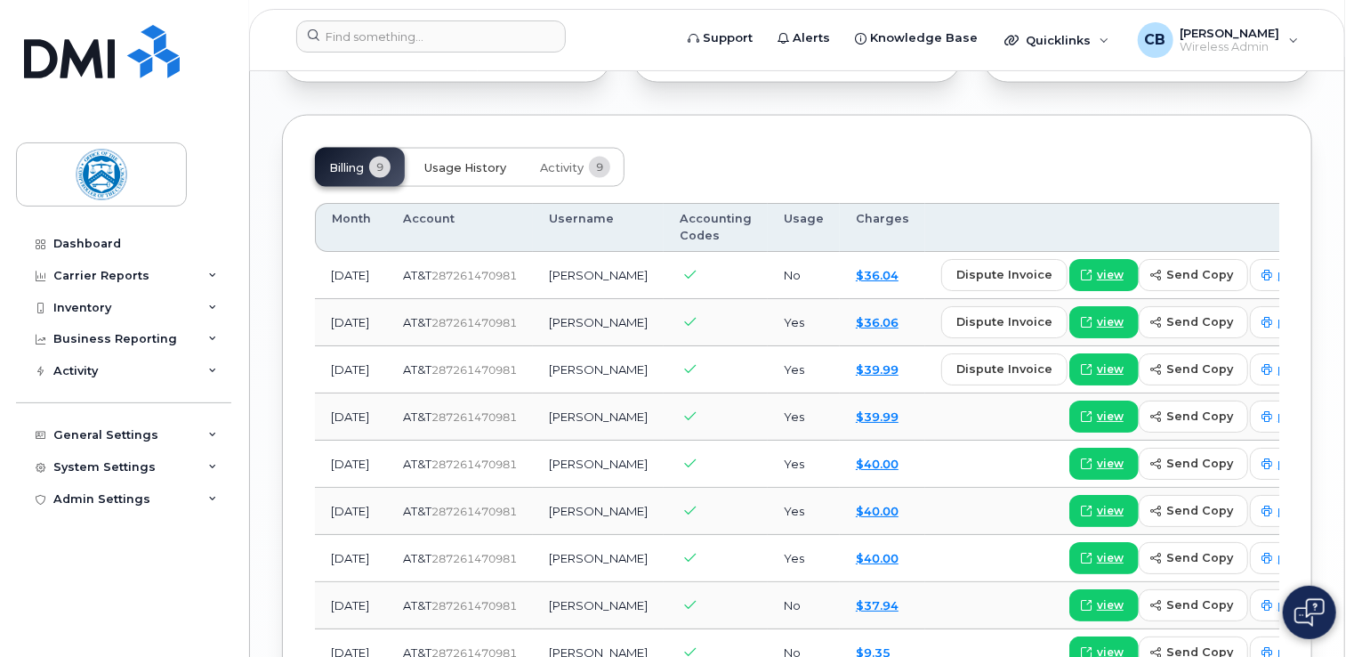
click at [474, 175] on span "Usage History" at bounding box center [465, 168] width 82 height 14
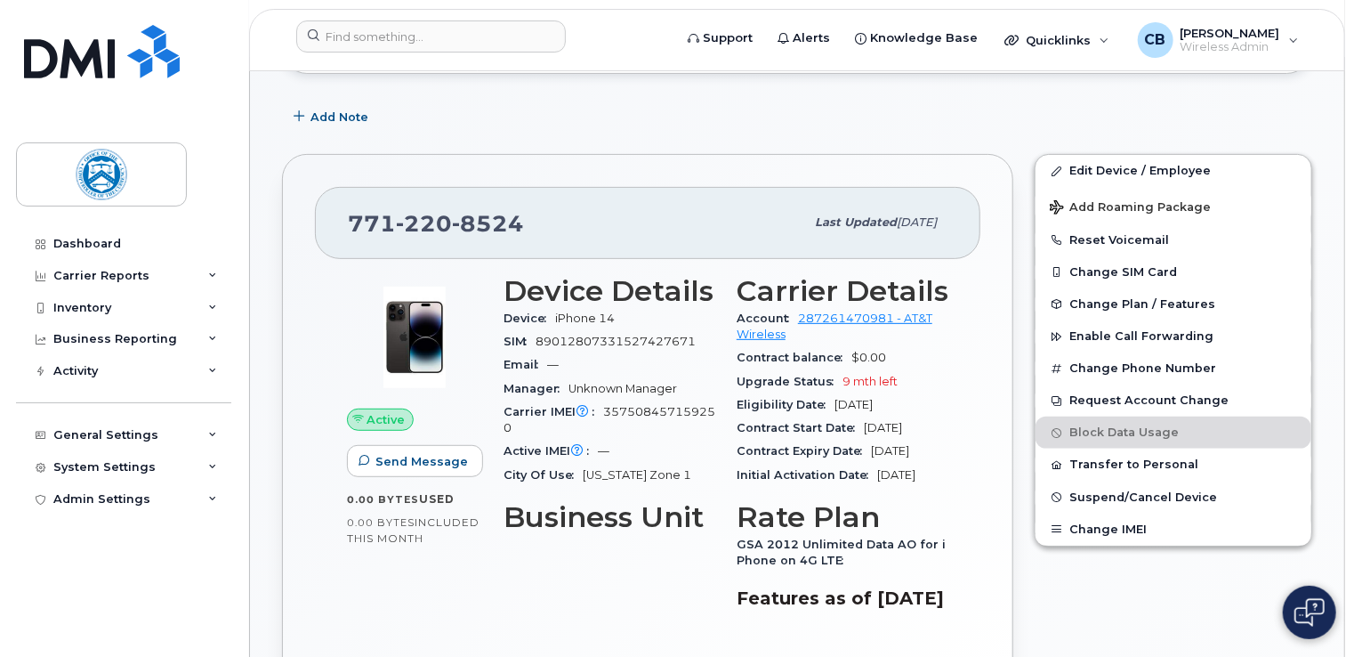
scroll to position [267, 0]
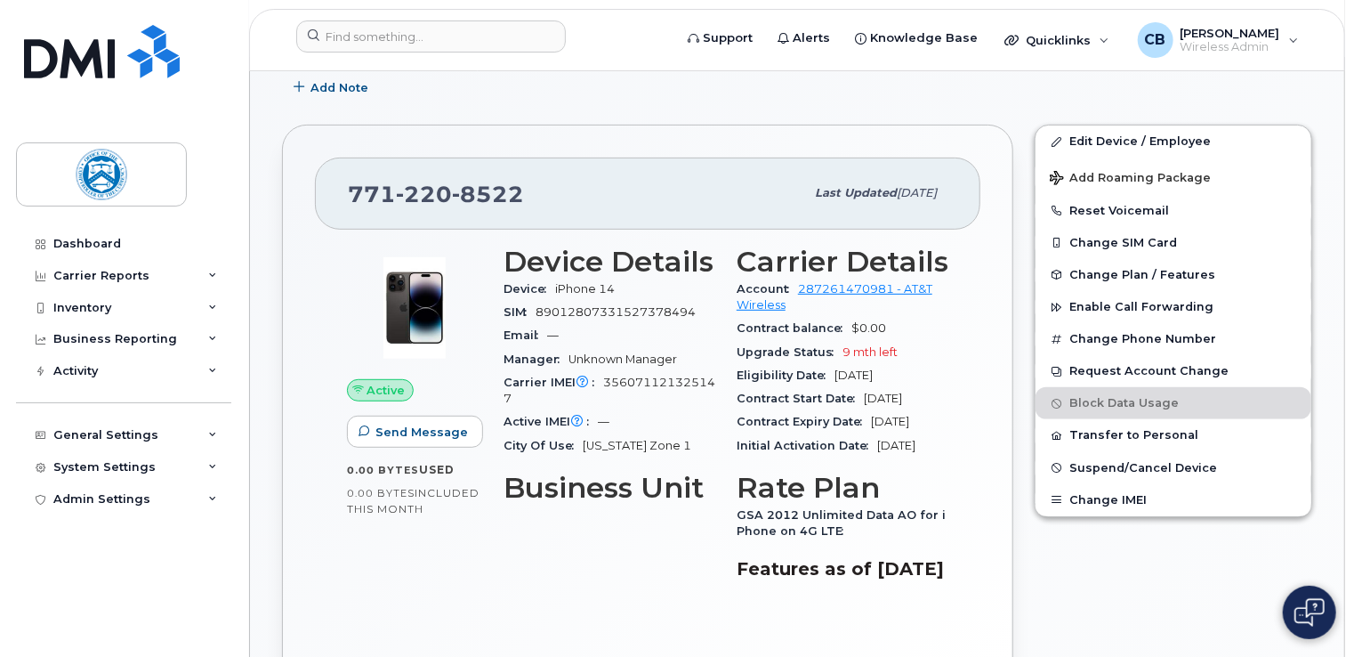
scroll to position [216, 0]
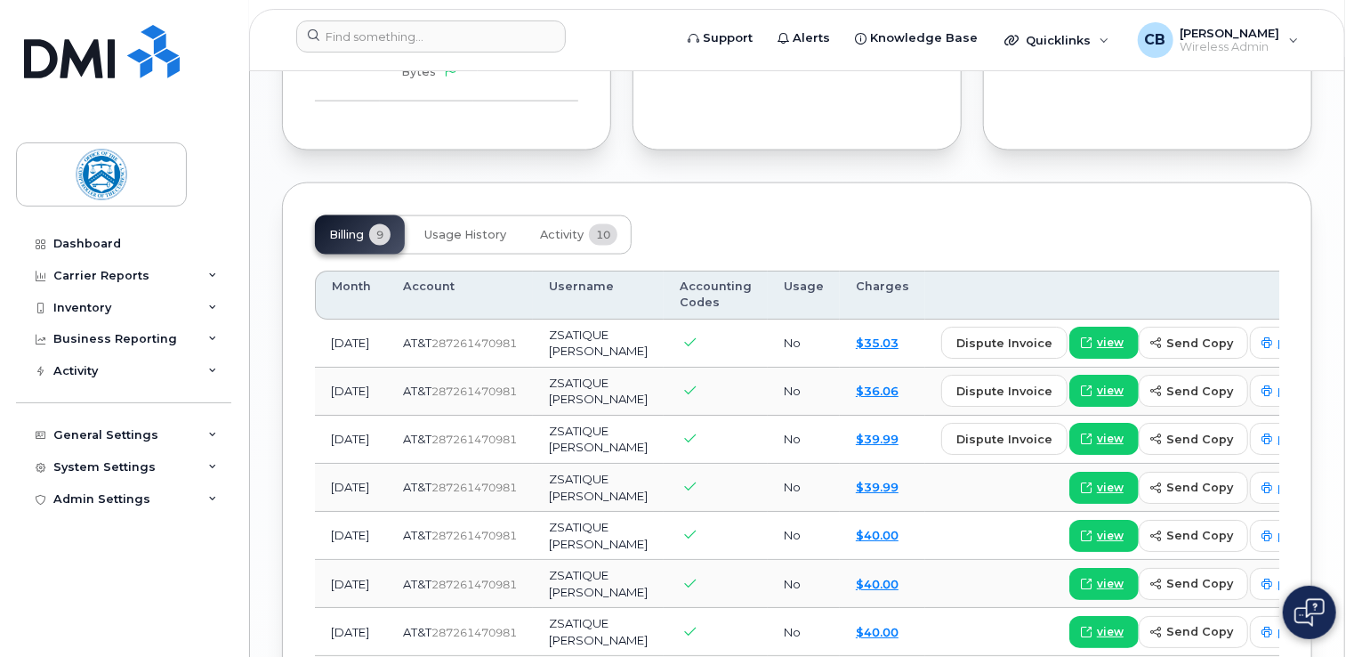
scroll to position [1162, 0]
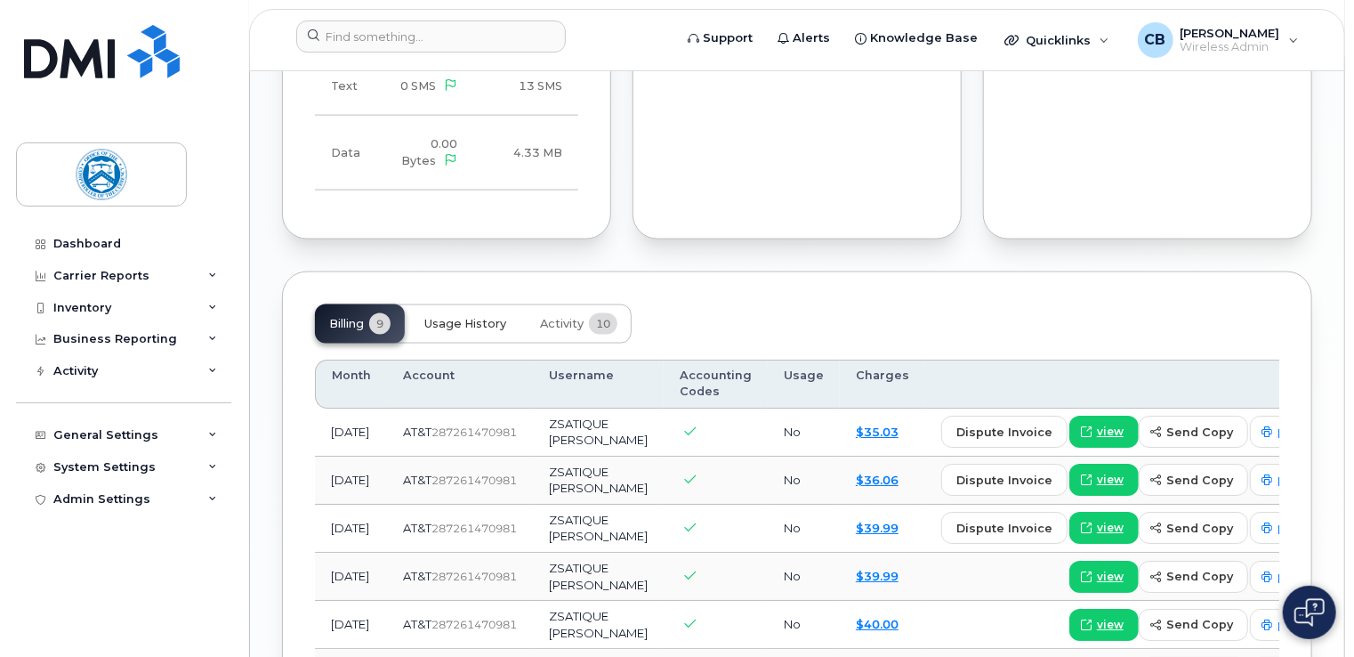
click at [486, 331] on span "Usage History" at bounding box center [465, 324] width 82 height 14
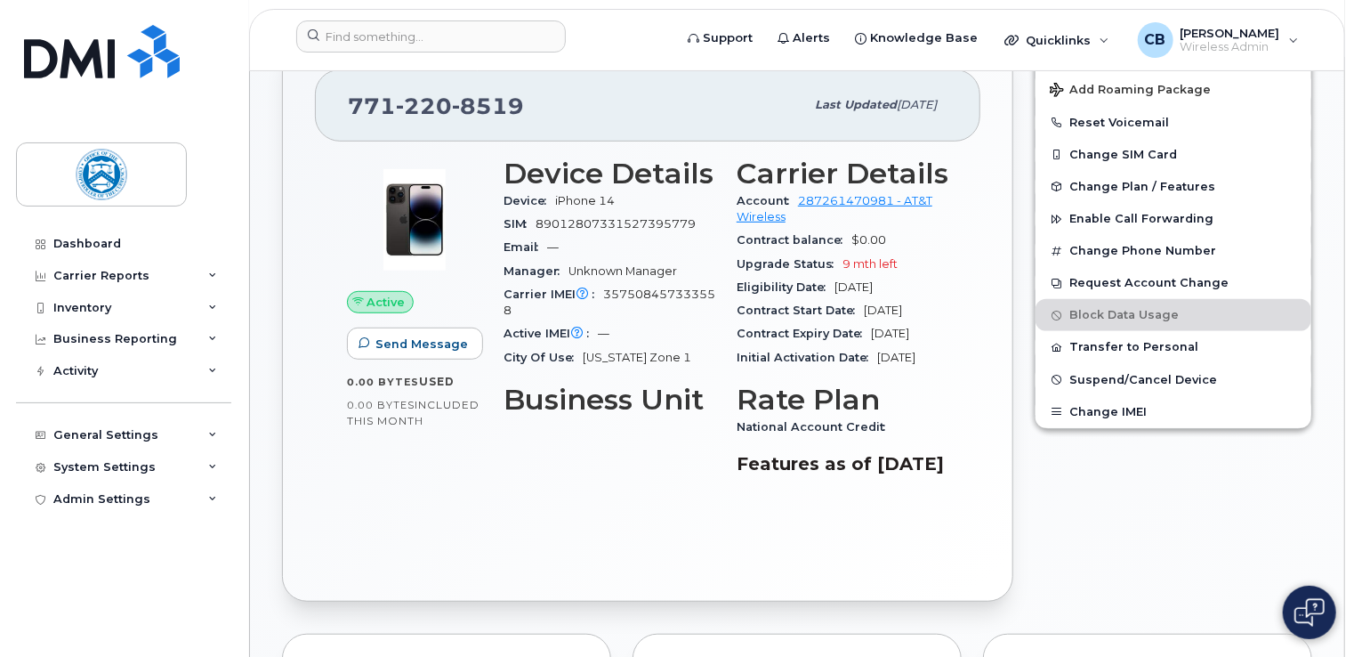
scroll to position [272, 0]
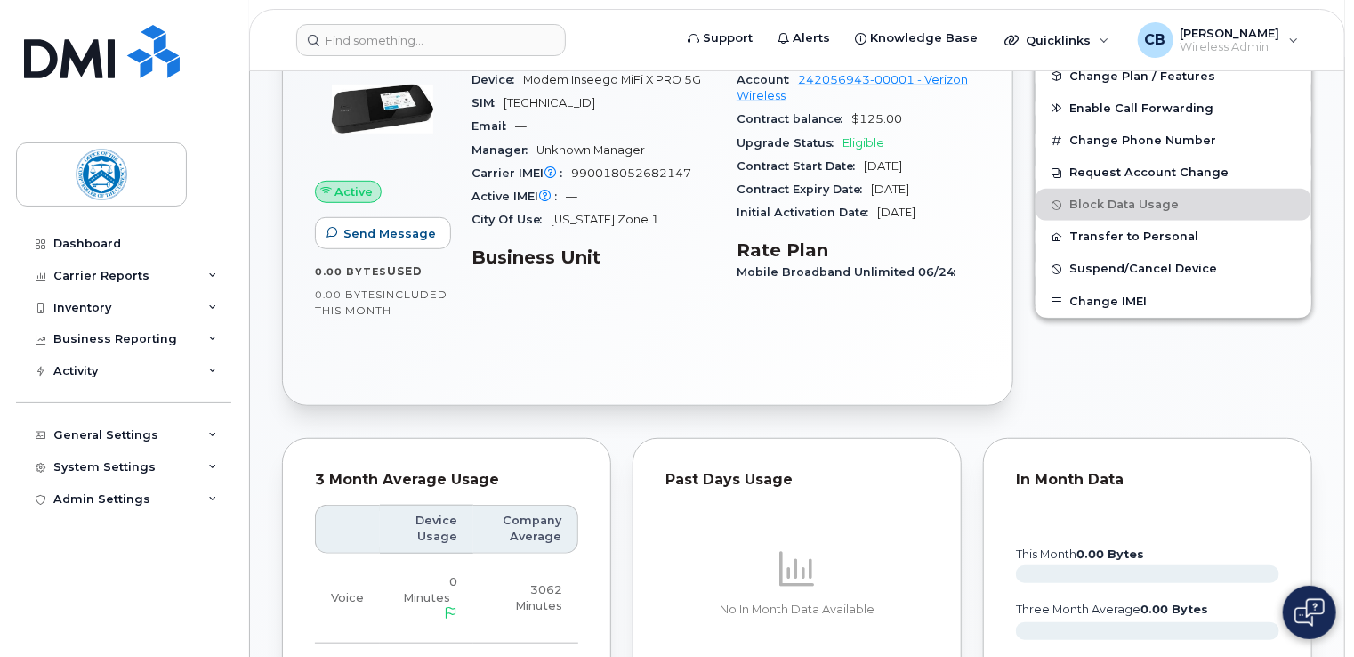
scroll to position [445, 0]
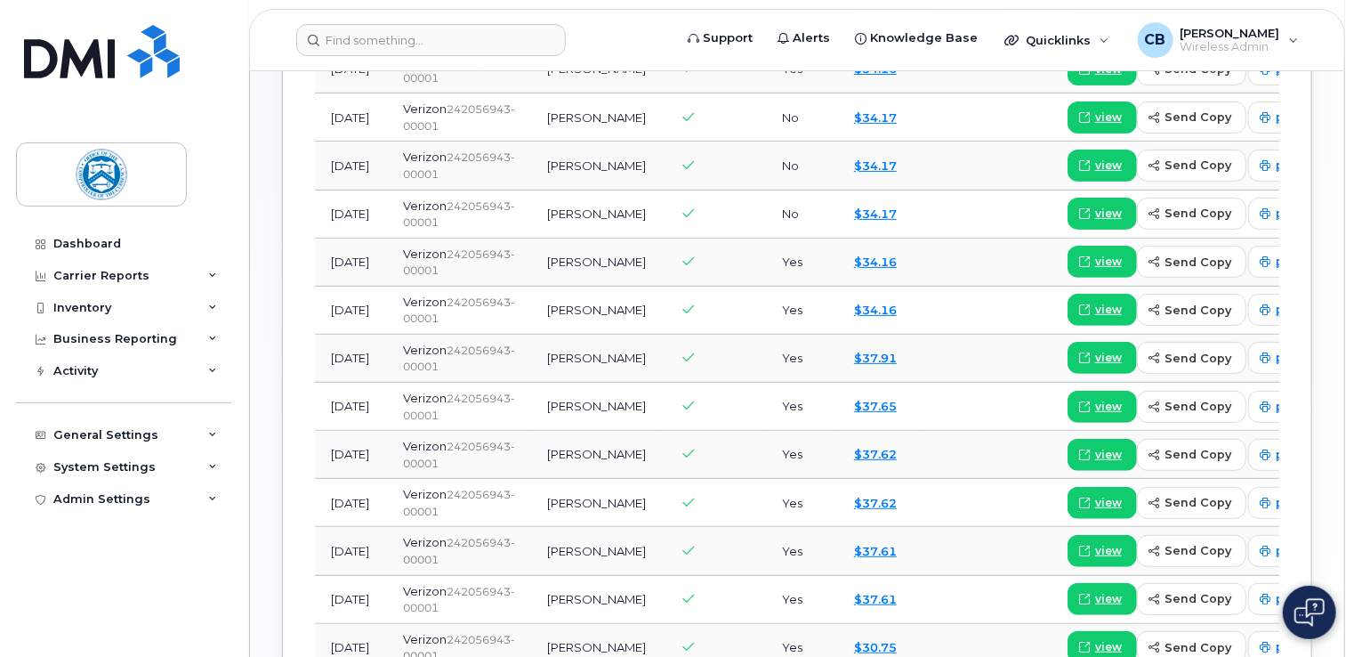
scroll to position [1573, 0]
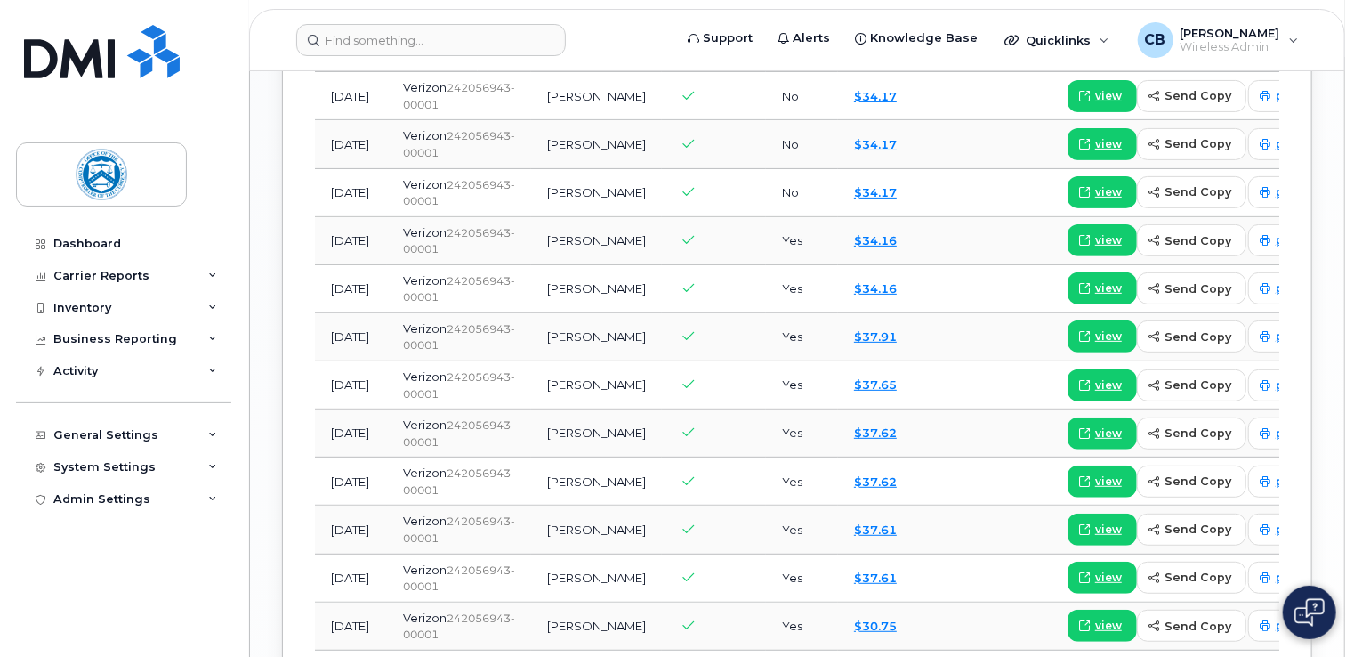
click at [359, 457] on td "Aug 2024" at bounding box center [351, 433] width 72 height 48
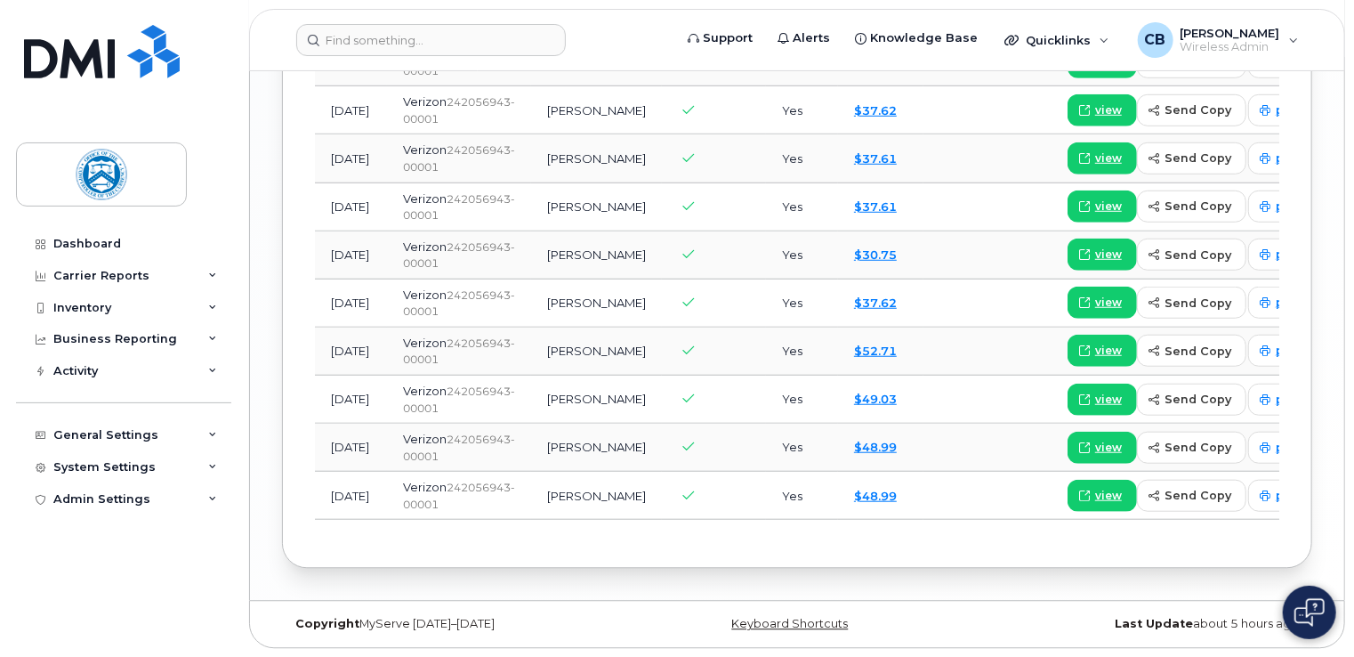
scroll to position [2018, 0]
click at [368, 423] on td "[DATE]" at bounding box center [351, 399] width 72 height 48
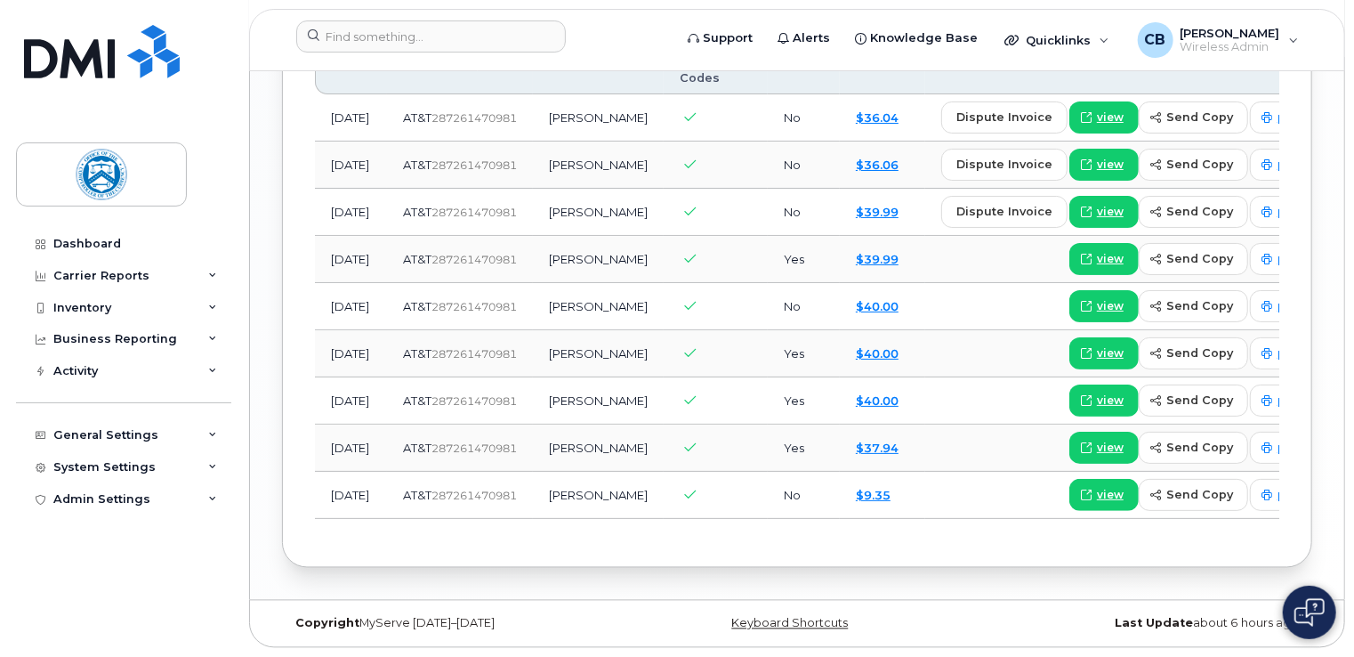
scroll to position [1512, 0]
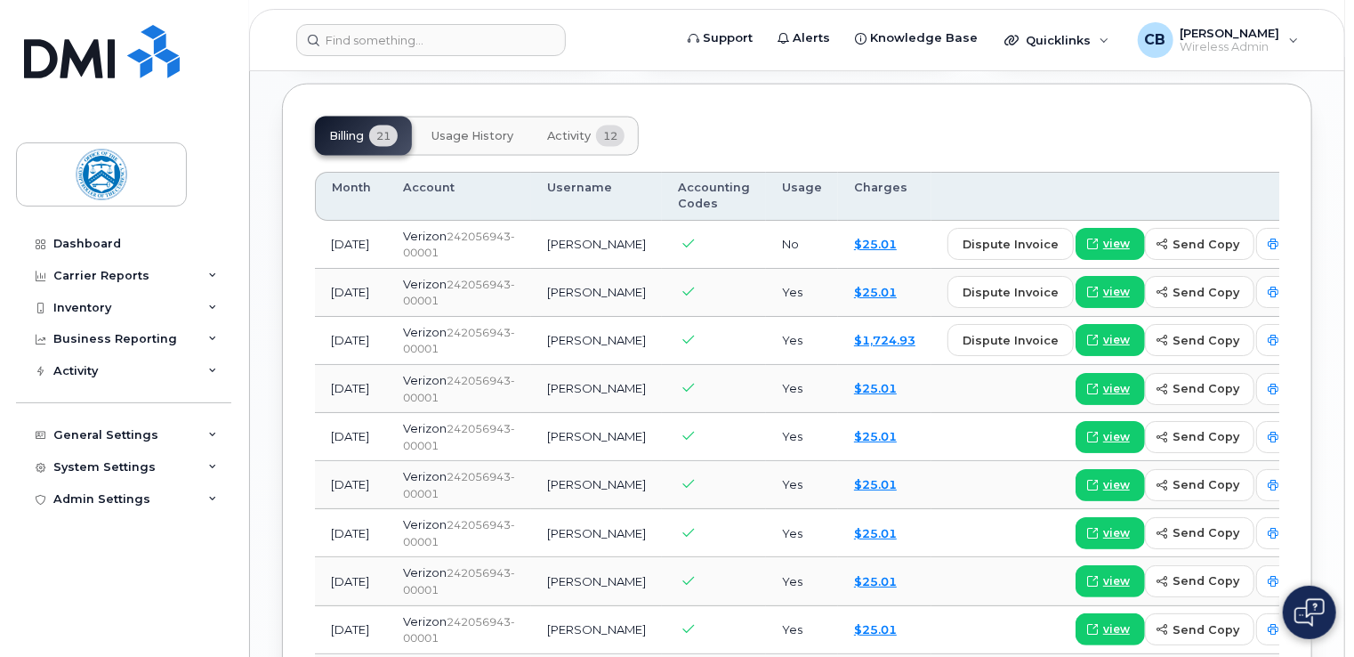
scroll to position [1334, 0]
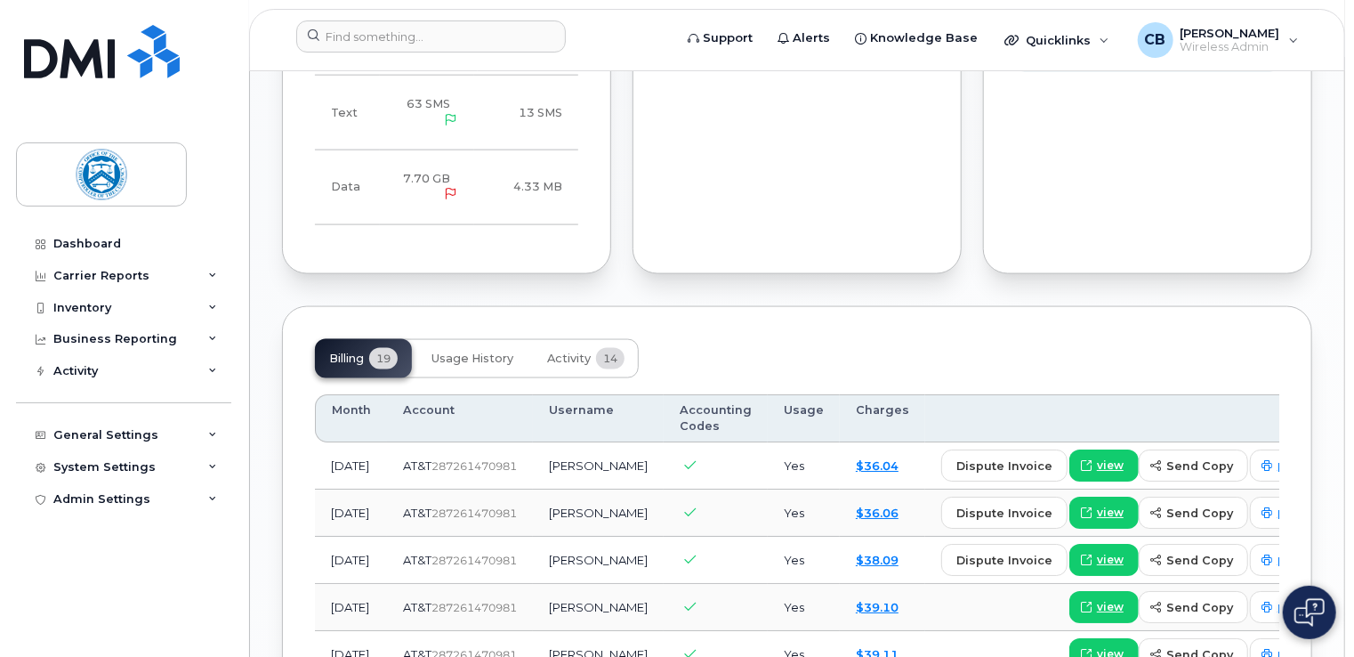
scroll to position [1156, 0]
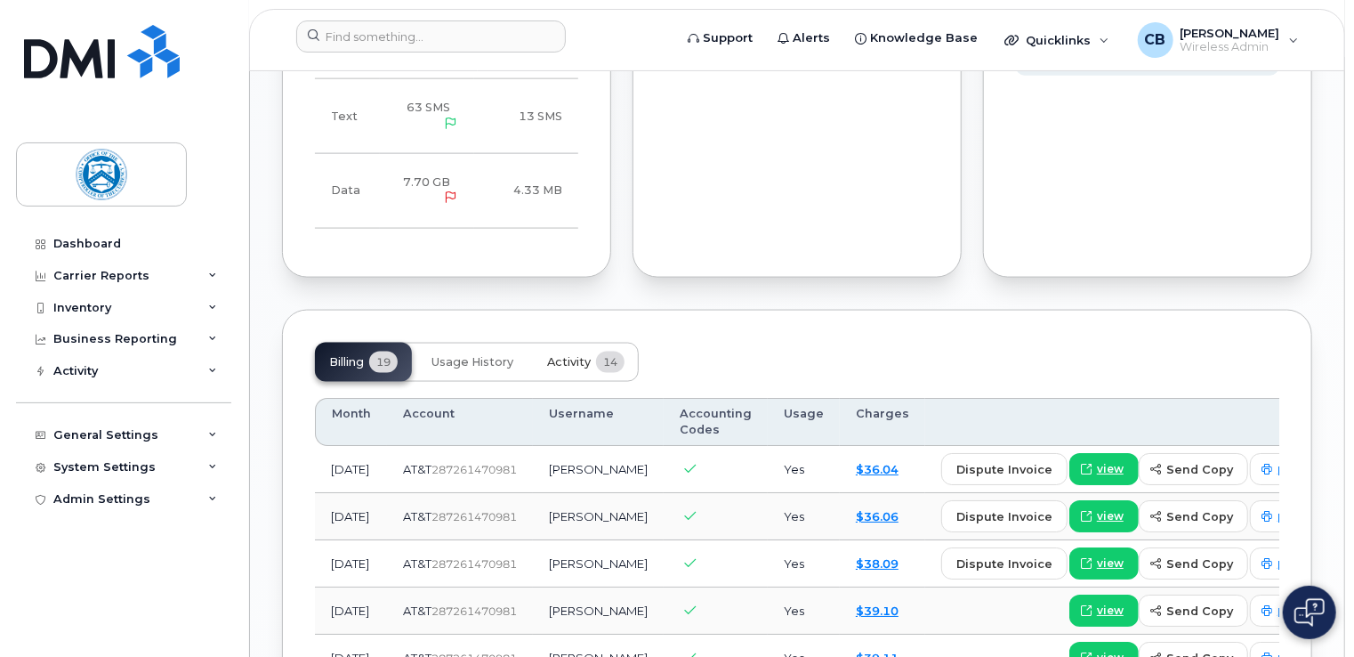
click at [566, 369] on span "Activity" at bounding box center [569, 362] width 44 height 14
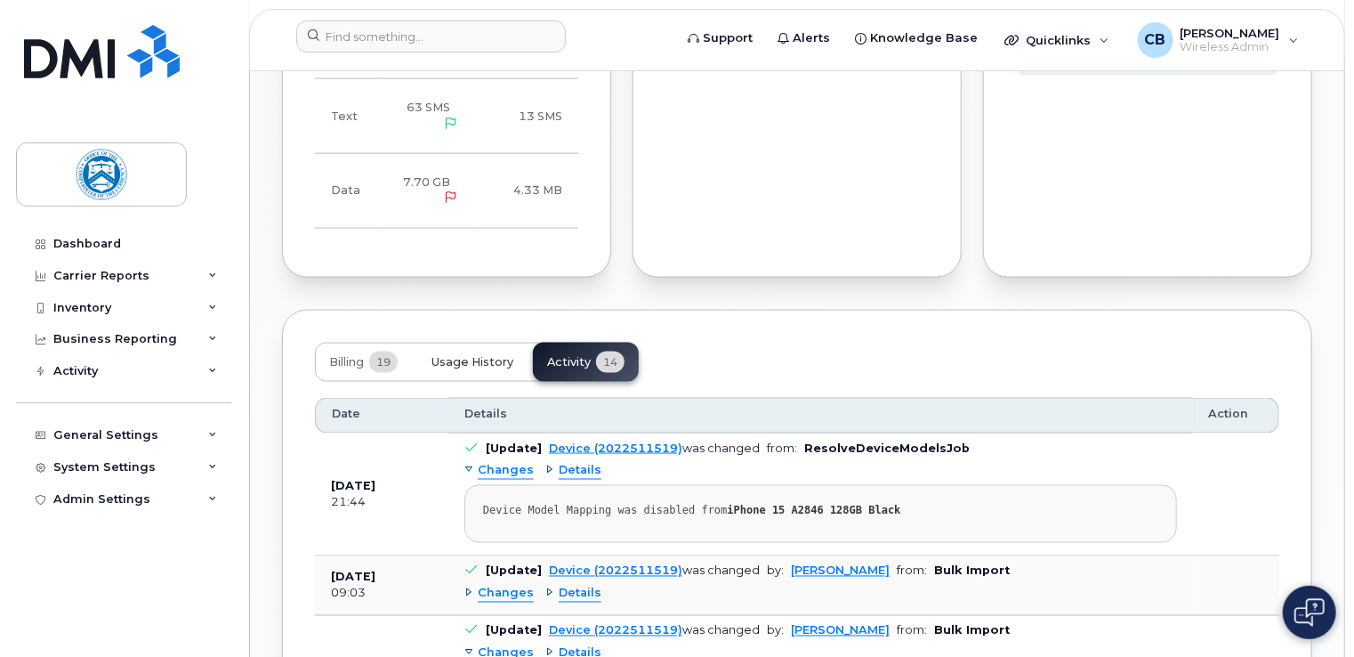
click at [463, 369] on span "Usage History" at bounding box center [472, 362] width 82 height 14
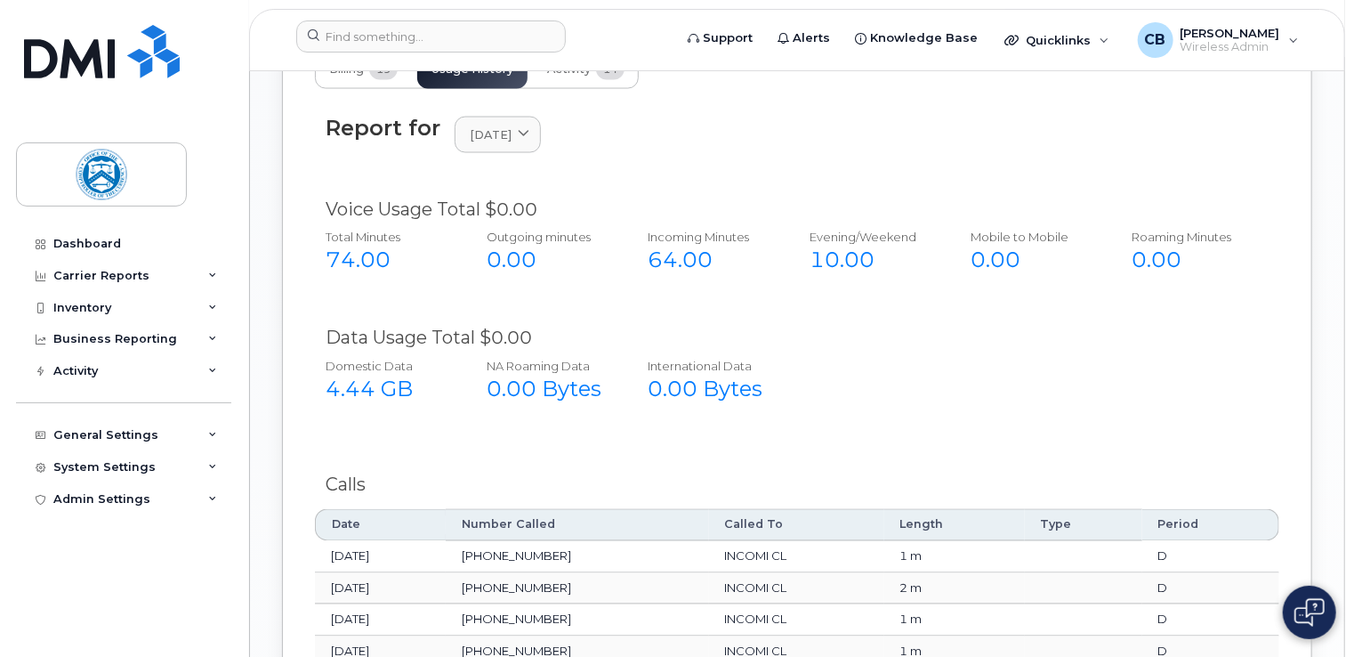
scroll to position [1421, 0]
